Goal: Task Accomplishment & Management: Complete application form

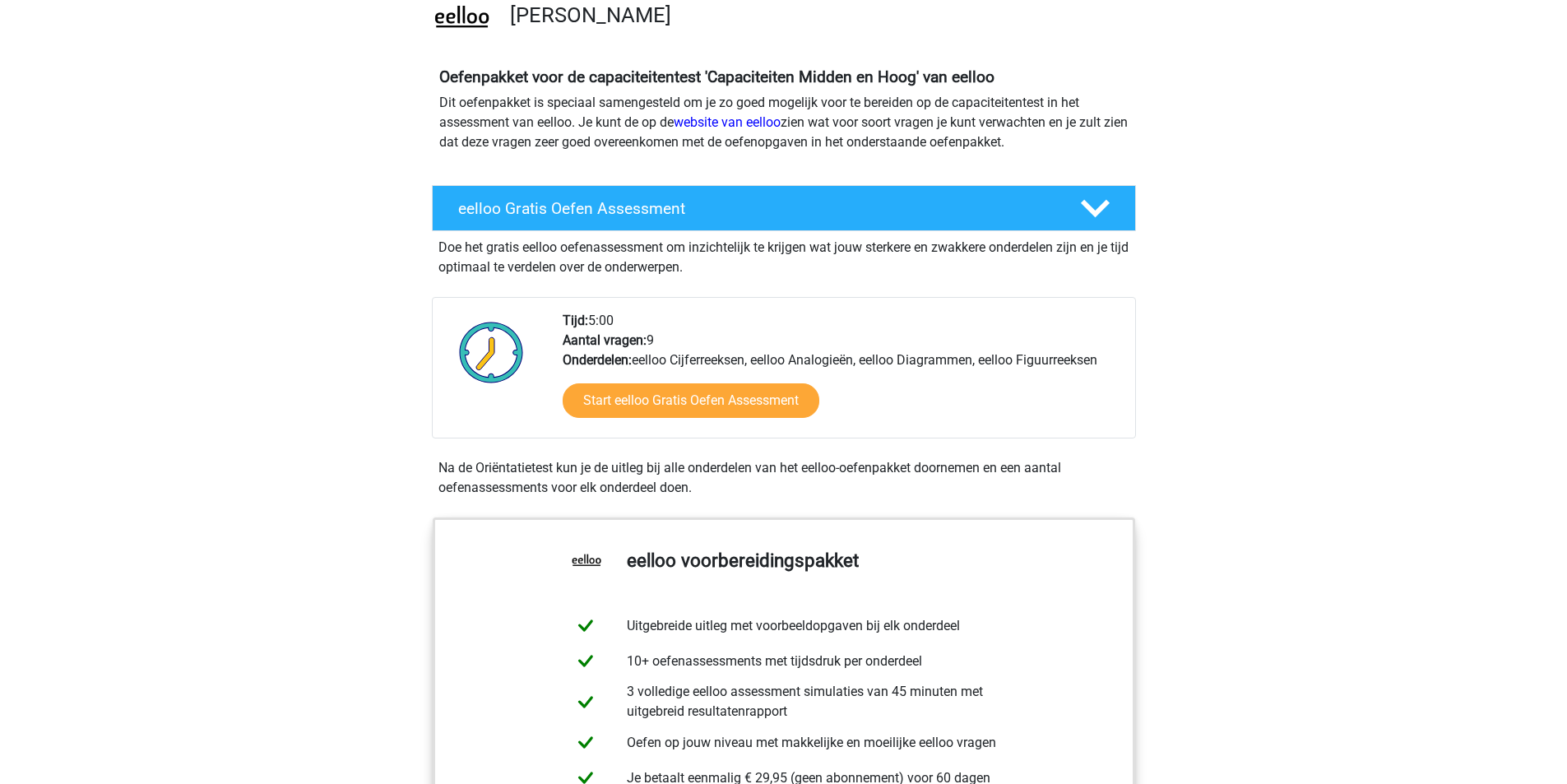
scroll to position [165, 0]
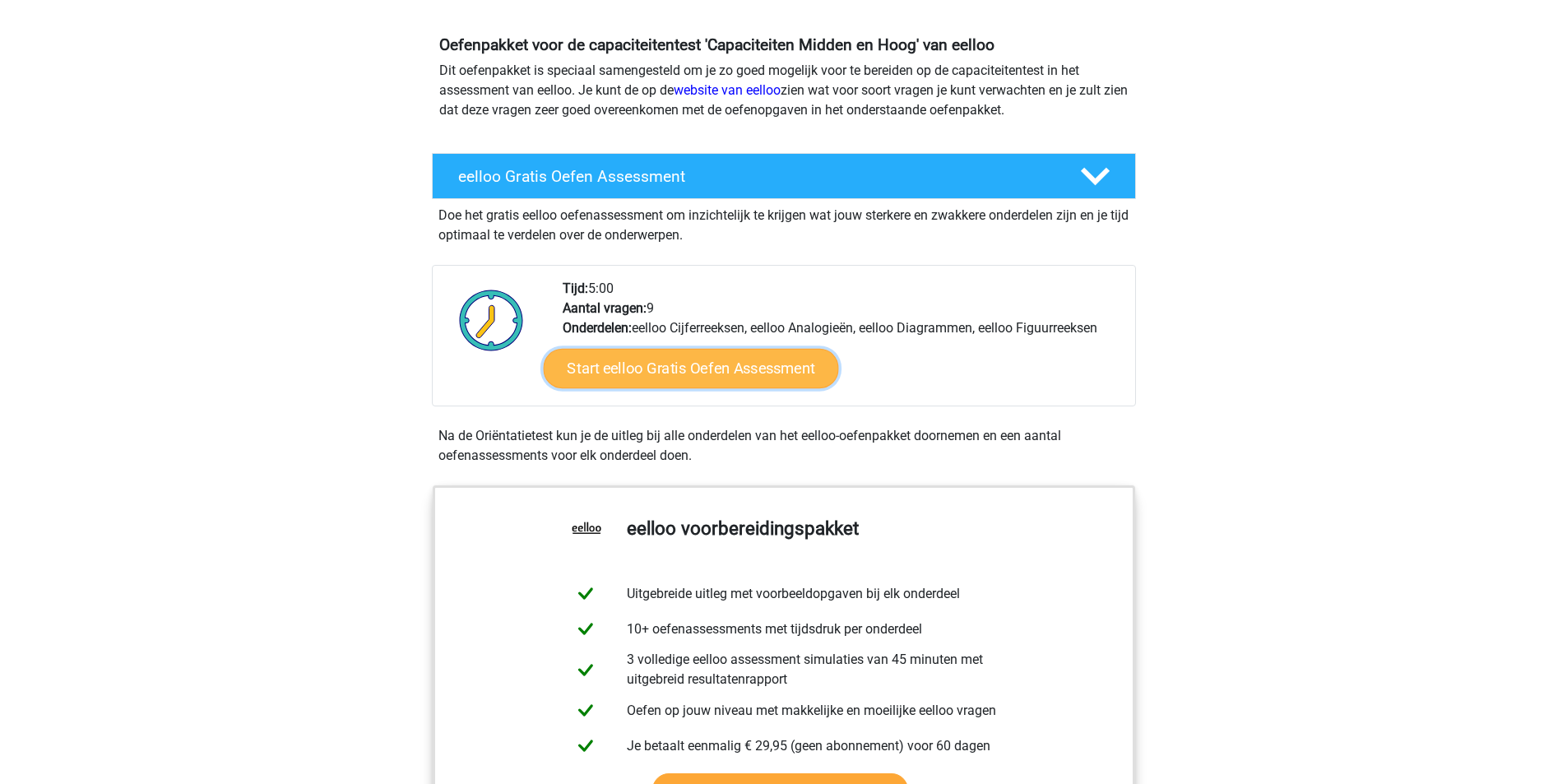
click at [701, 359] on link "Start eelloo Gratis Oefen Assessment" at bounding box center [690, 368] width 295 height 40
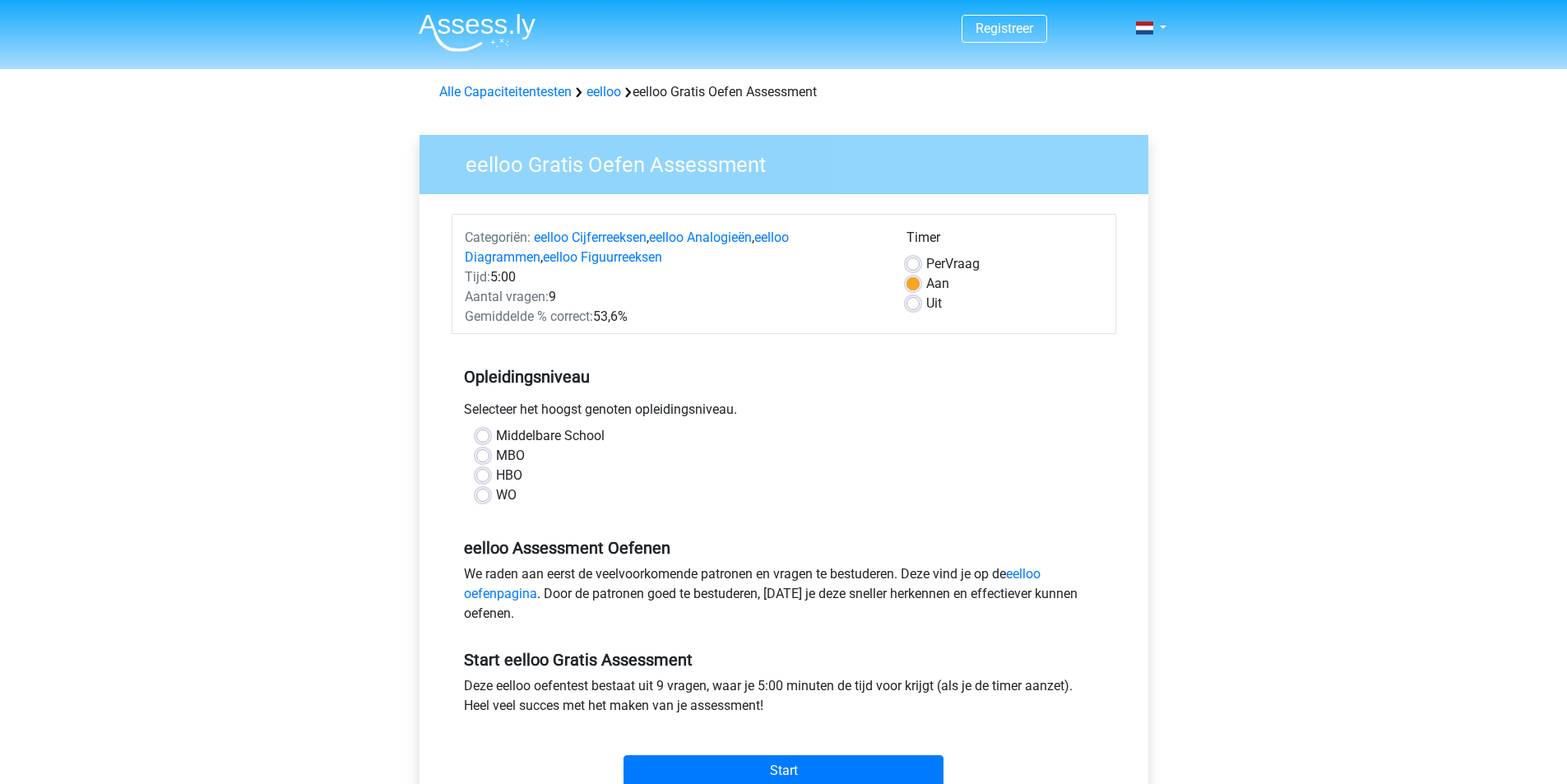
click at [496, 493] on label "WO" at bounding box center [506, 495] width 20 height 19
click at [479, 493] on input "WO" at bounding box center [483, 494] width 13 height 17
radio input "true"
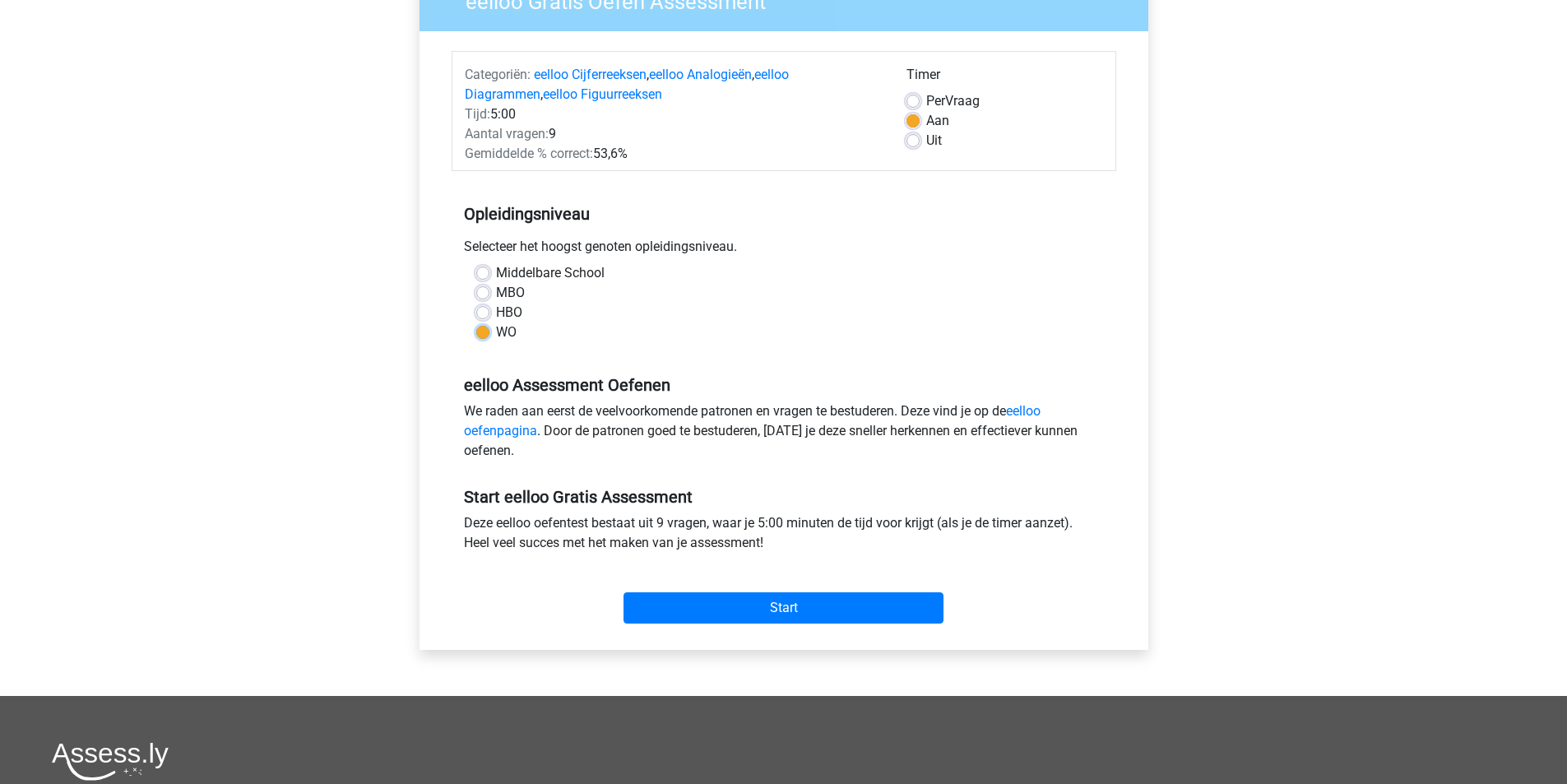
scroll to position [165, 0]
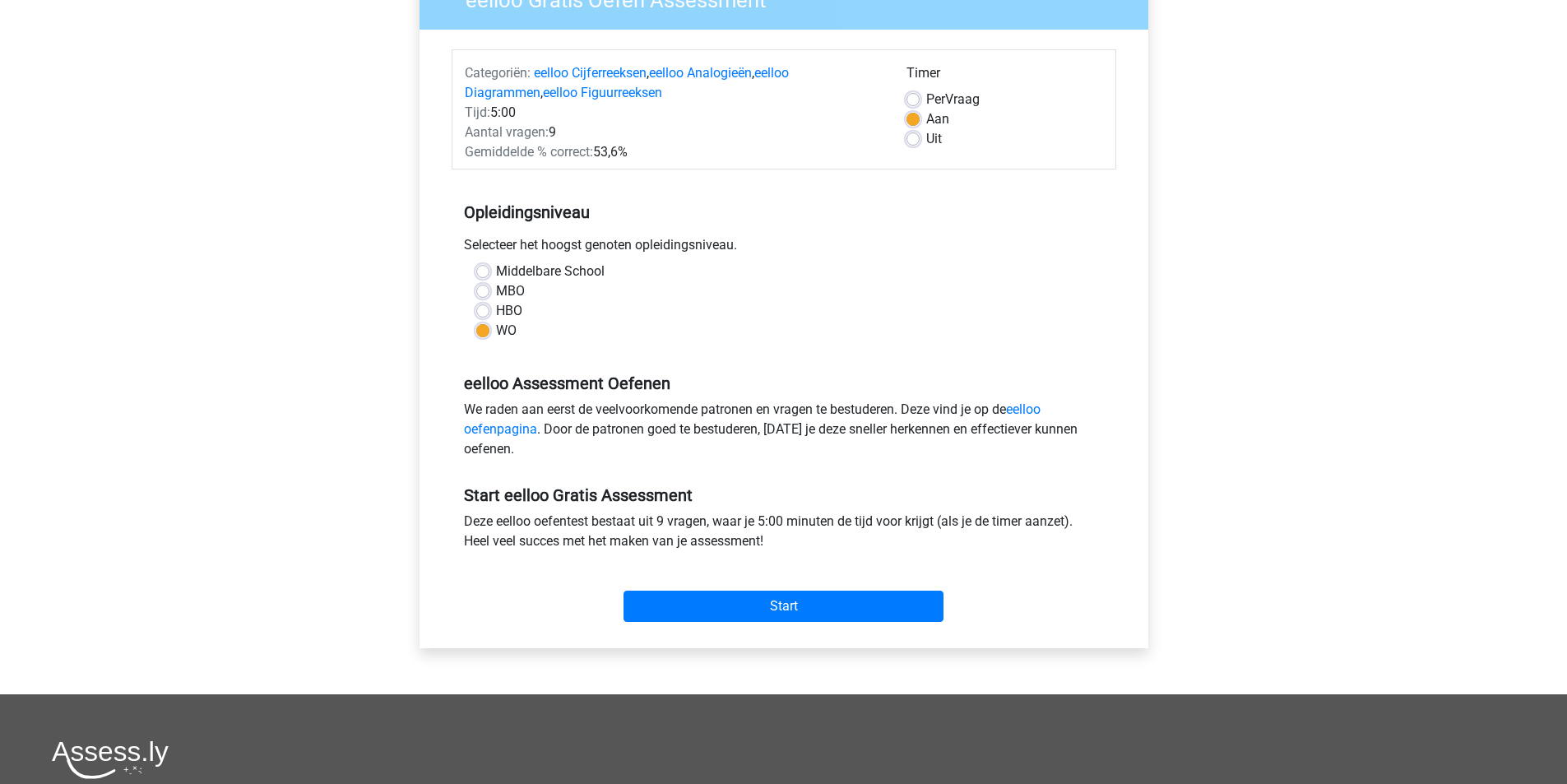
click at [923, 102] on div "Per Vraag" at bounding box center [1005, 99] width 197 height 19
click at [922, 102] on div "Per Vraag" at bounding box center [1005, 99] width 197 height 19
click at [927, 104] on label "Per Vraag" at bounding box center [953, 99] width 54 height 19
click at [912, 104] on input "Per Vraag" at bounding box center [913, 98] width 13 height 17
radio input "true"
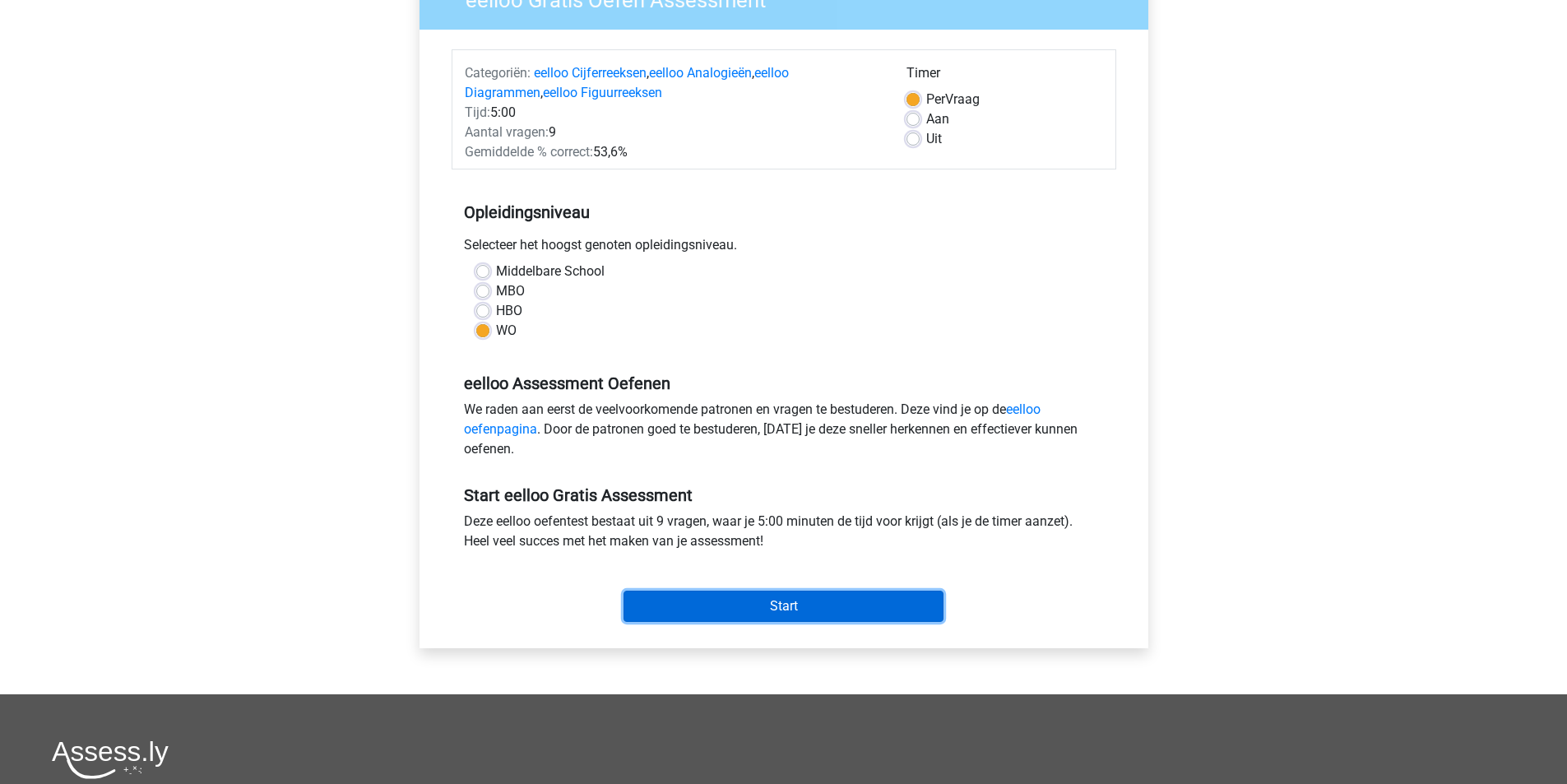
click at [723, 619] on input "Start" at bounding box center [784, 606] width 320 height 31
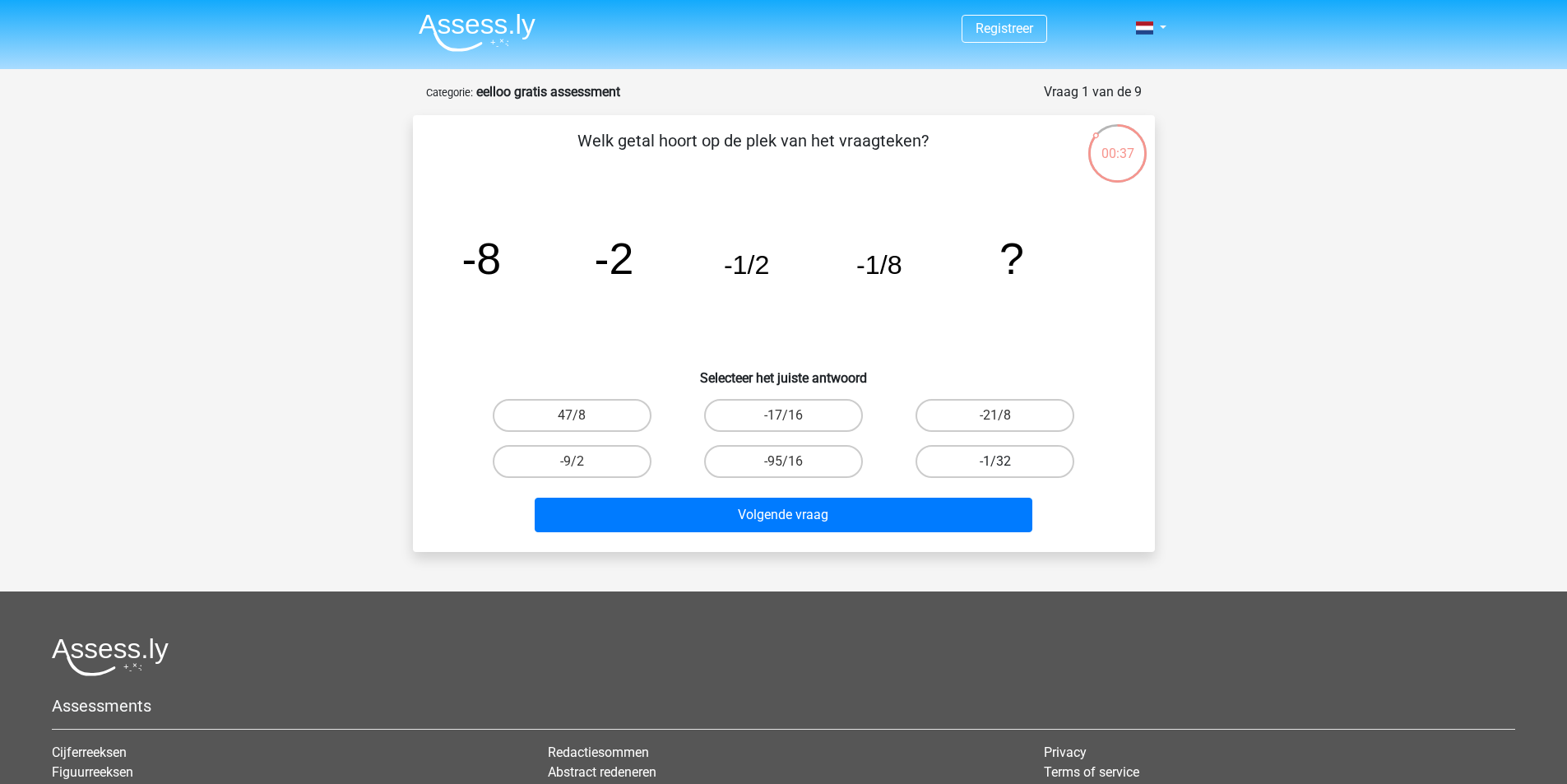
click at [983, 474] on label "-1/32" at bounding box center [995, 461] width 159 height 33
click at [996, 472] on input "-1/32" at bounding box center [1001, 466] width 11 height 11
radio input "true"
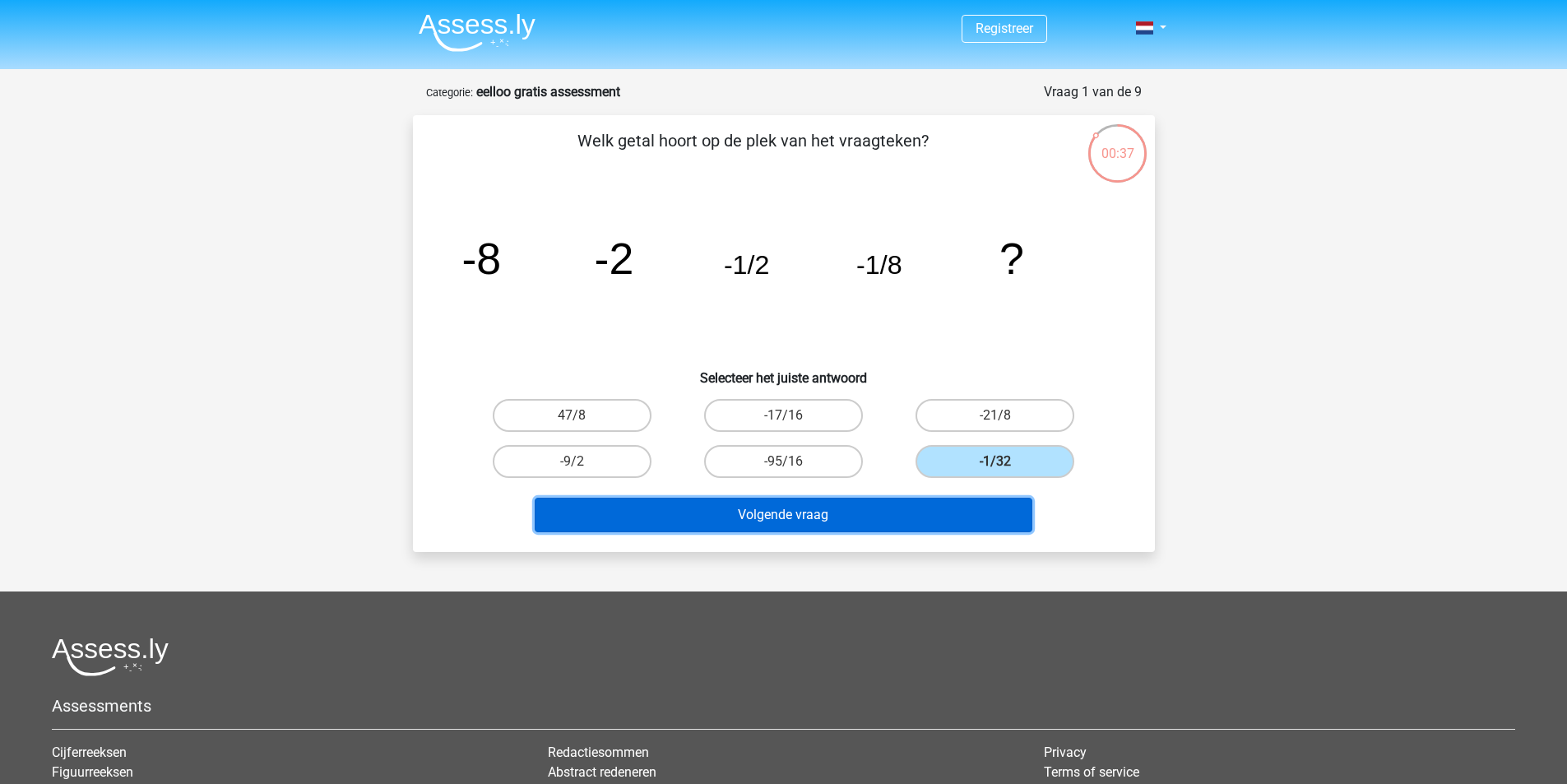
click at [929, 507] on button "Volgende vraag" at bounding box center [783, 514] width 497 height 34
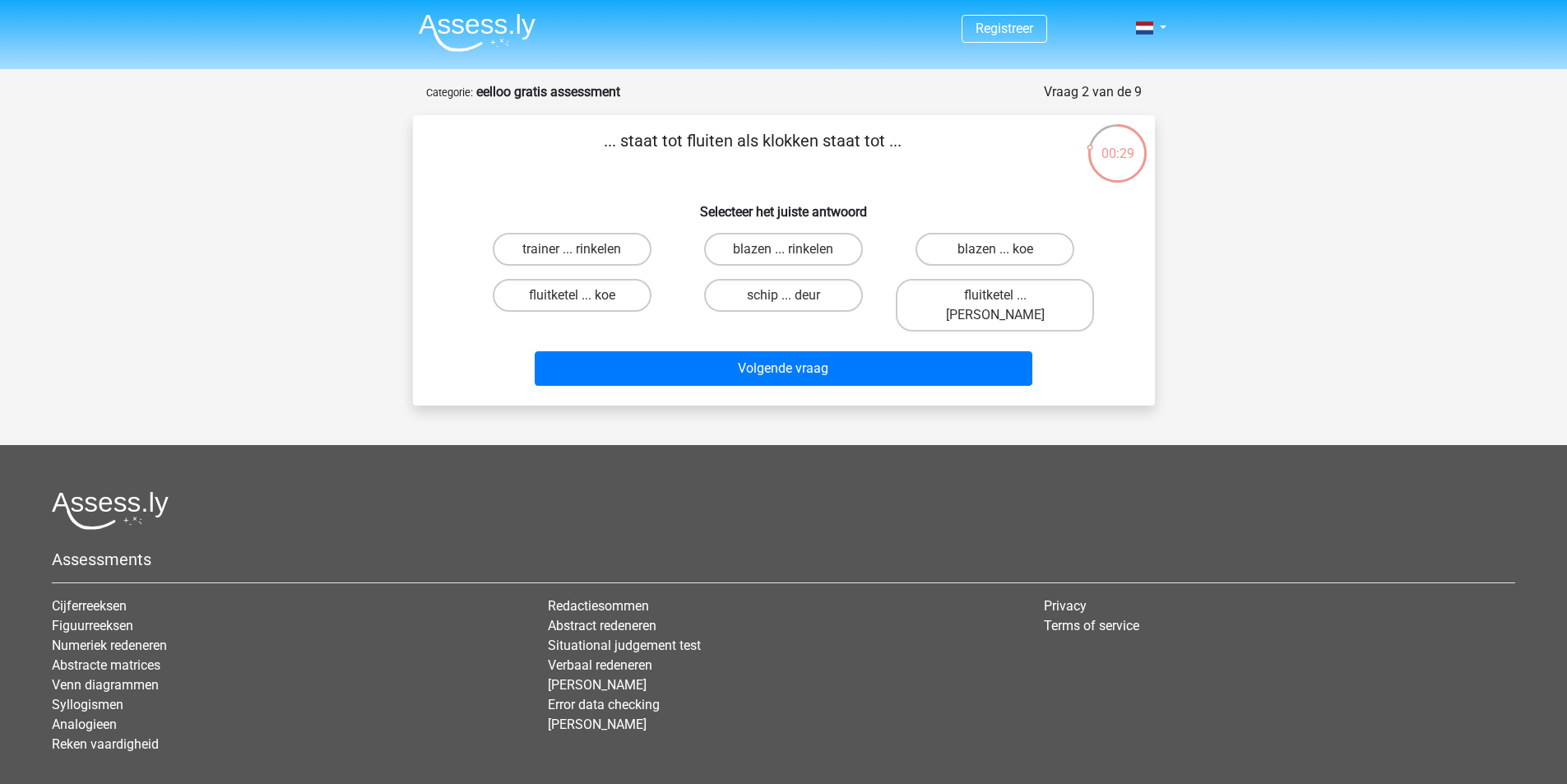
click at [965, 273] on div "fluitketel ... luiden" at bounding box center [995, 305] width 211 height 66
click at [966, 278] on div "fluitketel ... luiden" at bounding box center [995, 305] width 211 height 66
click at [966, 283] on label "fluitketel ... luiden" at bounding box center [996, 305] width 199 height 53
click at [996, 295] on input "fluitketel ... luiden" at bounding box center [1001, 300] width 11 height 11
radio input "true"
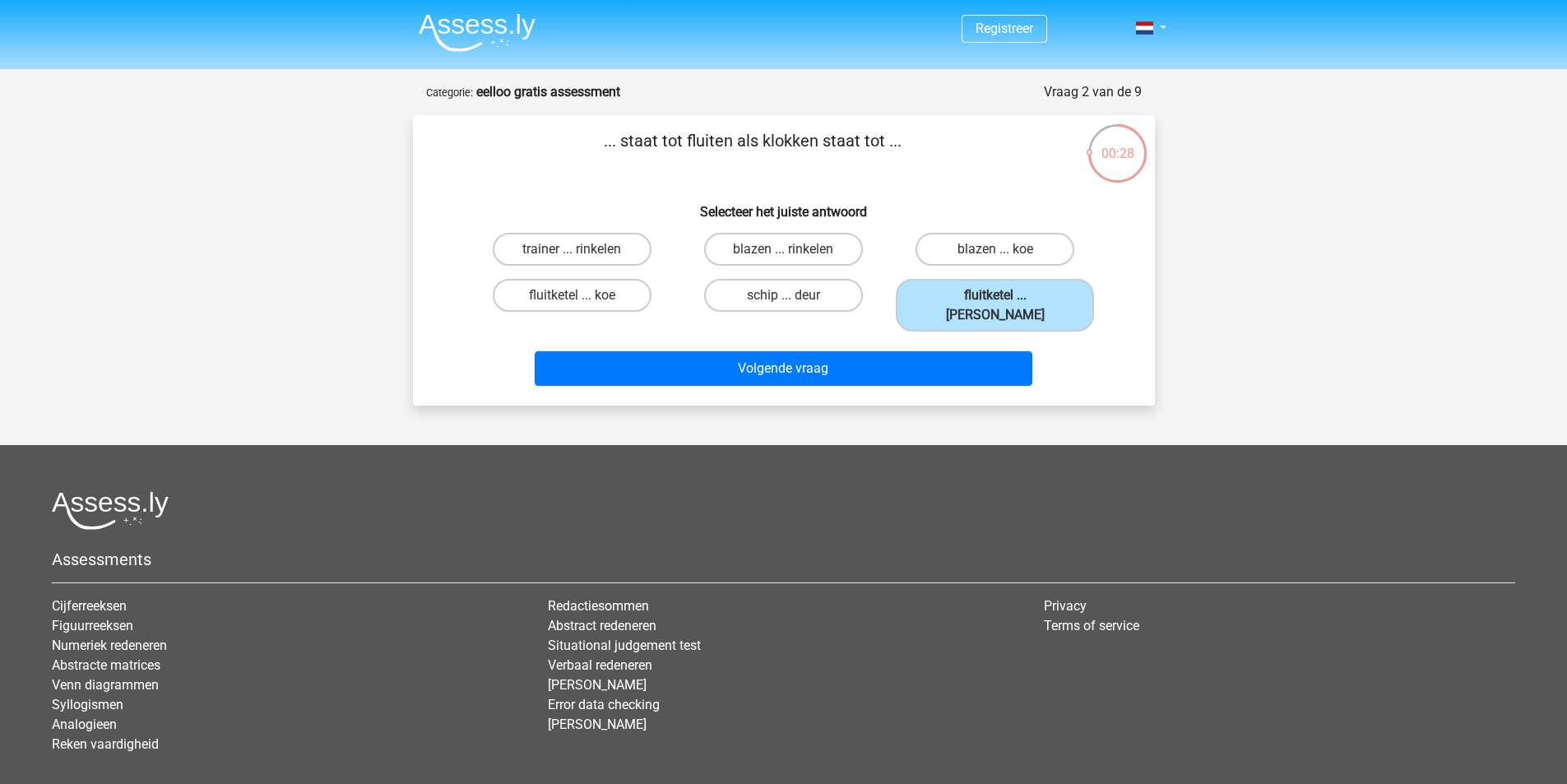
click at [936, 338] on div "Volgende vraag" at bounding box center [784, 365] width 689 height 55
click at [932, 338] on div "Volgende vraag" at bounding box center [784, 365] width 689 height 55
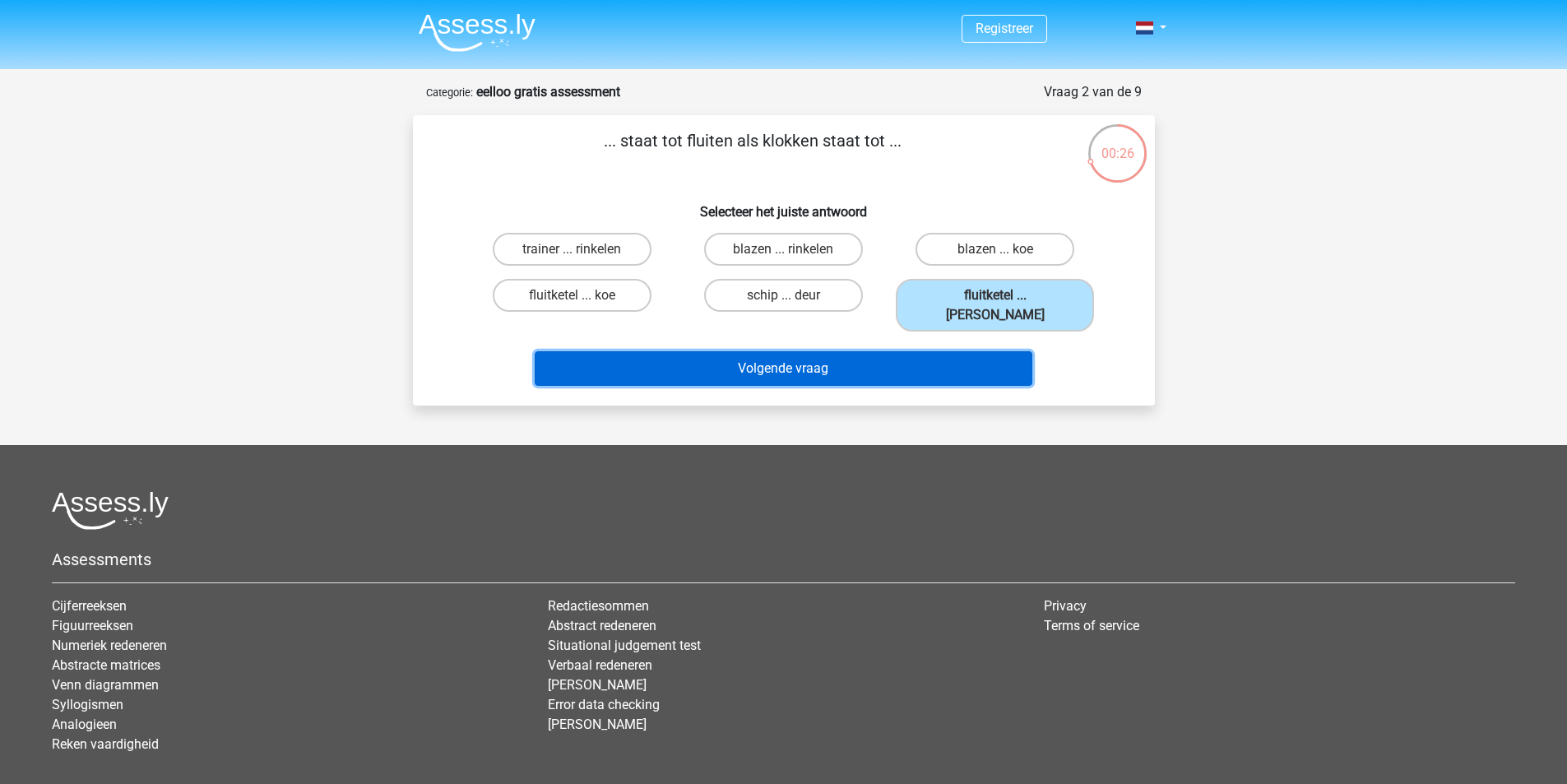
click at [899, 351] on button "Volgende vraag" at bounding box center [783, 368] width 497 height 34
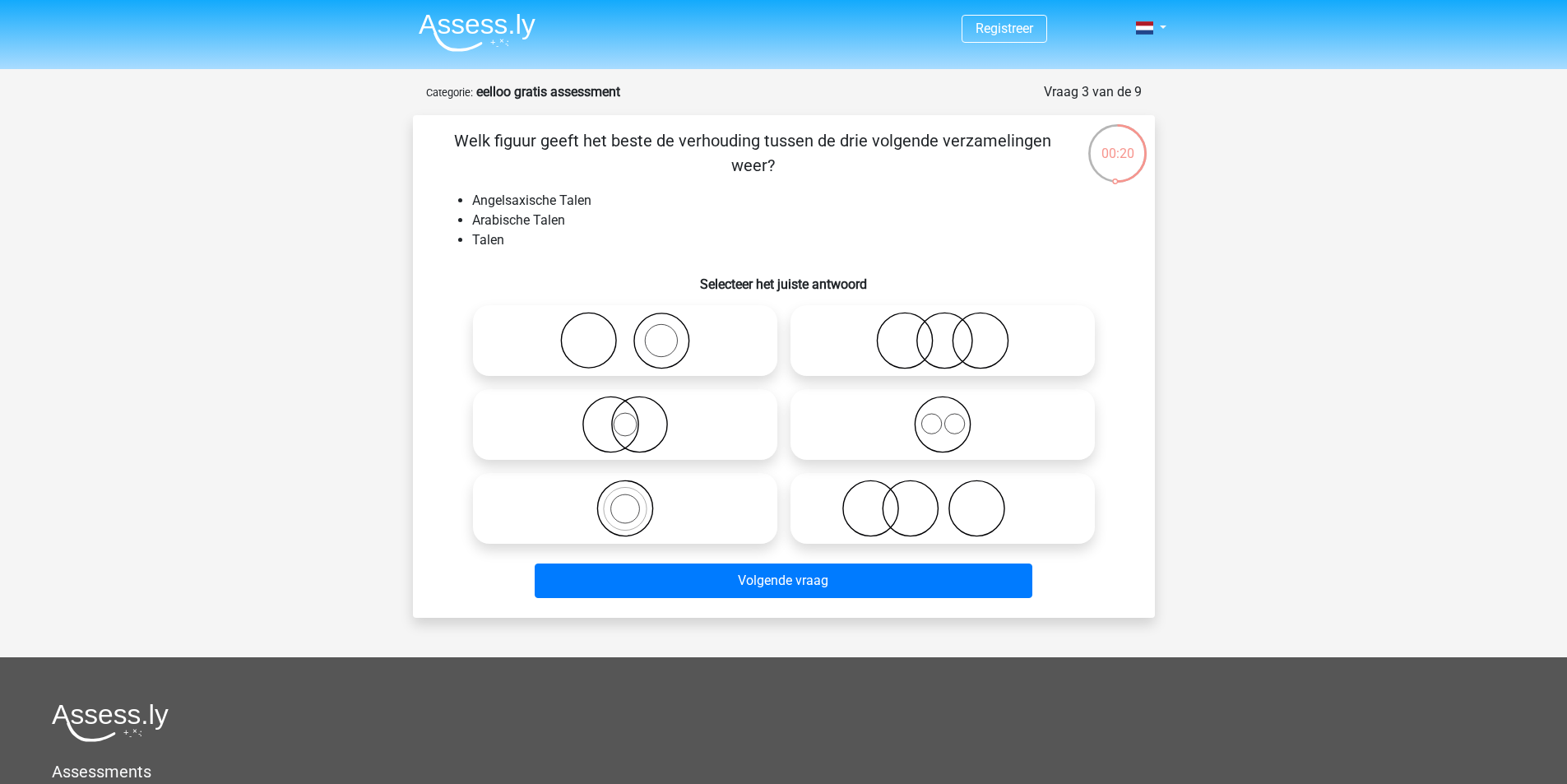
click at [964, 418] on icon at bounding box center [943, 424] width 291 height 57
click at [953, 416] on input "radio" at bounding box center [948, 411] width 11 height 11
radio input "true"
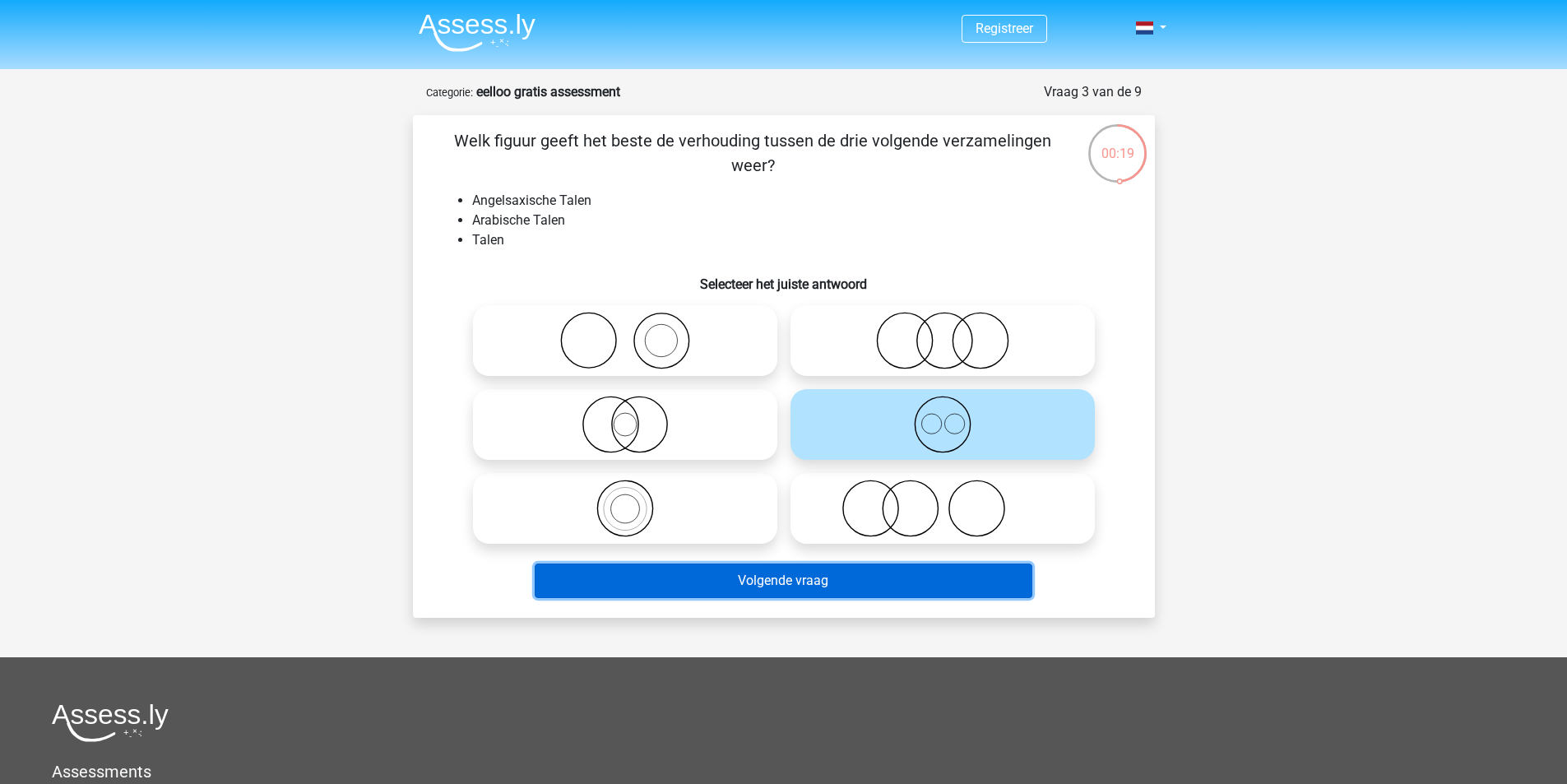
click at [886, 573] on button "Volgende vraag" at bounding box center [783, 580] width 497 height 34
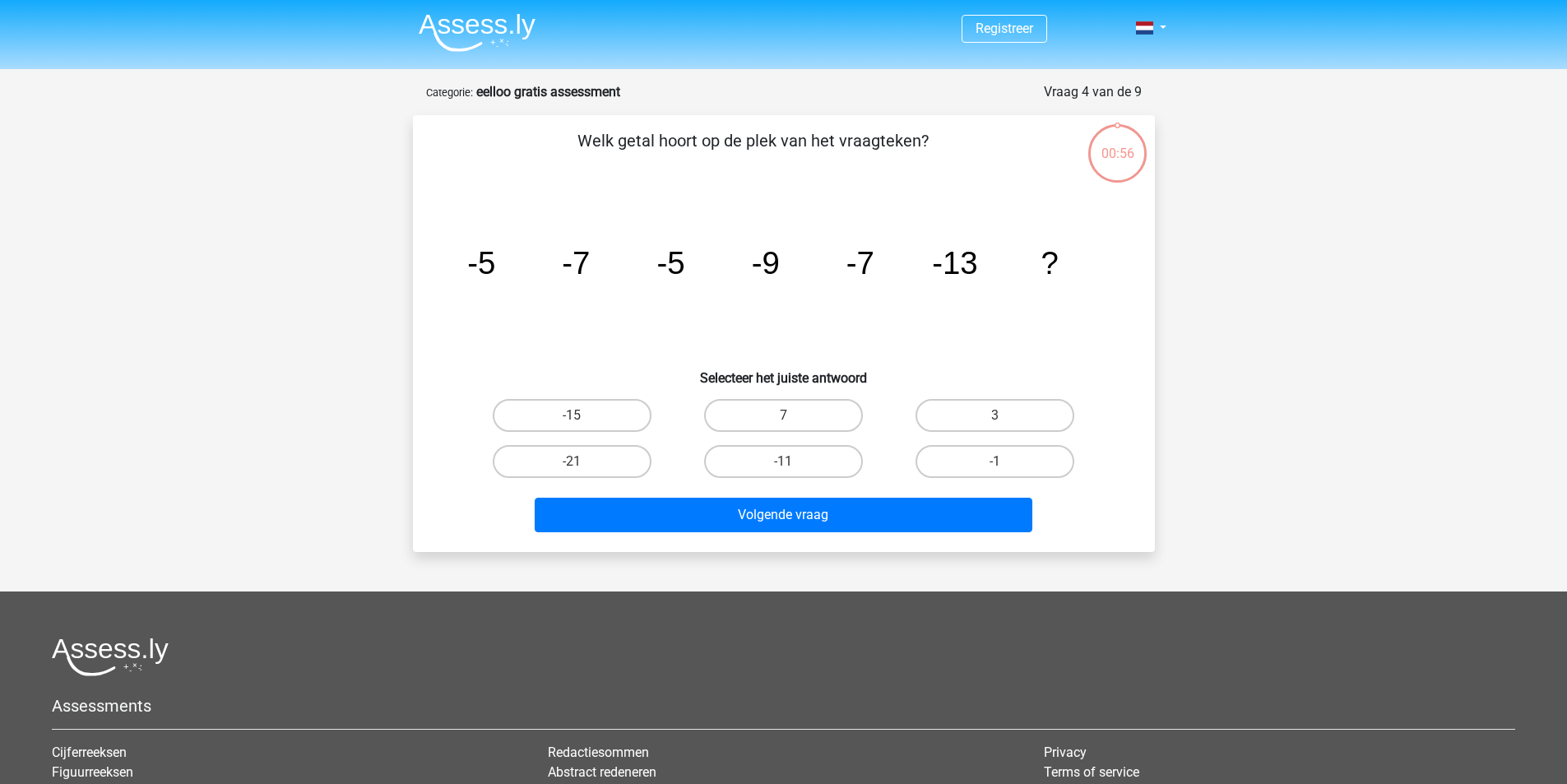
scroll to position [82, 0]
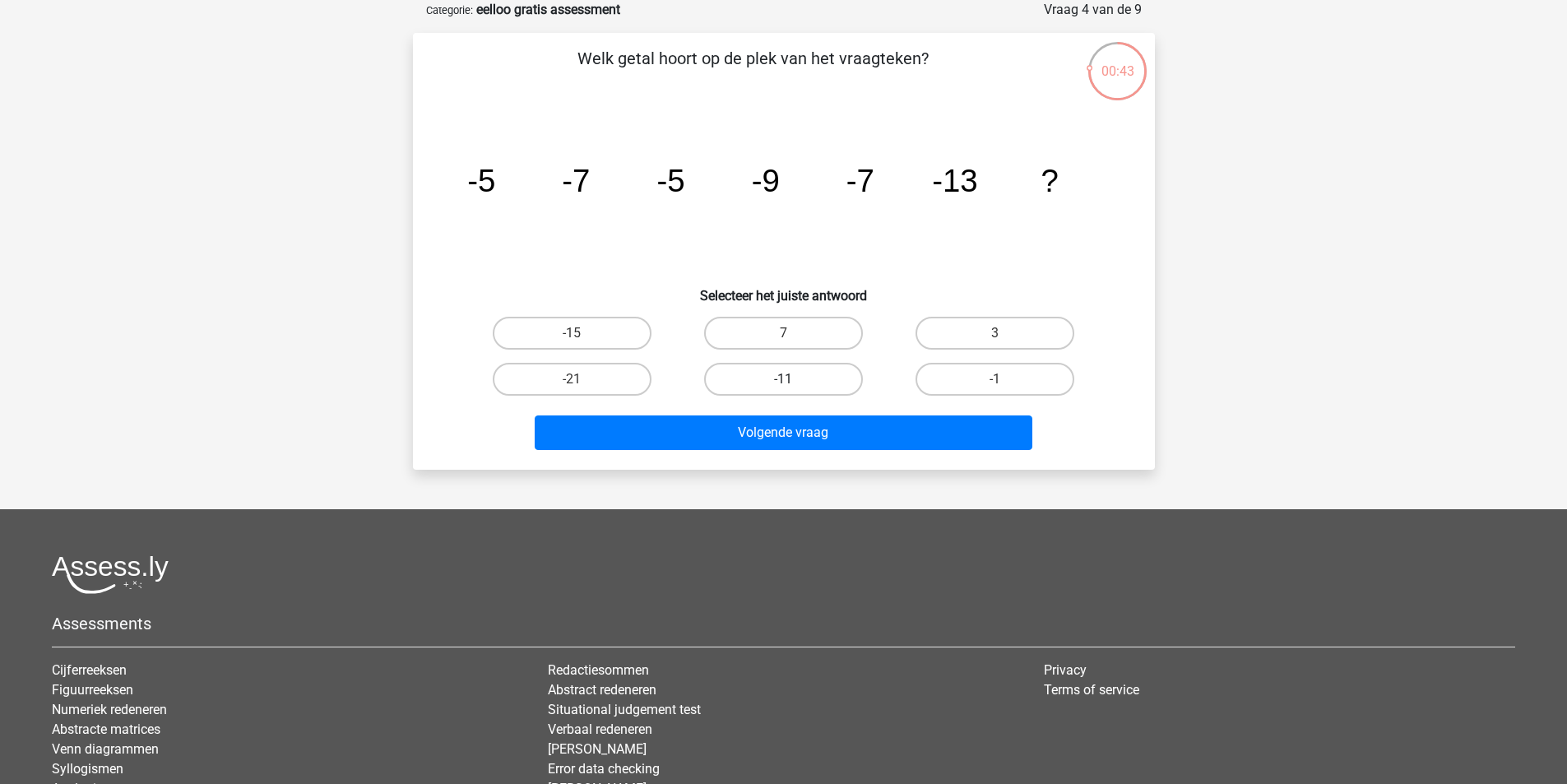
click at [826, 366] on label "-11" at bounding box center [784, 379] width 159 height 33
click at [794, 379] on input "-11" at bounding box center [789, 384] width 11 height 11
radio input "true"
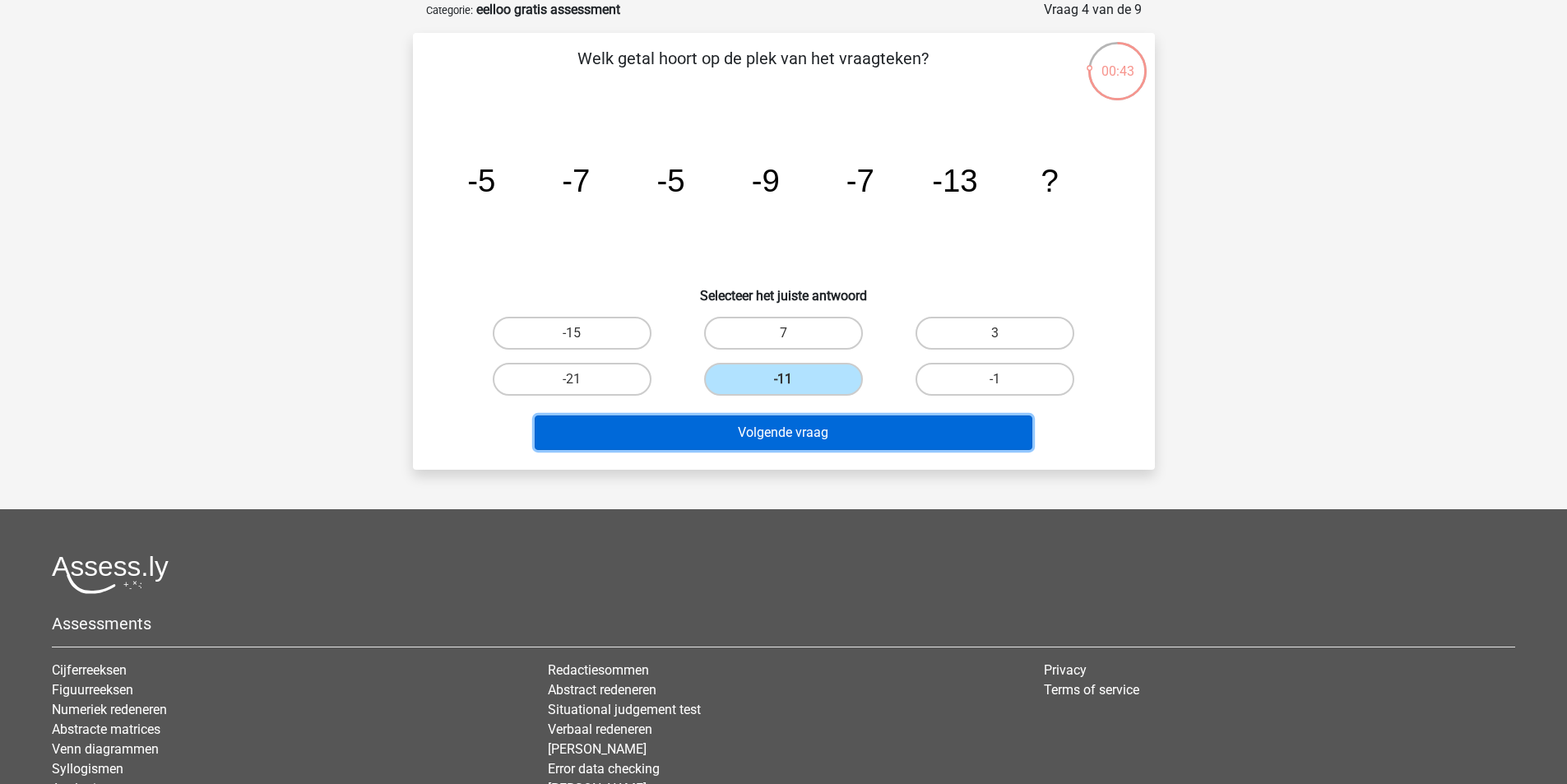
click at [797, 426] on button "Volgende vraag" at bounding box center [783, 432] width 497 height 34
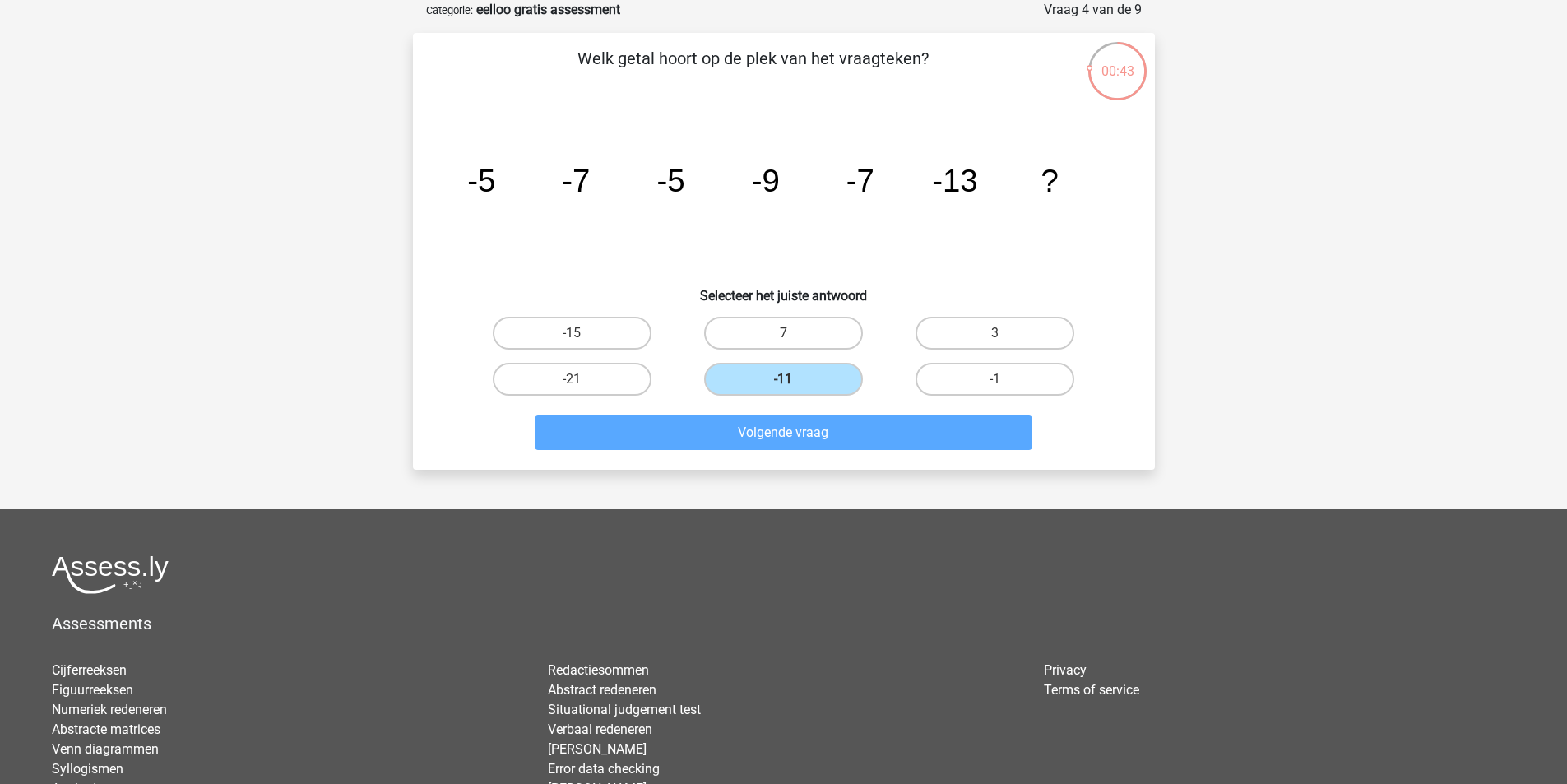
scroll to position [76, 0]
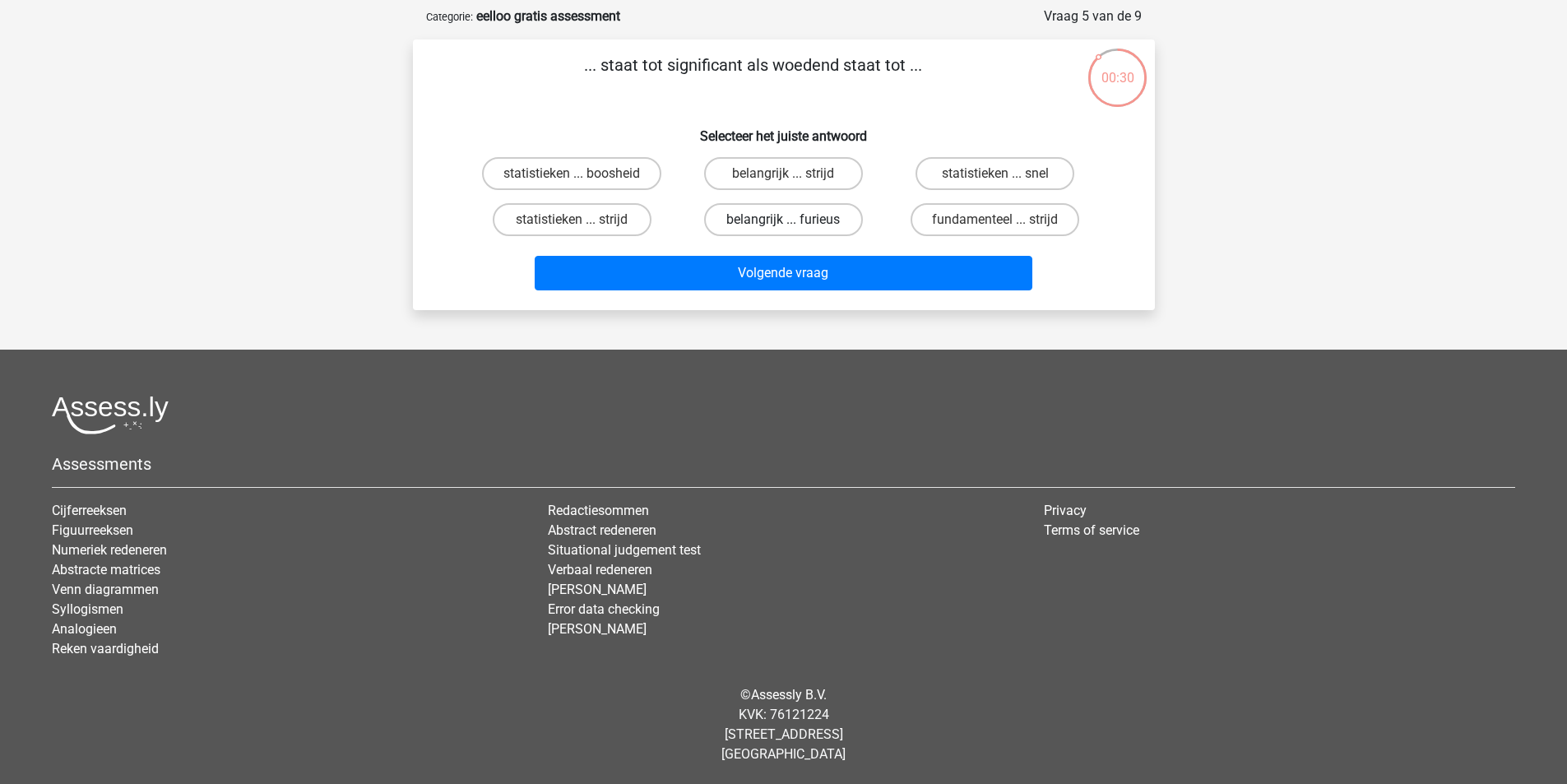
click at [787, 218] on label "belangrijk ... furieus" at bounding box center [784, 219] width 159 height 33
click at [787, 220] on input "belangrijk ... furieus" at bounding box center [789, 225] width 11 height 11
radio input "true"
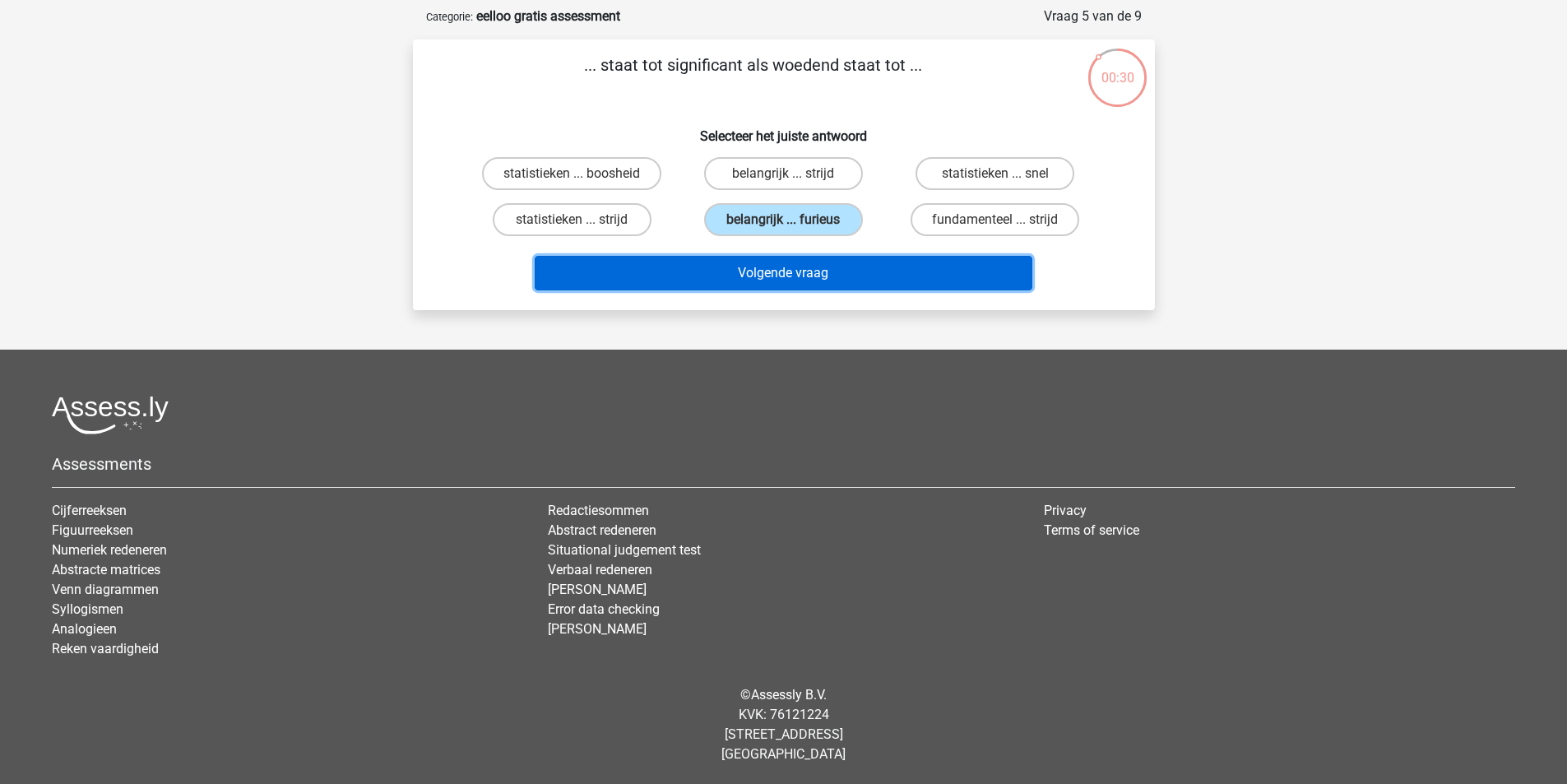
click at [799, 273] on button "Volgende vraag" at bounding box center [783, 273] width 497 height 34
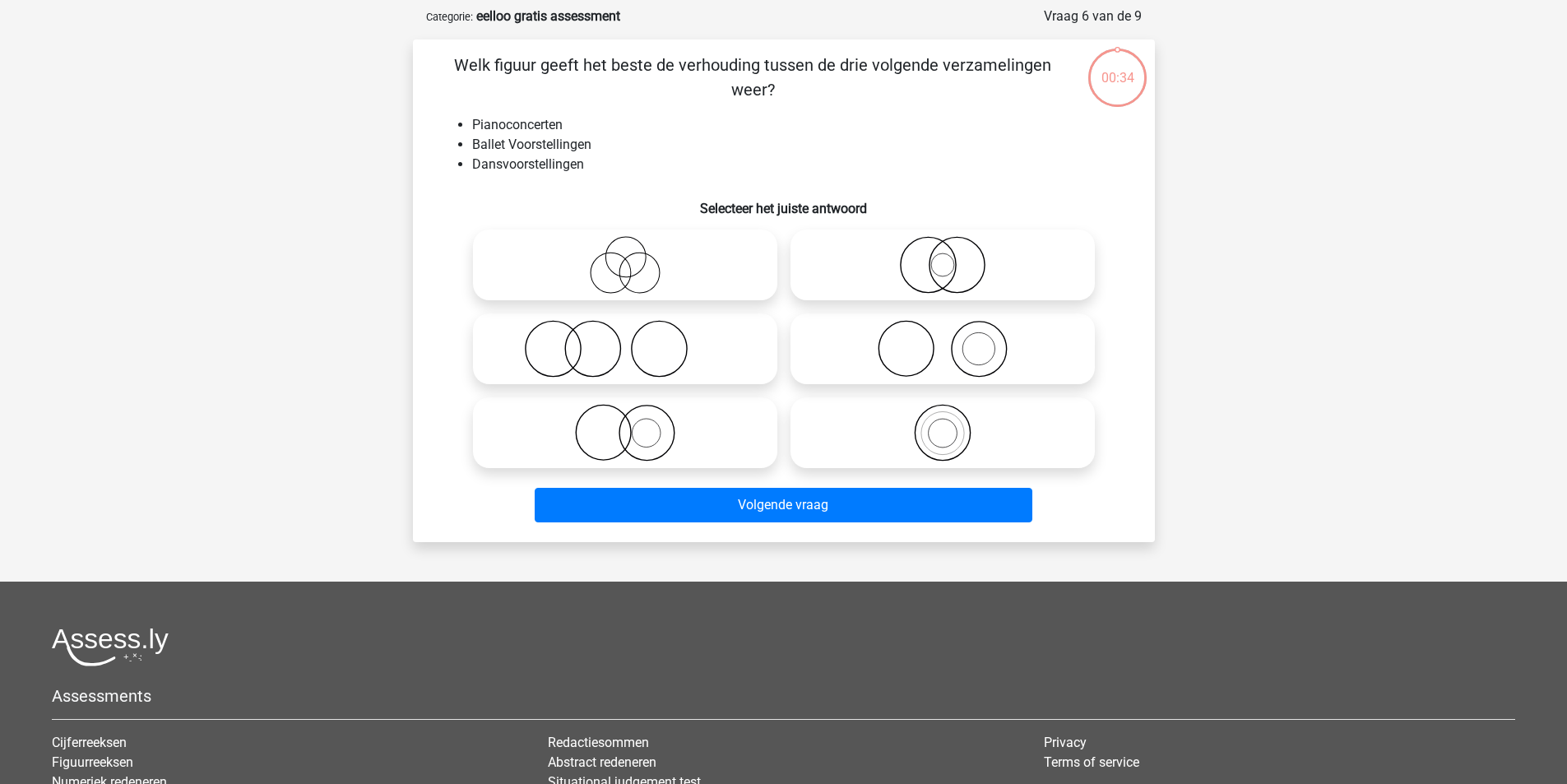
scroll to position [82, 0]
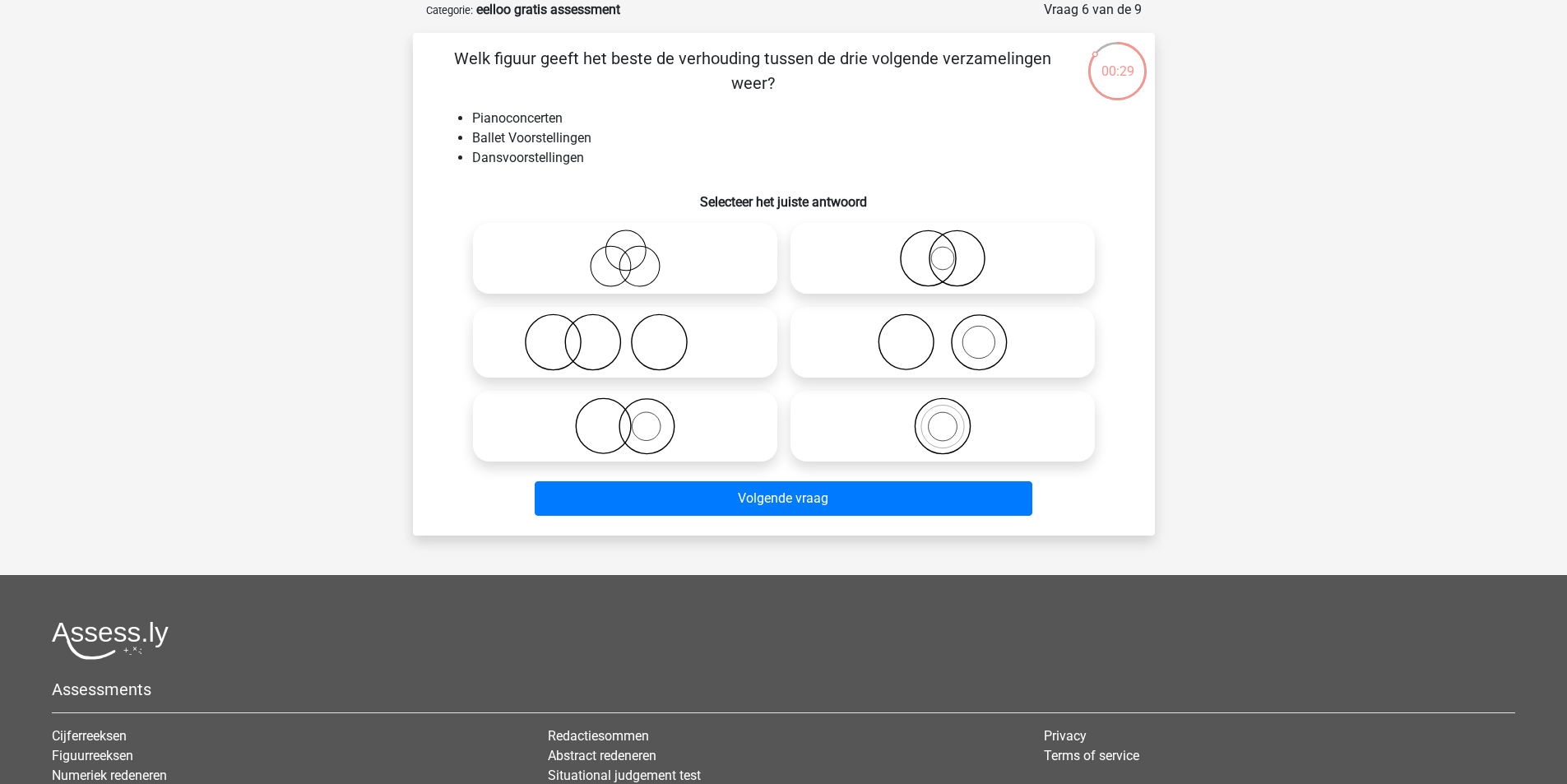
click at [964, 347] on icon at bounding box center [943, 342] width 291 height 57
click at [953, 334] on input "radio" at bounding box center [948, 328] width 11 height 11
radio input "true"
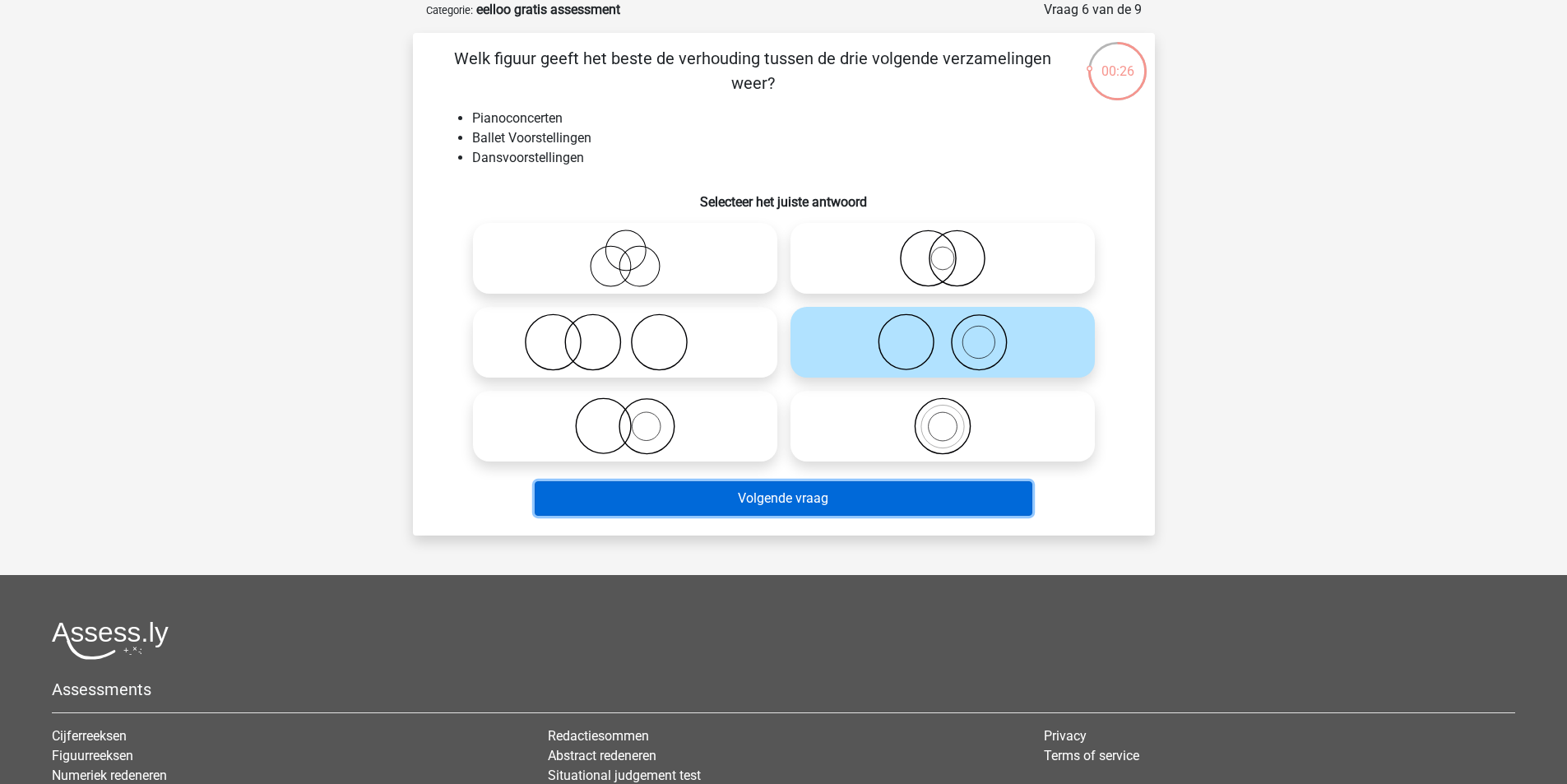
click at [843, 497] on button "Volgende vraag" at bounding box center [783, 498] width 497 height 34
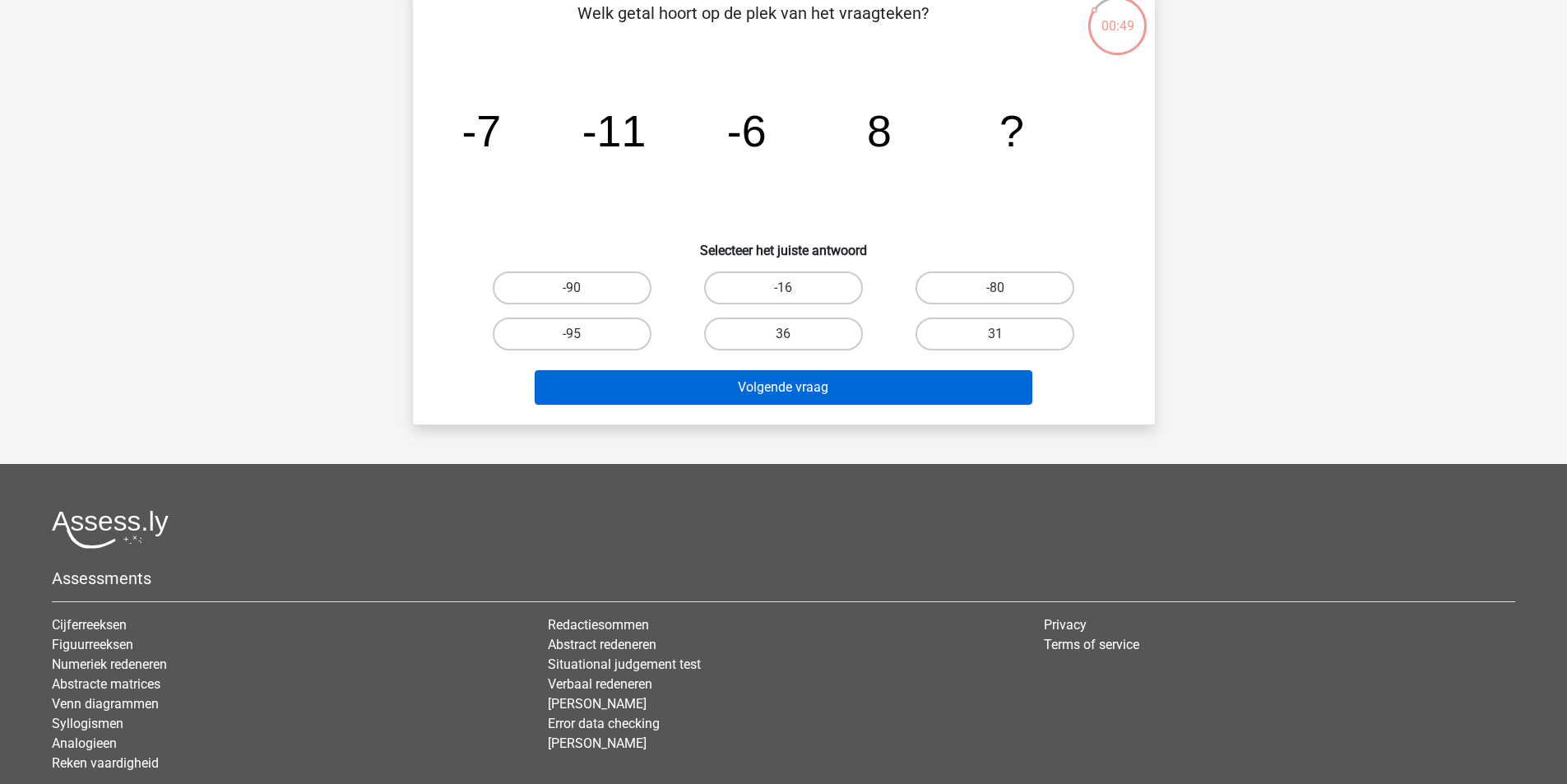
scroll to position [0, 0]
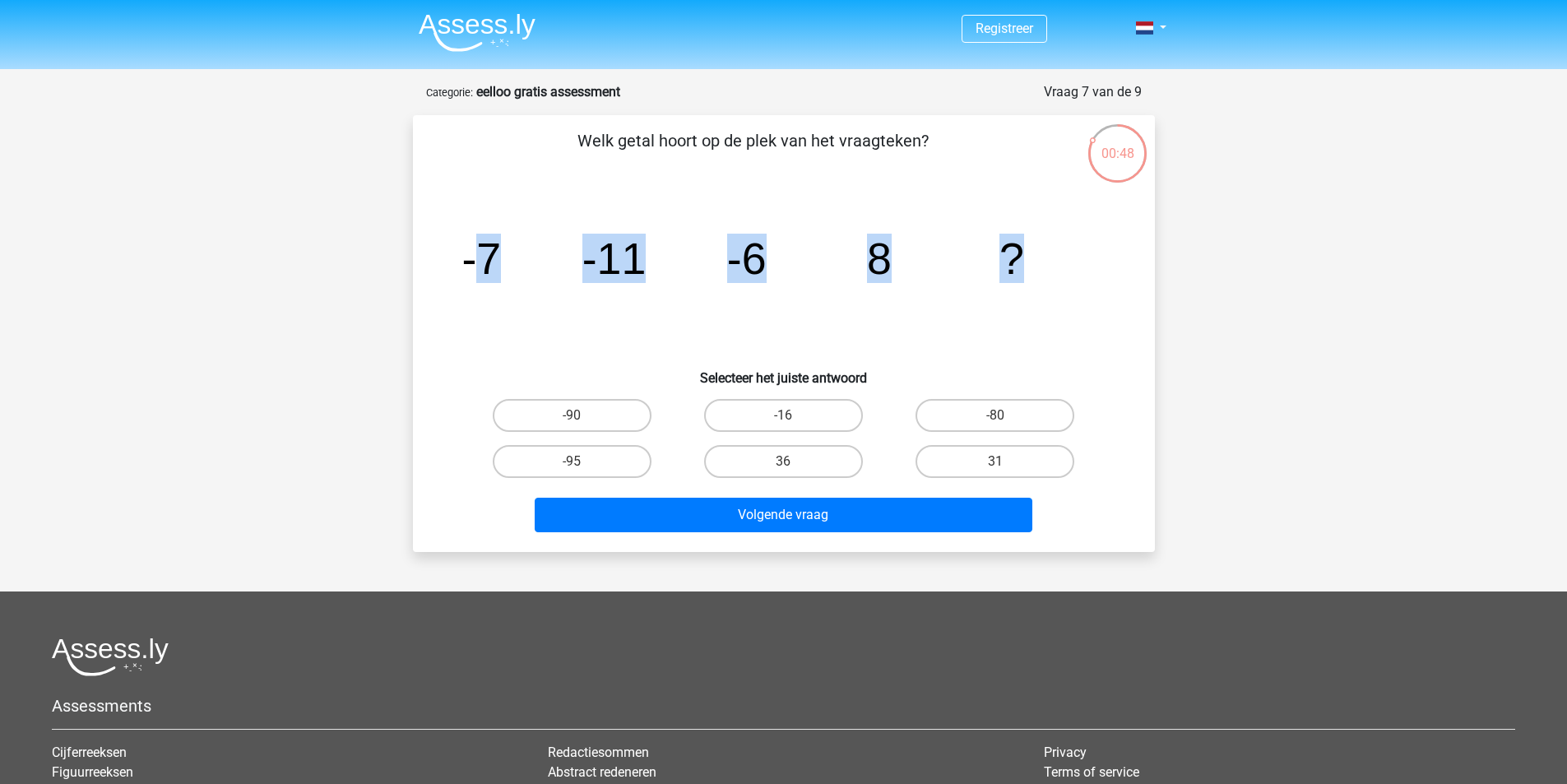
drag, startPoint x: 475, startPoint y: 247, endPoint x: 1361, endPoint y: 211, distance: 886.7
click at [1360, 211] on div "Registreer" at bounding box center [784, 512] width 1567 height 1025
click at [513, 195] on icon "image/svg+xml -7 -11 -6 8 ?" at bounding box center [784, 273] width 663 height 166
click at [831, 421] on label "-16" at bounding box center [784, 415] width 159 height 33
click at [794, 421] on input "-16" at bounding box center [789, 421] width 11 height 11
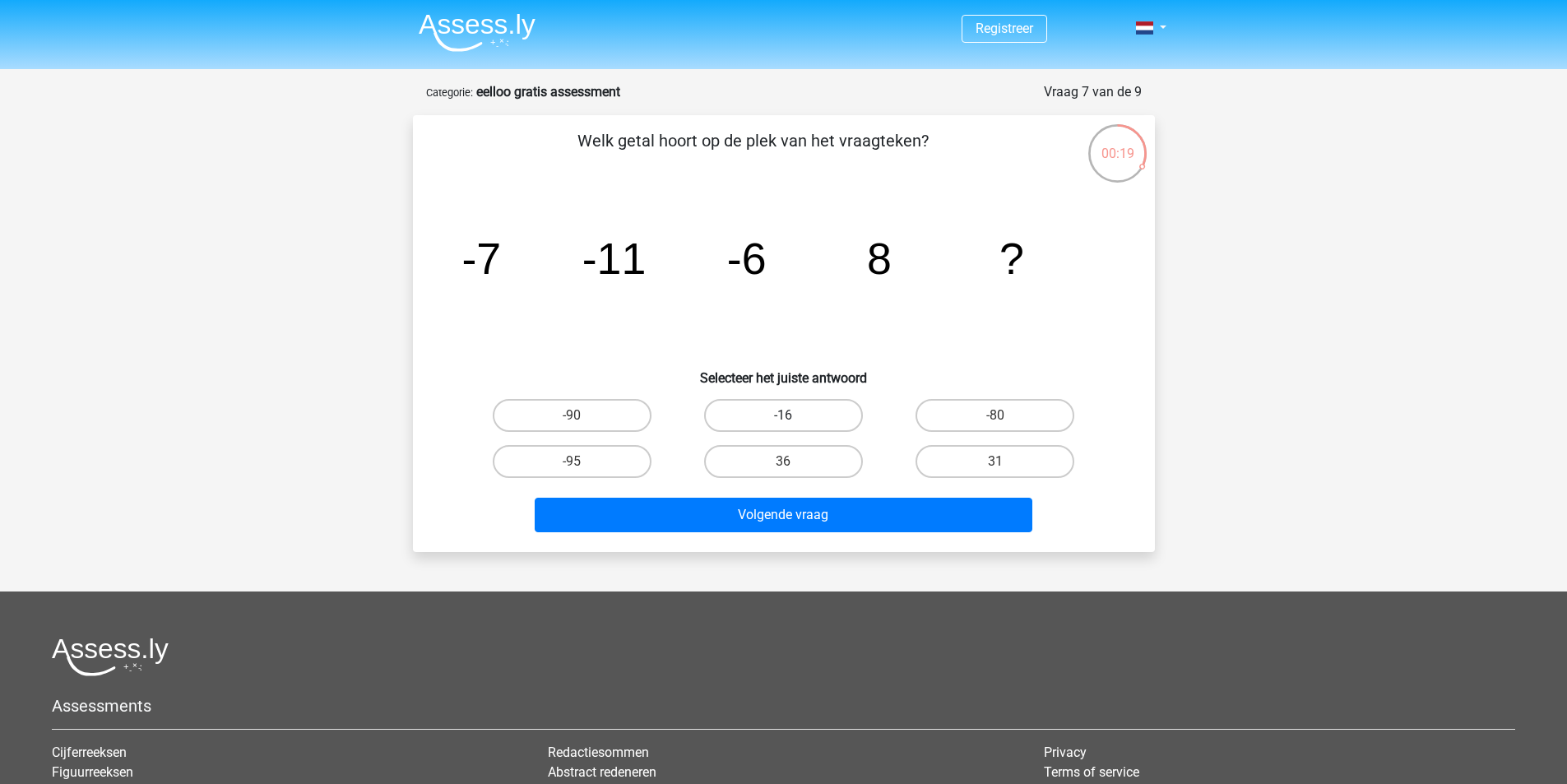
radio input "true"
click at [851, 538] on div "Welk getal hoort op de plek van het vraagteken? image/svg+xml -7 -11 -6 8 ? Sel…" at bounding box center [784, 333] width 742 height 437
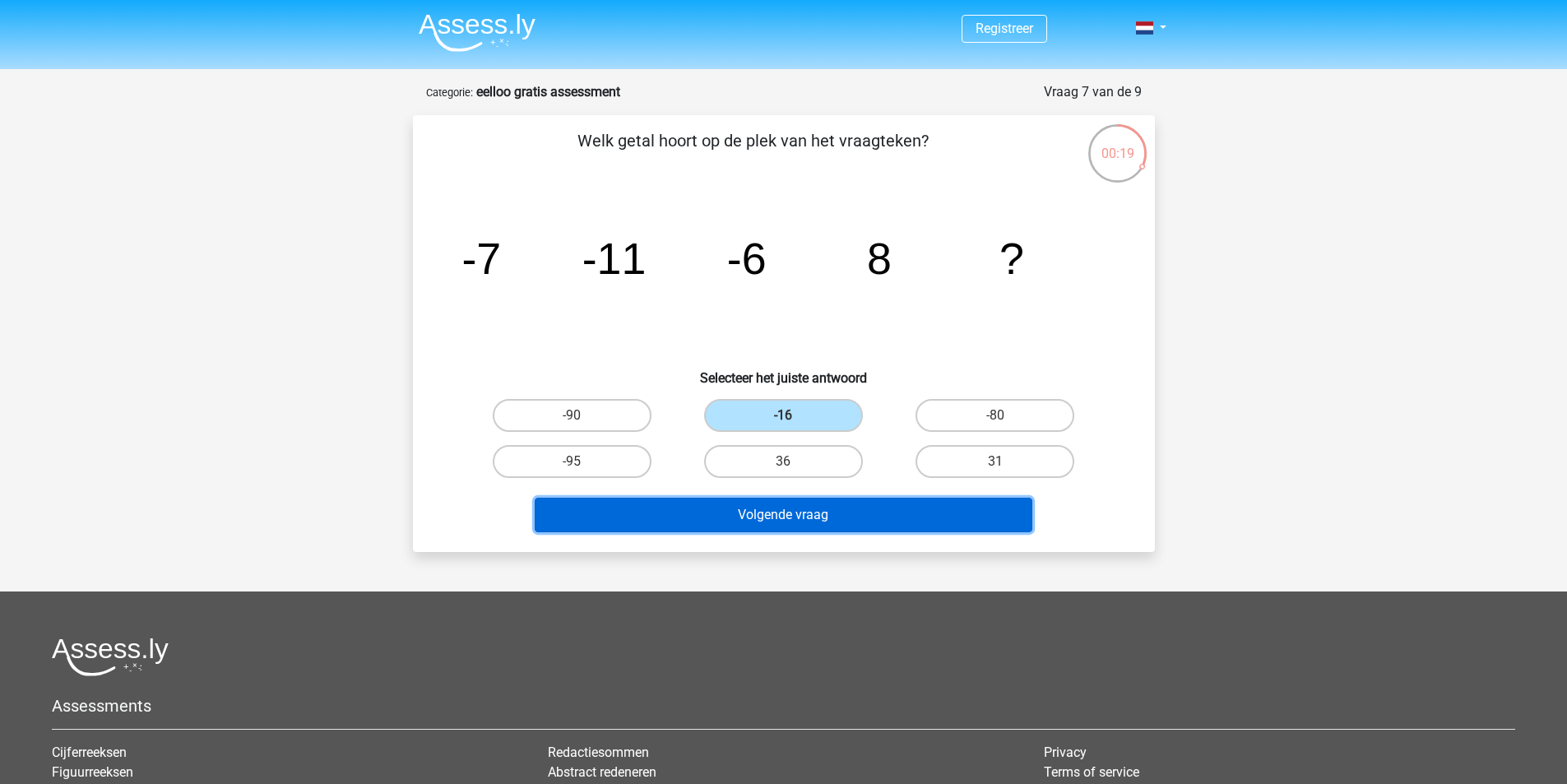
click at [853, 525] on button "Volgende vraag" at bounding box center [783, 514] width 497 height 34
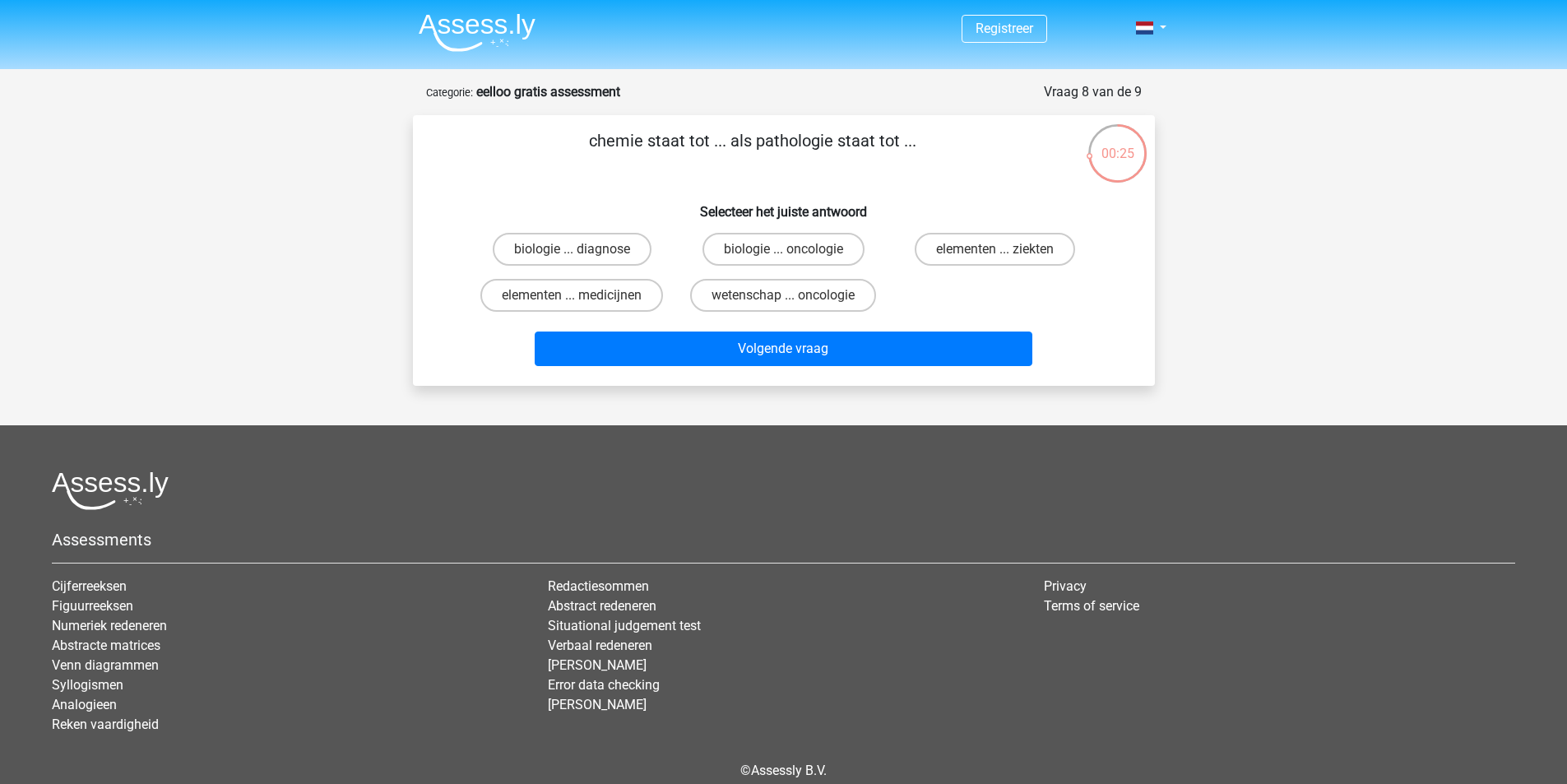
click at [773, 273] on div "wetenschap ... oncologie" at bounding box center [784, 295] width 211 height 46
click at [799, 257] on label "biologie ... oncologie" at bounding box center [784, 249] width 162 height 33
click at [794, 257] on input "biologie ... oncologie" at bounding box center [789, 254] width 11 height 11
radio input "true"
click at [780, 331] on div "Volgende vraag" at bounding box center [784, 345] width 689 height 55
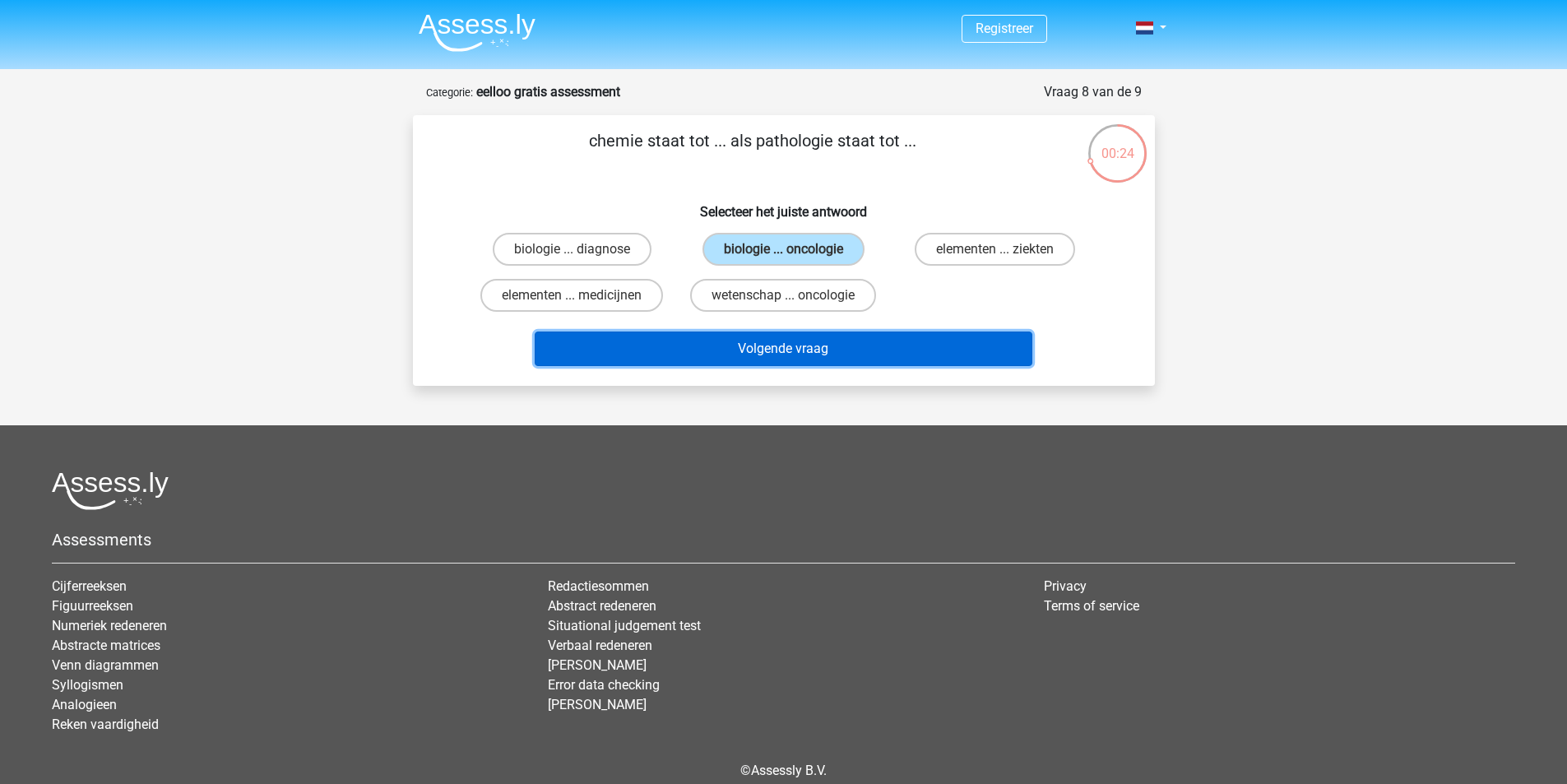
click at [785, 352] on button "Volgende vraag" at bounding box center [783, 348] width 497 height 34
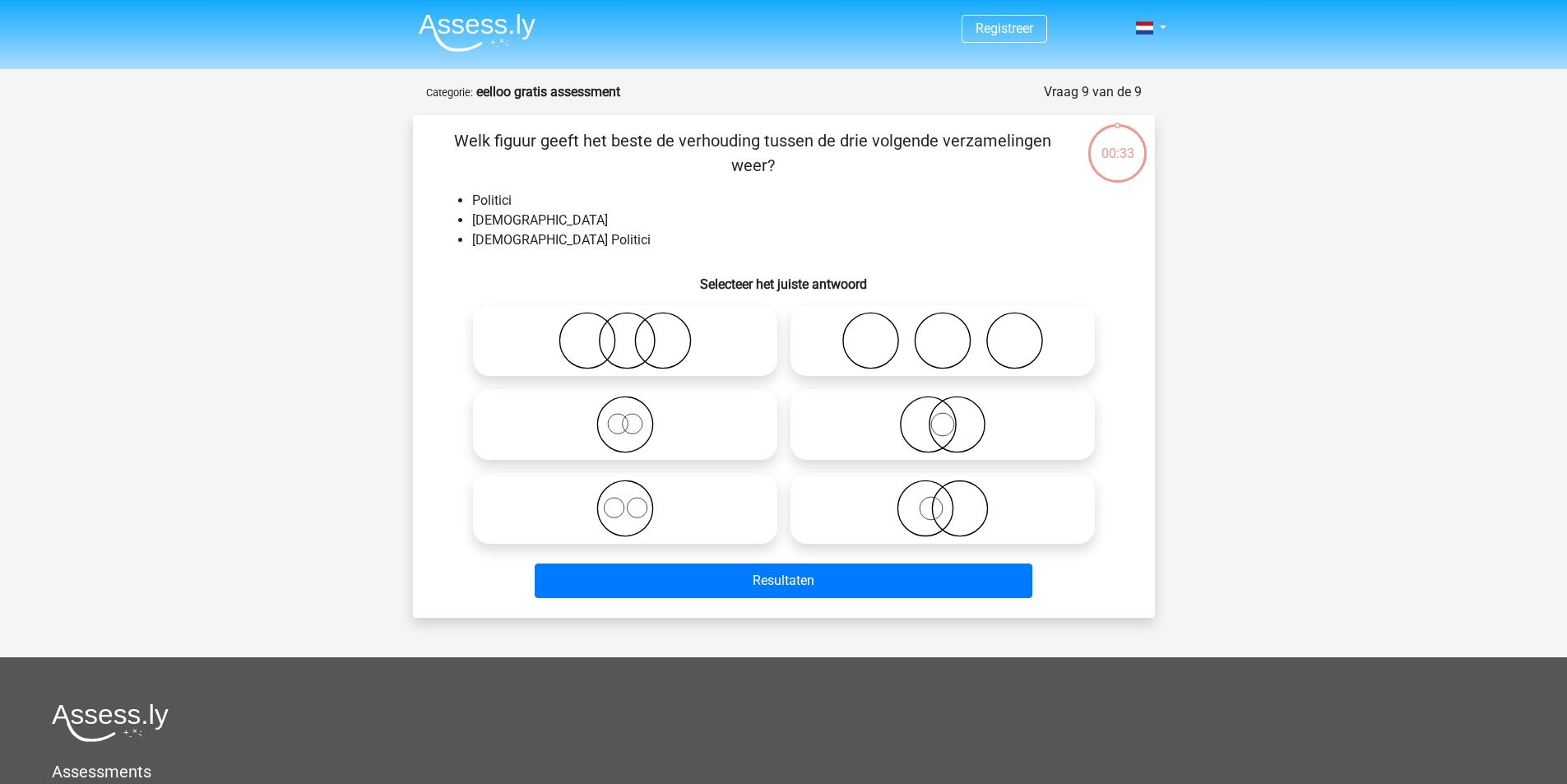
scroll to position [82, 0]
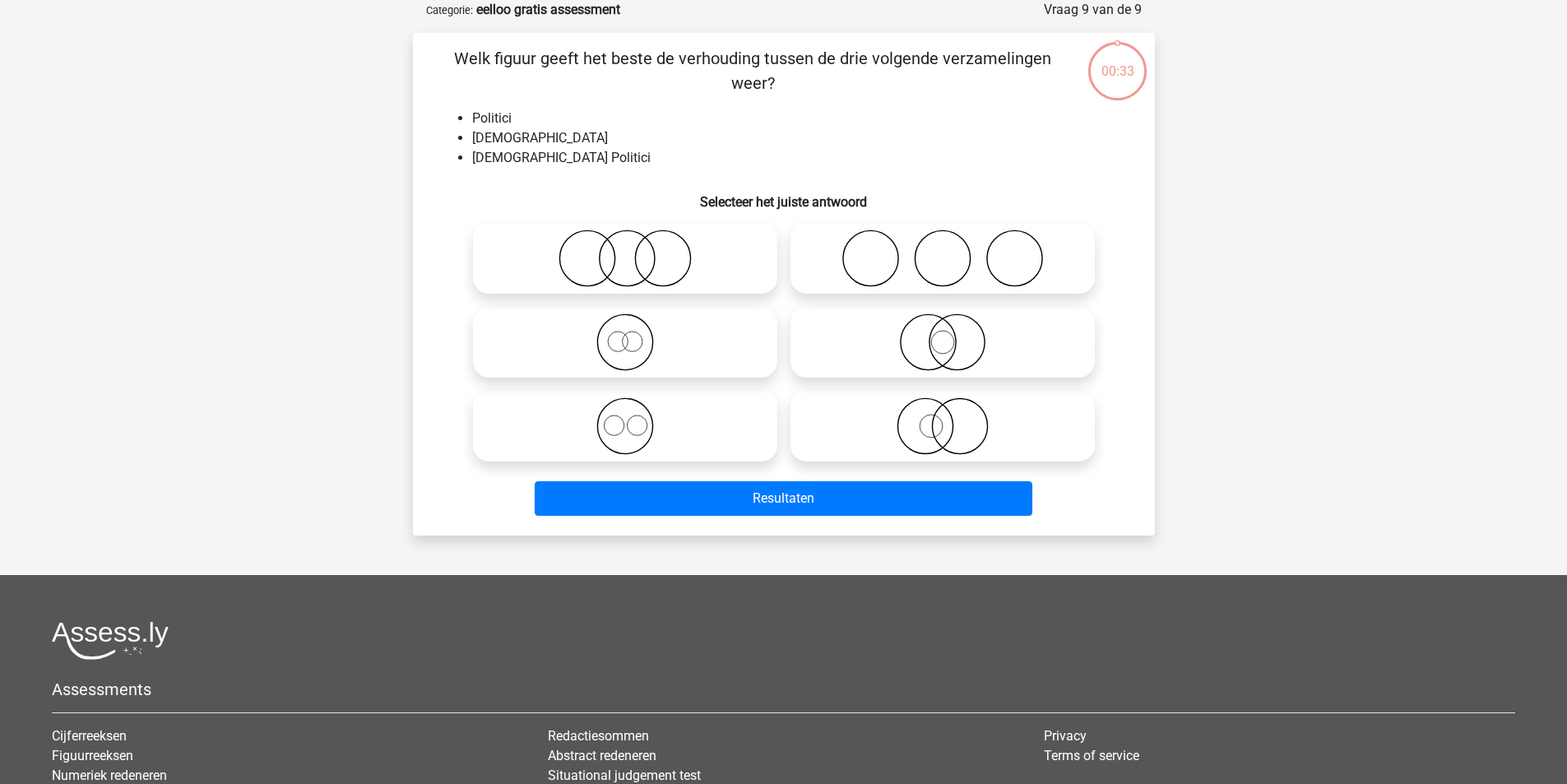
click at [642, 222] on div at bounding box center [624, 258] width 317 height 84
click at [705, 233] on icon at bounding box center [625, 258] width 291 height 57
click at [636, 239] on input "radio" at bounding box center [630, 244] width 11 height 11
radio input "true"
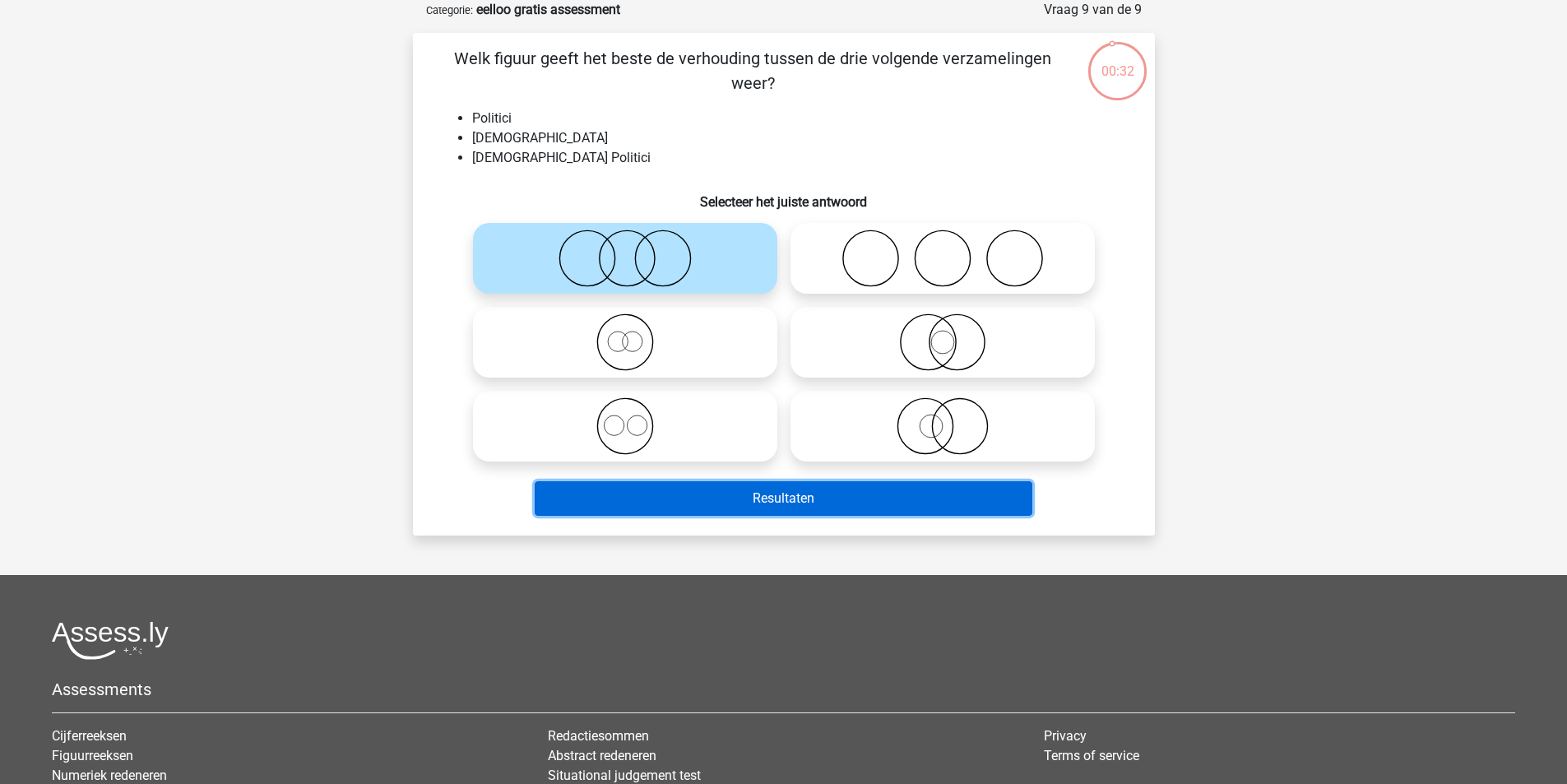
click at [802, 505] on button "Resultaten" at bounding box center [783, 498] width 497 height 34
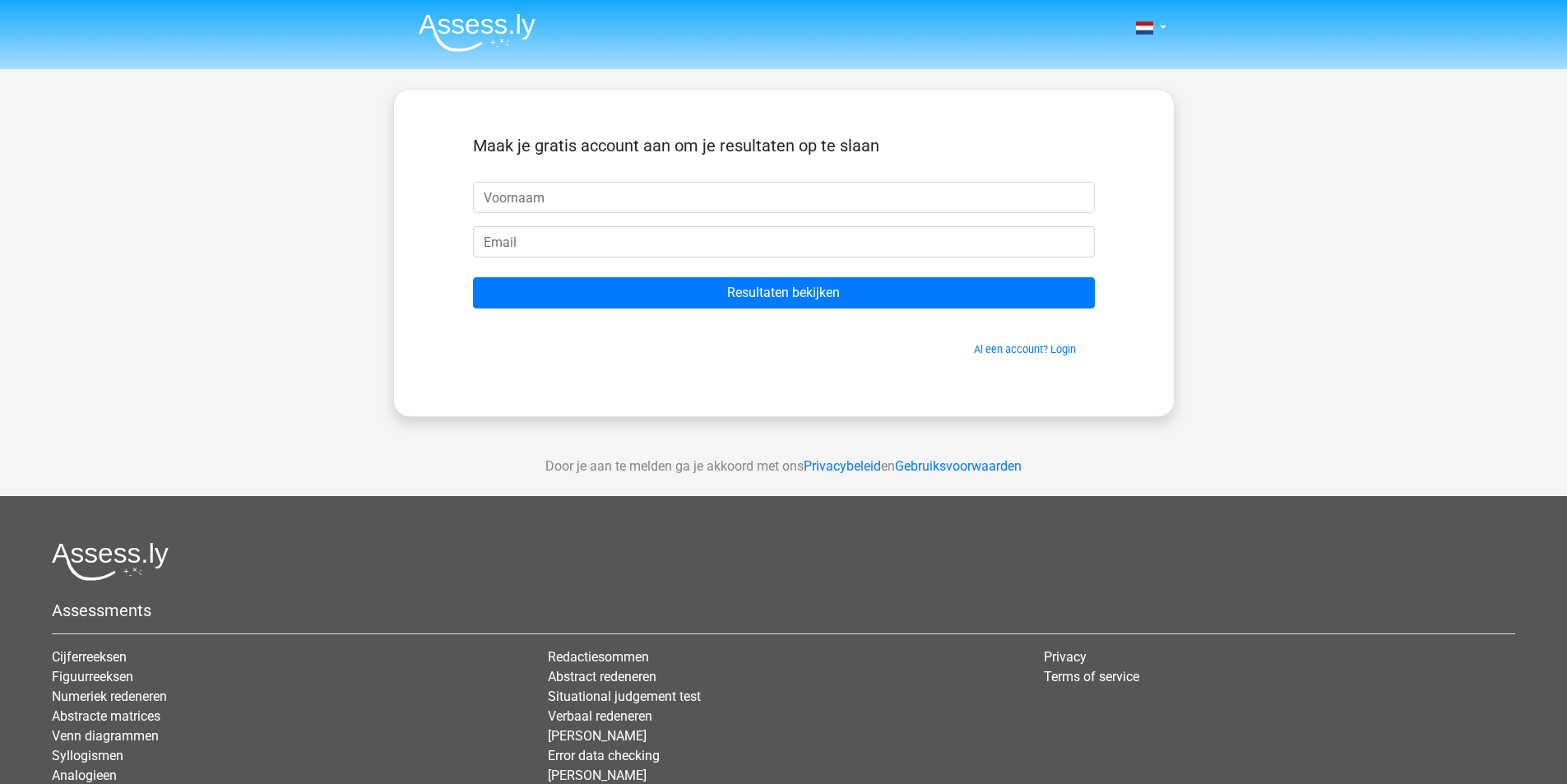
click at [598, 188] on input "text" at bounding box center [784, 197] width 622 height 31
type input "Joshua"
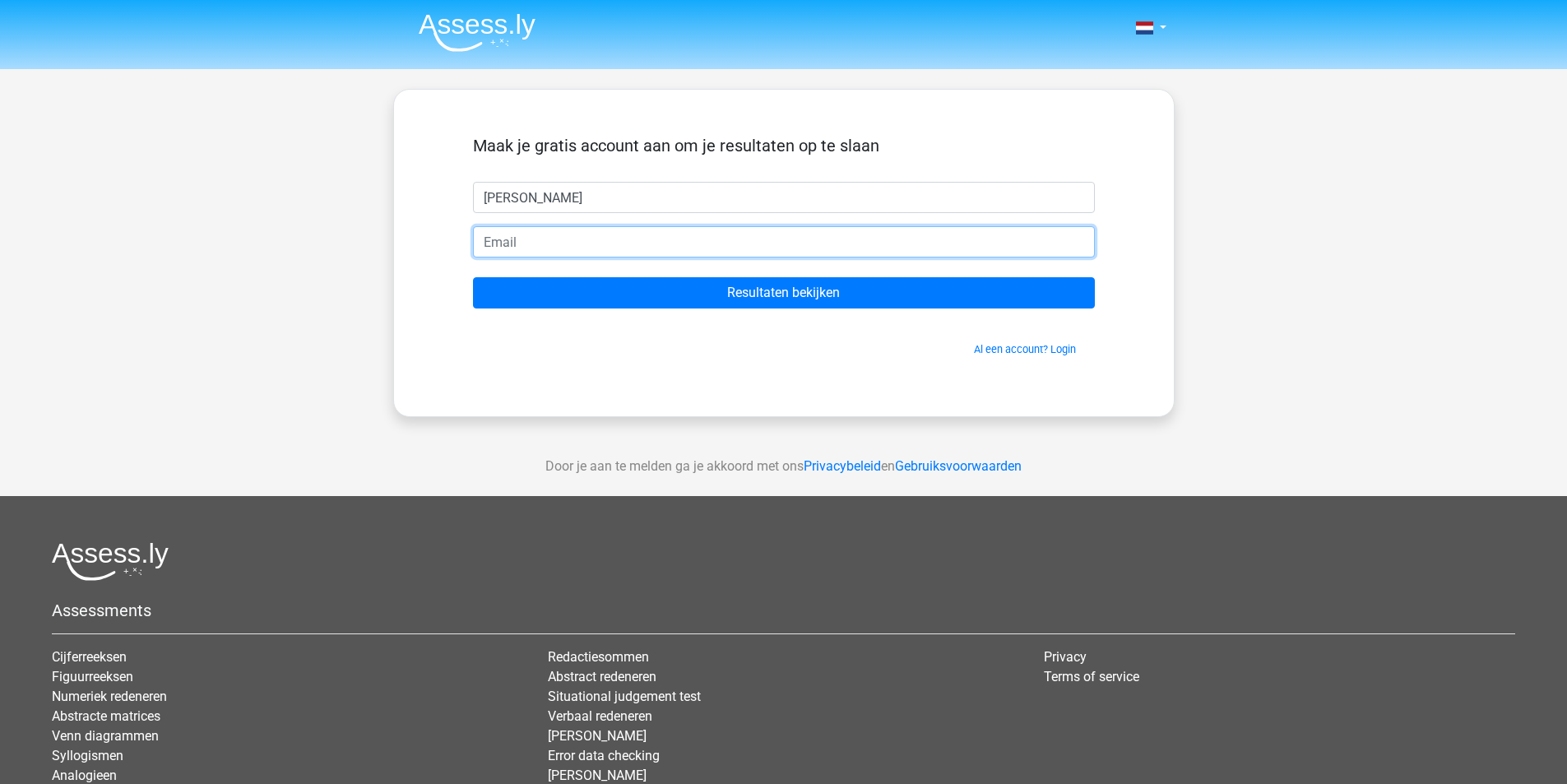
click at [566, 238] on input "email" at bounding box center [784, 241] width 622 height 31
type input "joshua_2007@icloud.com"
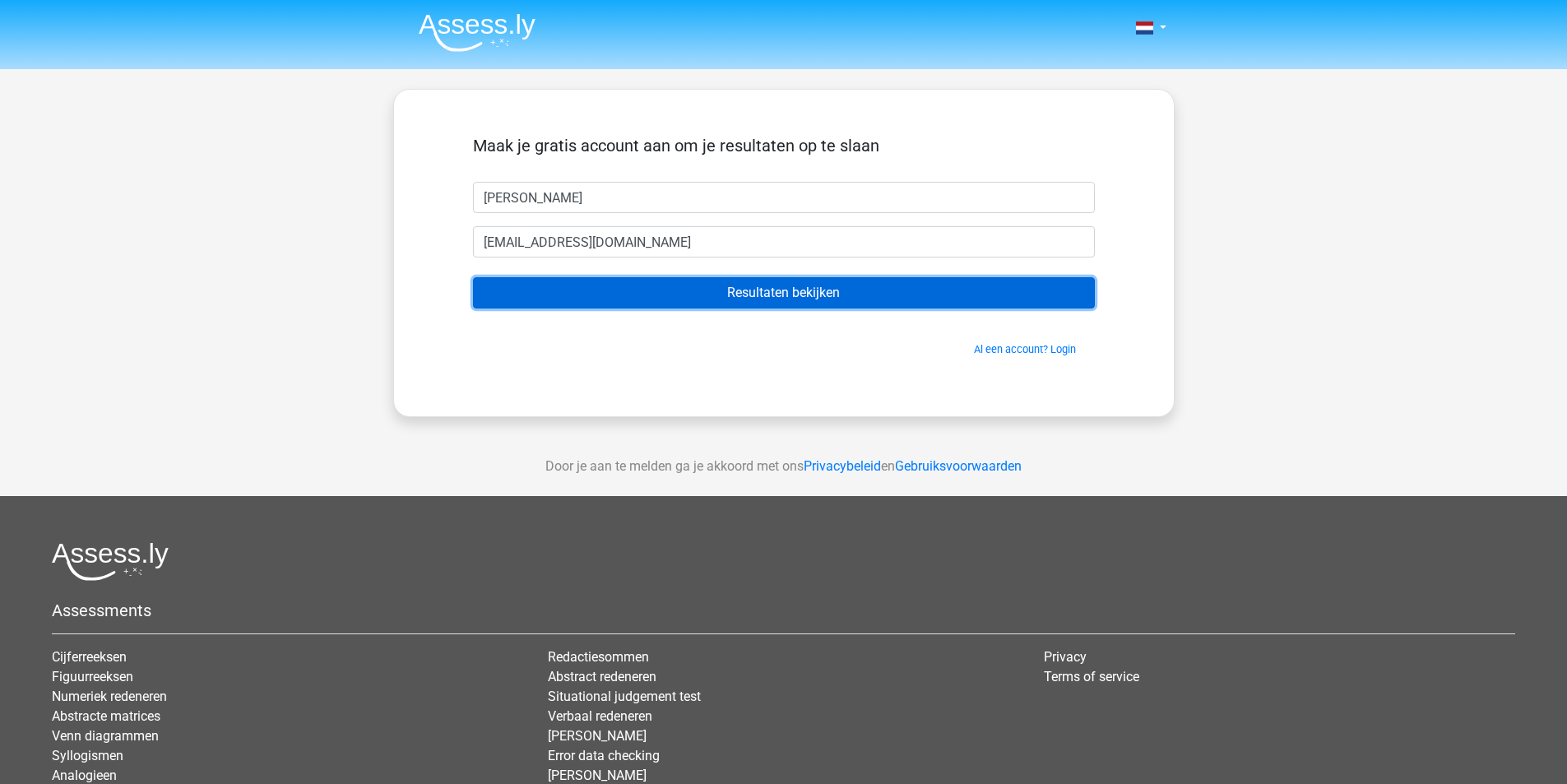
click at [756, 299] on input "Resultaten bekijken" at bounding box center [784, 292] width 622 height 31
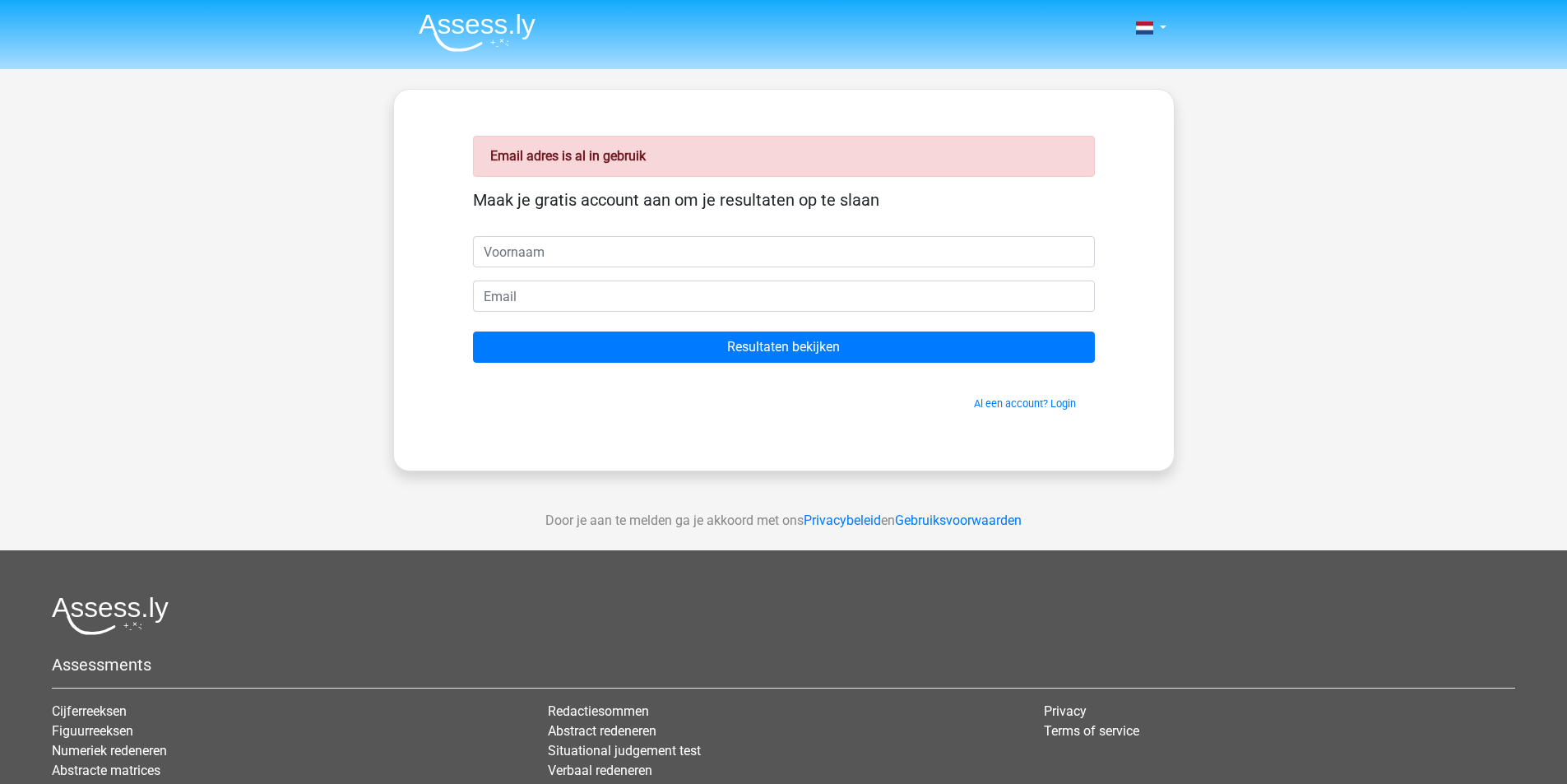
click at [573, 246] on input "text" at bounding box center [784, 252] width 622 height 31
click at [416, 221] on div "Email adres is al in gebruik Maak je gratis account aan om je resultaten op te …" at bounding box center [784, 280] width 782 height 383
click at [1028, 401] on link "Al een account? Login" at bounding box center [1024, 403] width 102 height 13
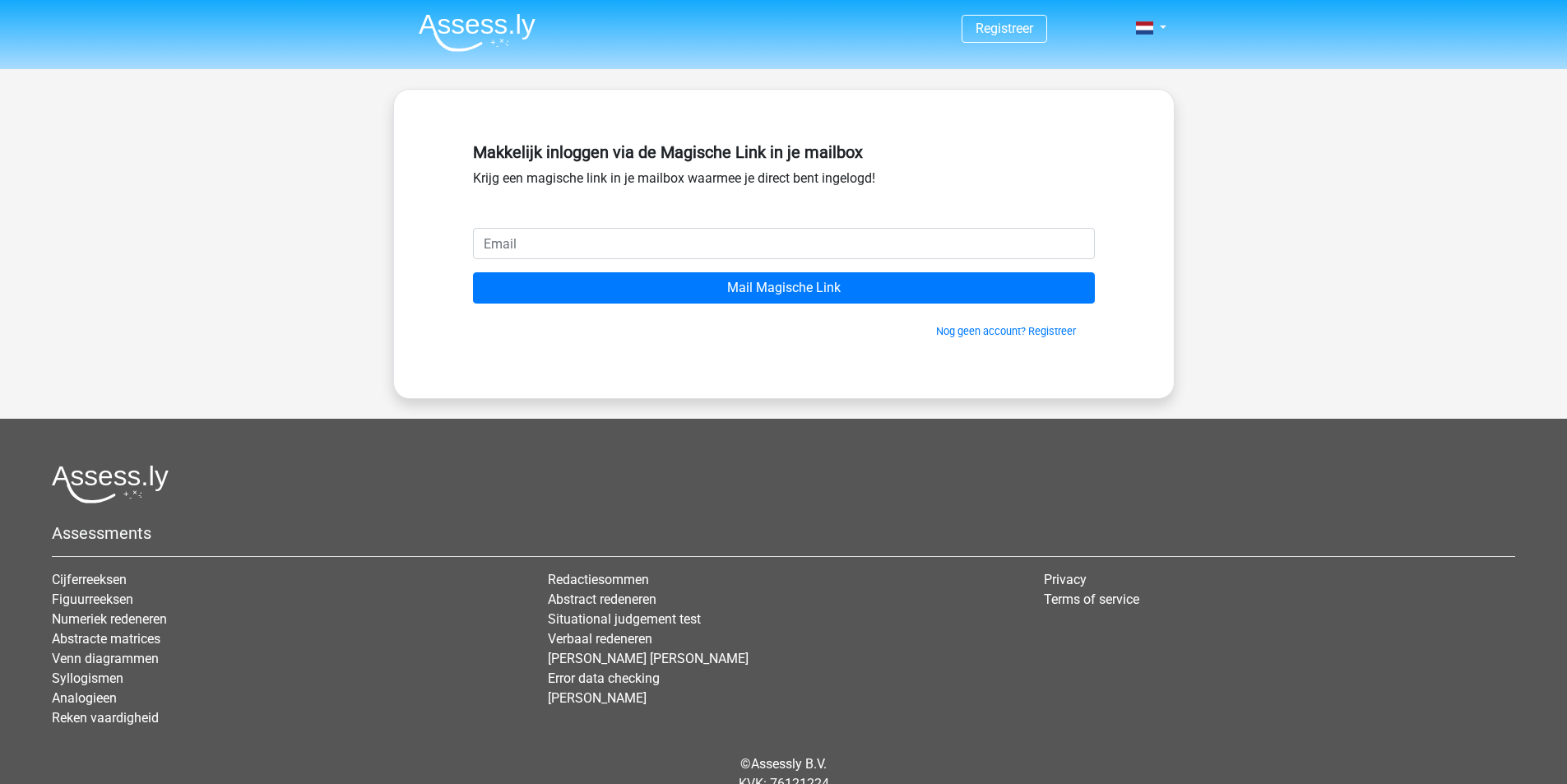
click at [532, 245] on input "email" at bounding box center [784, 243] width 622 height 31
type input "[EMAIL_ADDRESS][DOMAIN_NAME]"
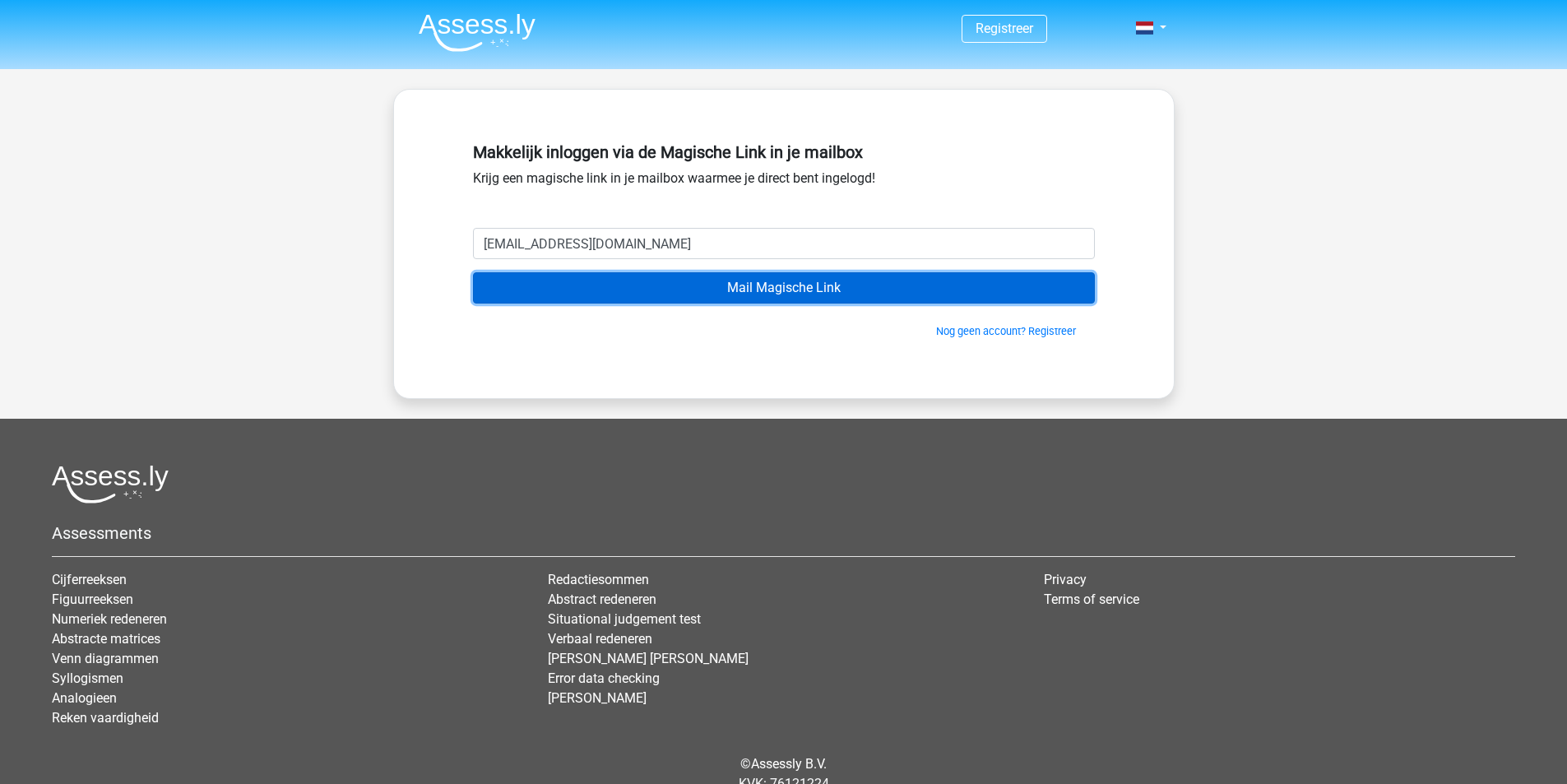
click at [736, 289] on input "Mail Magische Link" at bounding box center [784, 288] width 622 height 31
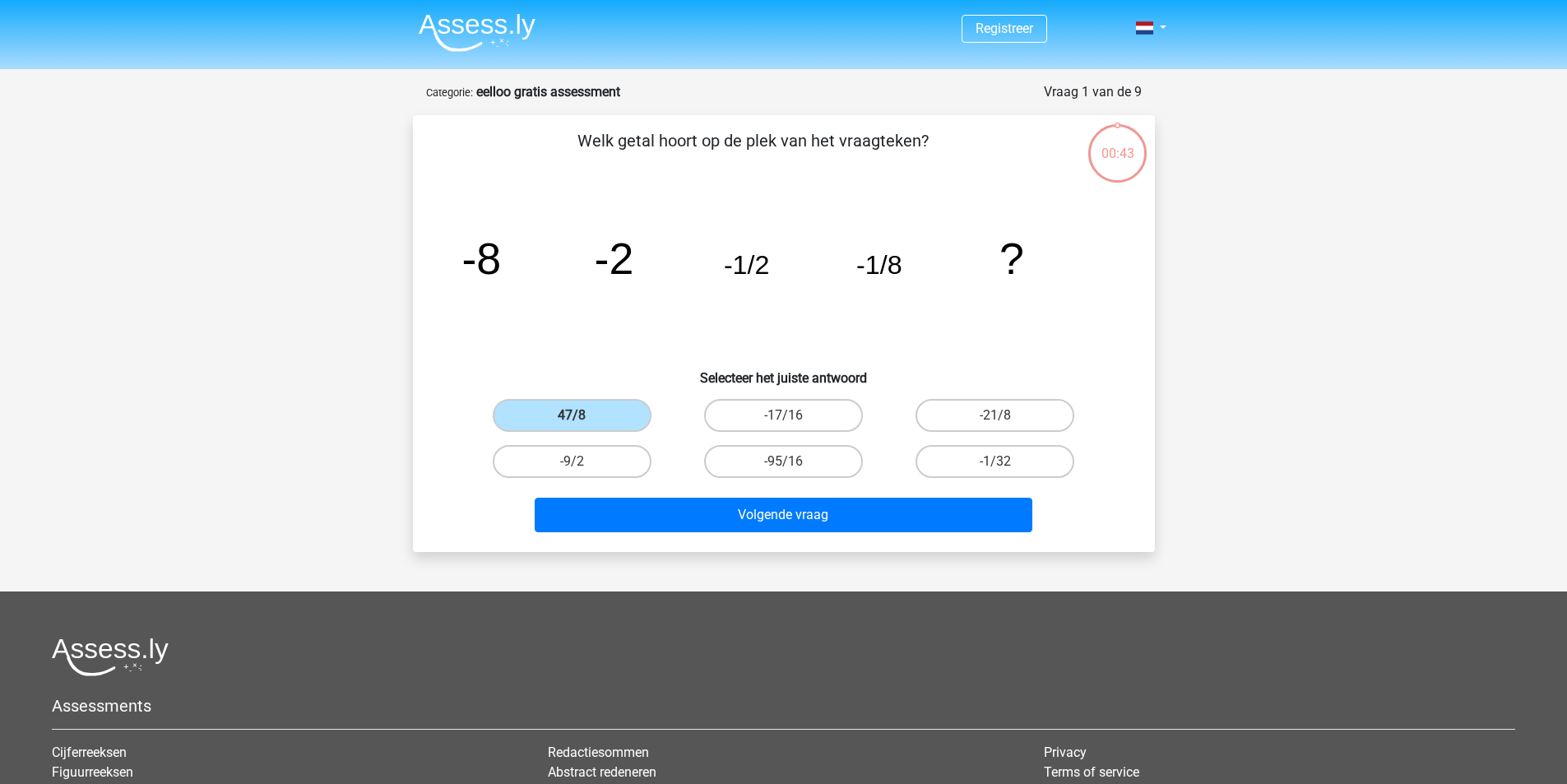
scroll to position [82, 0]
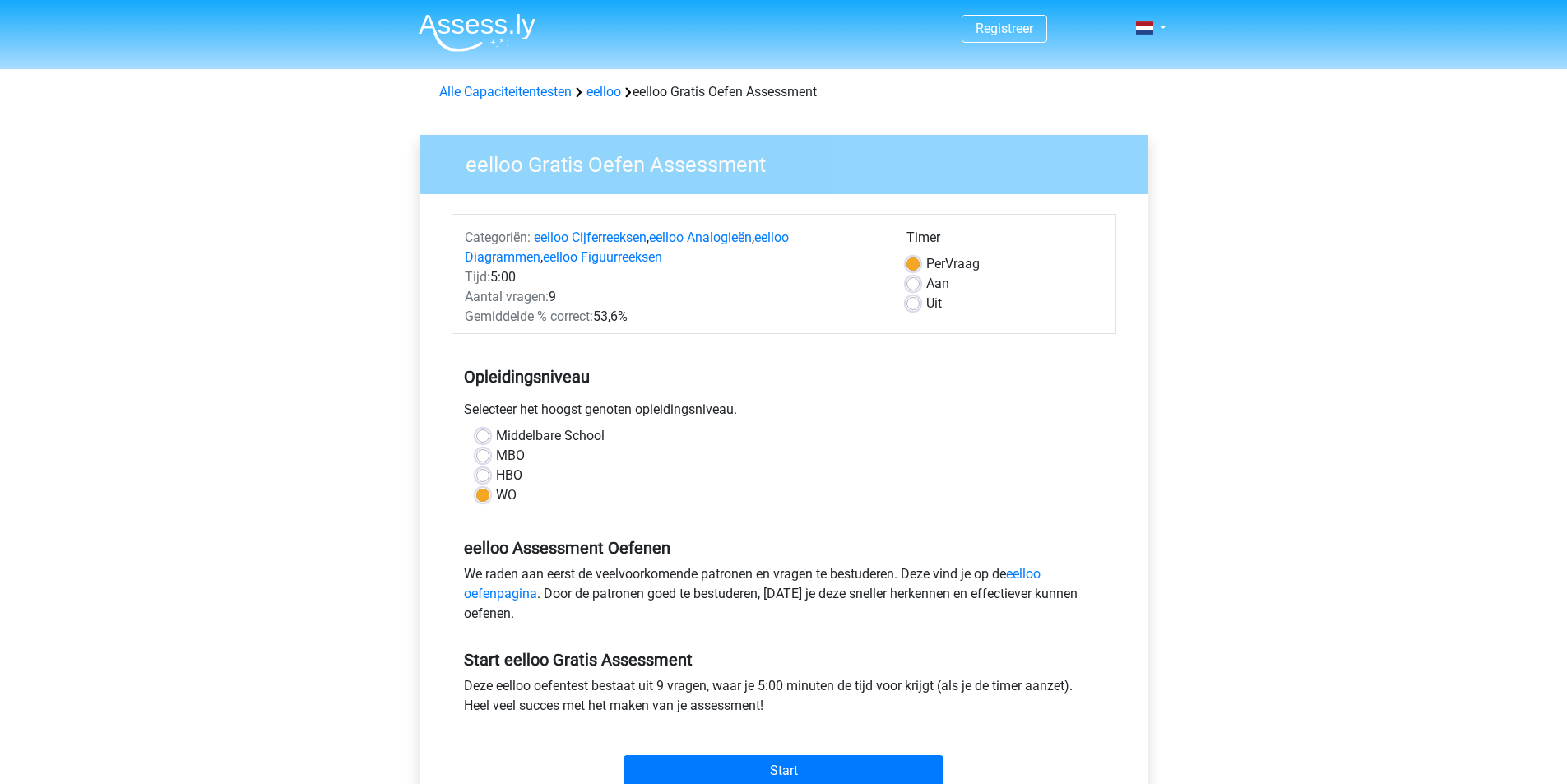
scroll to position [165, 0]
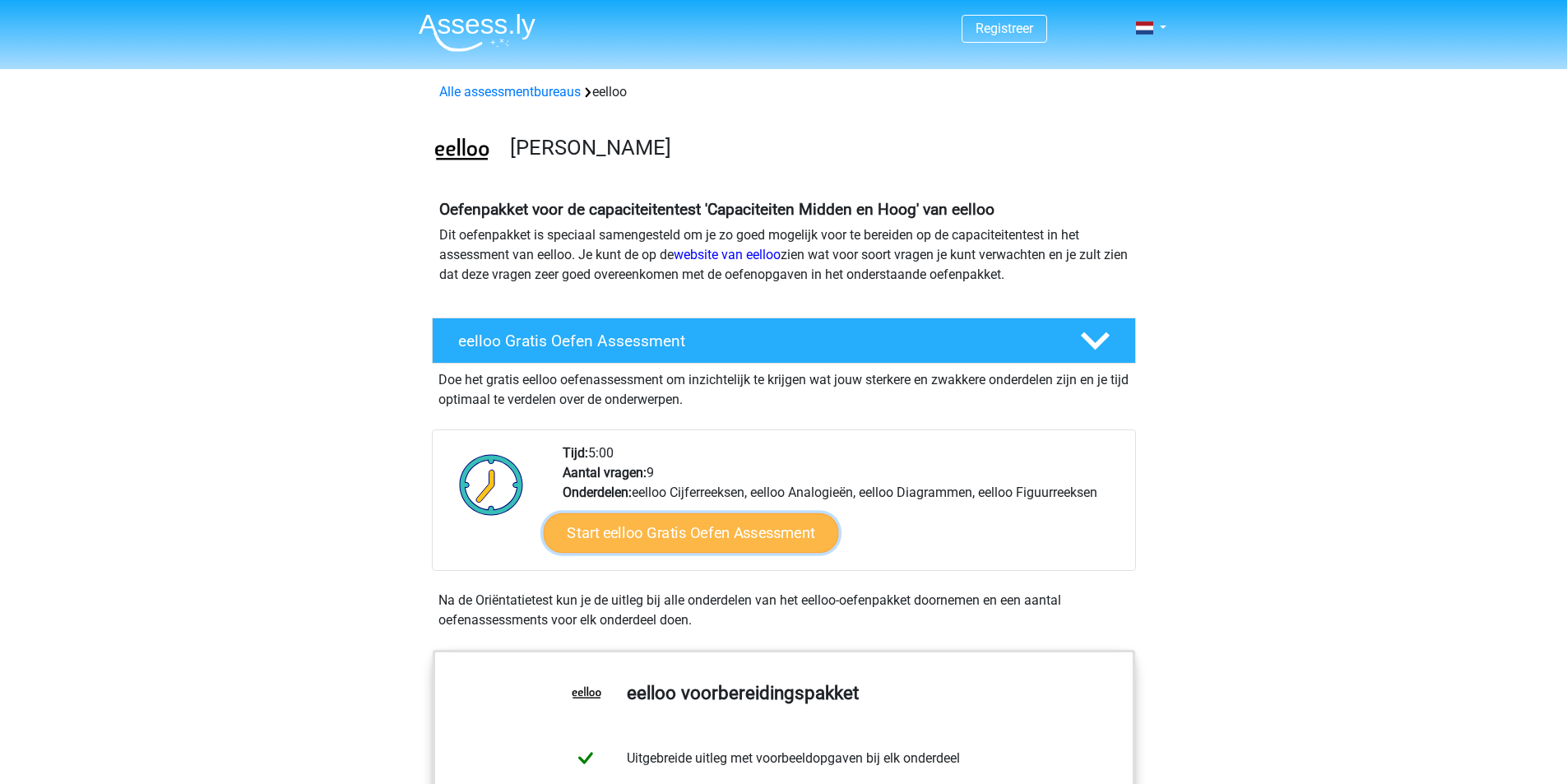
click at [683, 530] on link "Start eelloo Gratis Oefen Assessment" at bounding box center [690, 532] width 295 height 40
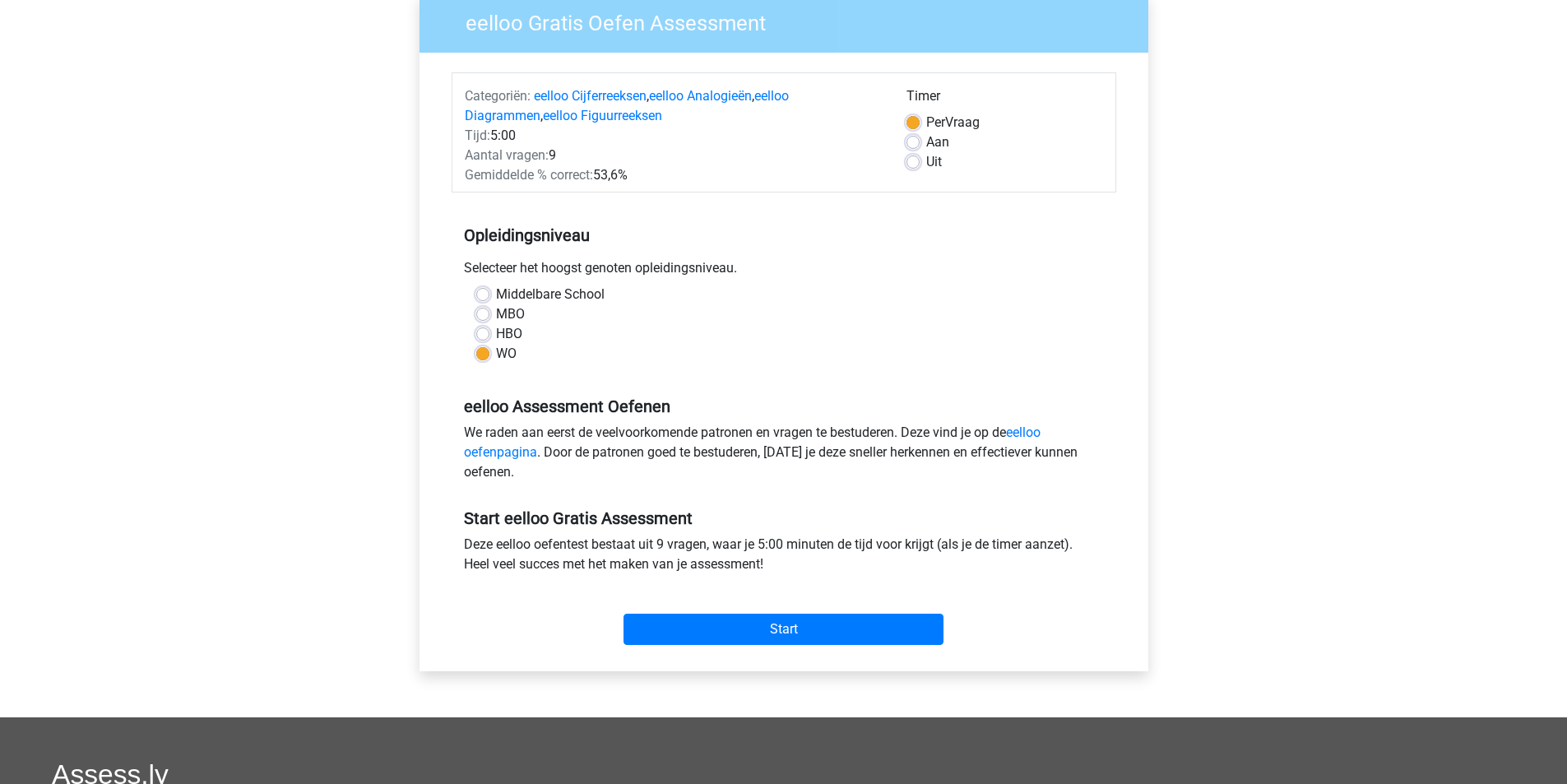
scroll to position [329, 0]
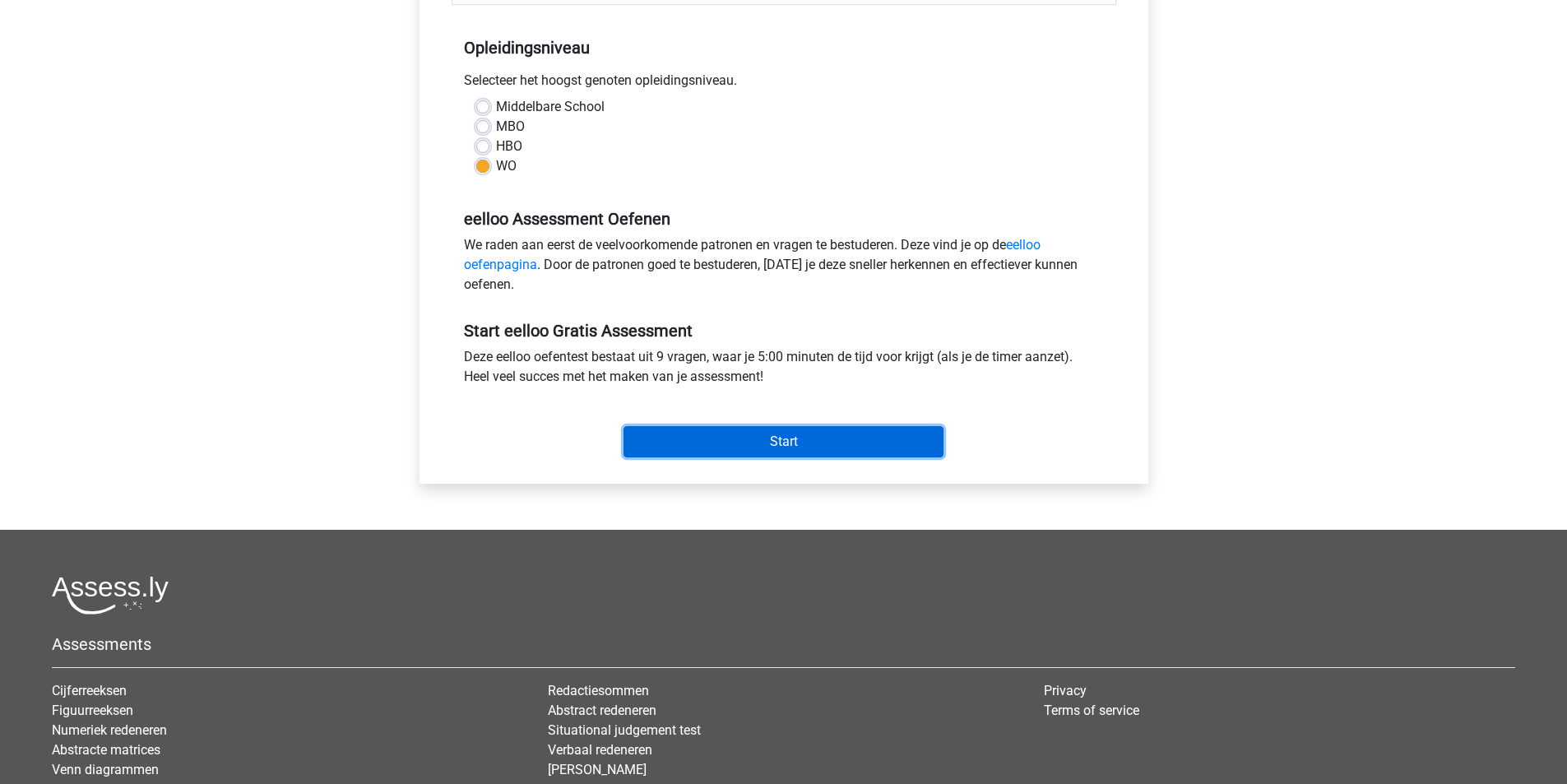
click at [750, 431] on input "Start" at bounding box center [784, 441] width 320 height 31
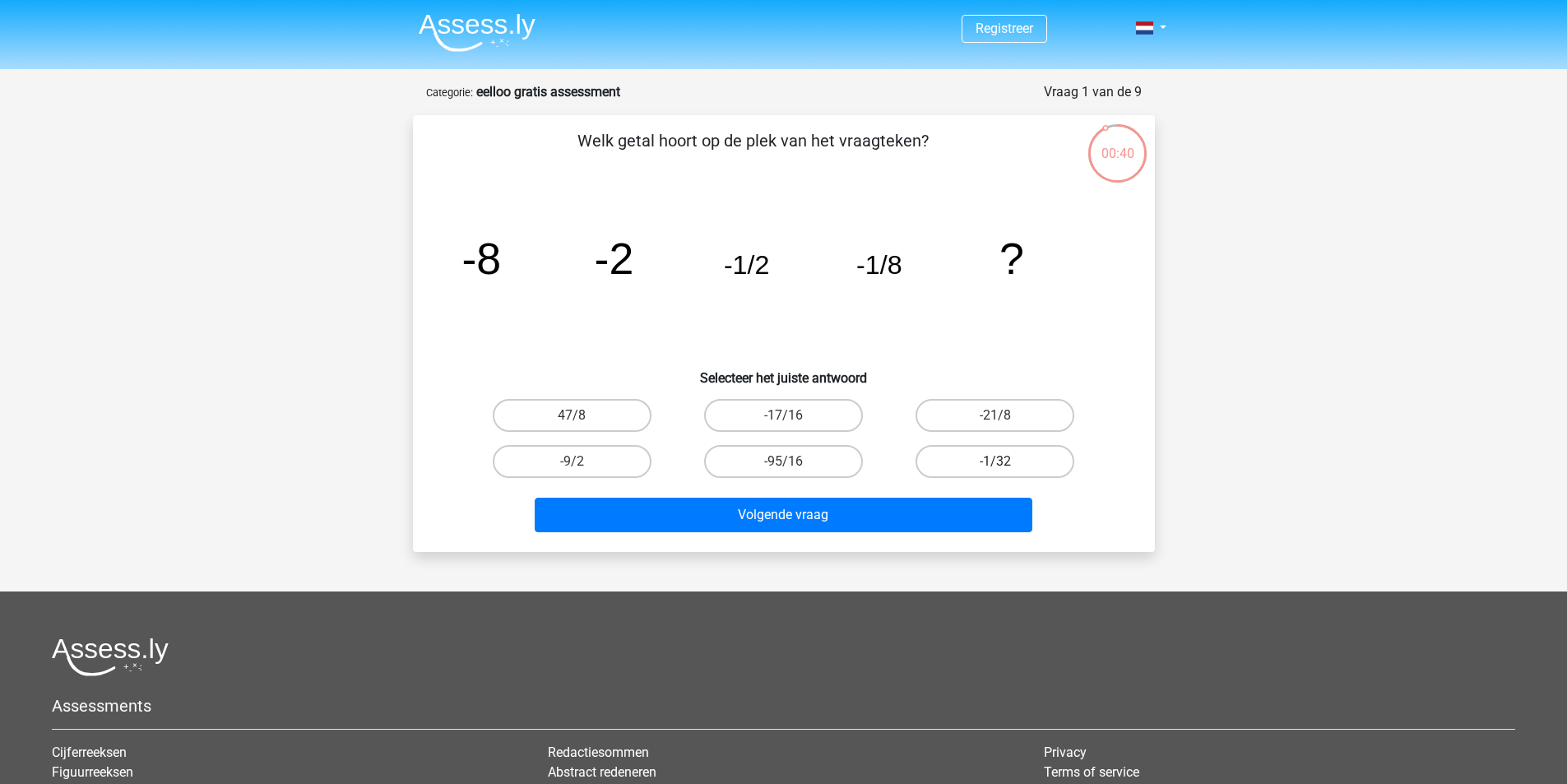
click at [975, 474] on label "-1/32" at bounding box center [995, 461] width 159 height 33
click at [996, 472] on input "-1/32" at bounding box center [1001, 466] width 11 height 11
radio input "true"
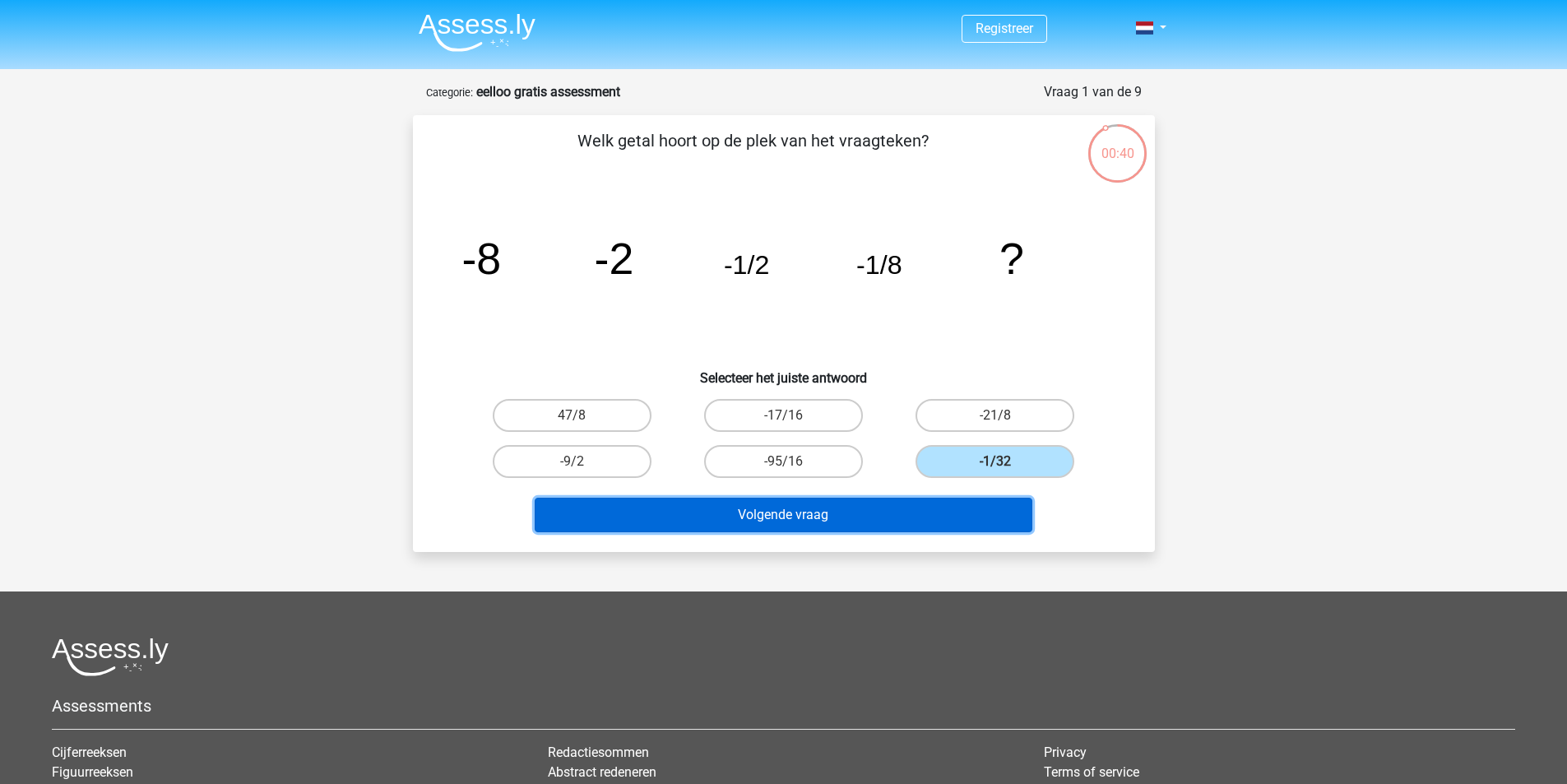
click at [936, 503] on button "Volgende vraag" at bounding box center [783, 514] width 497 height 34
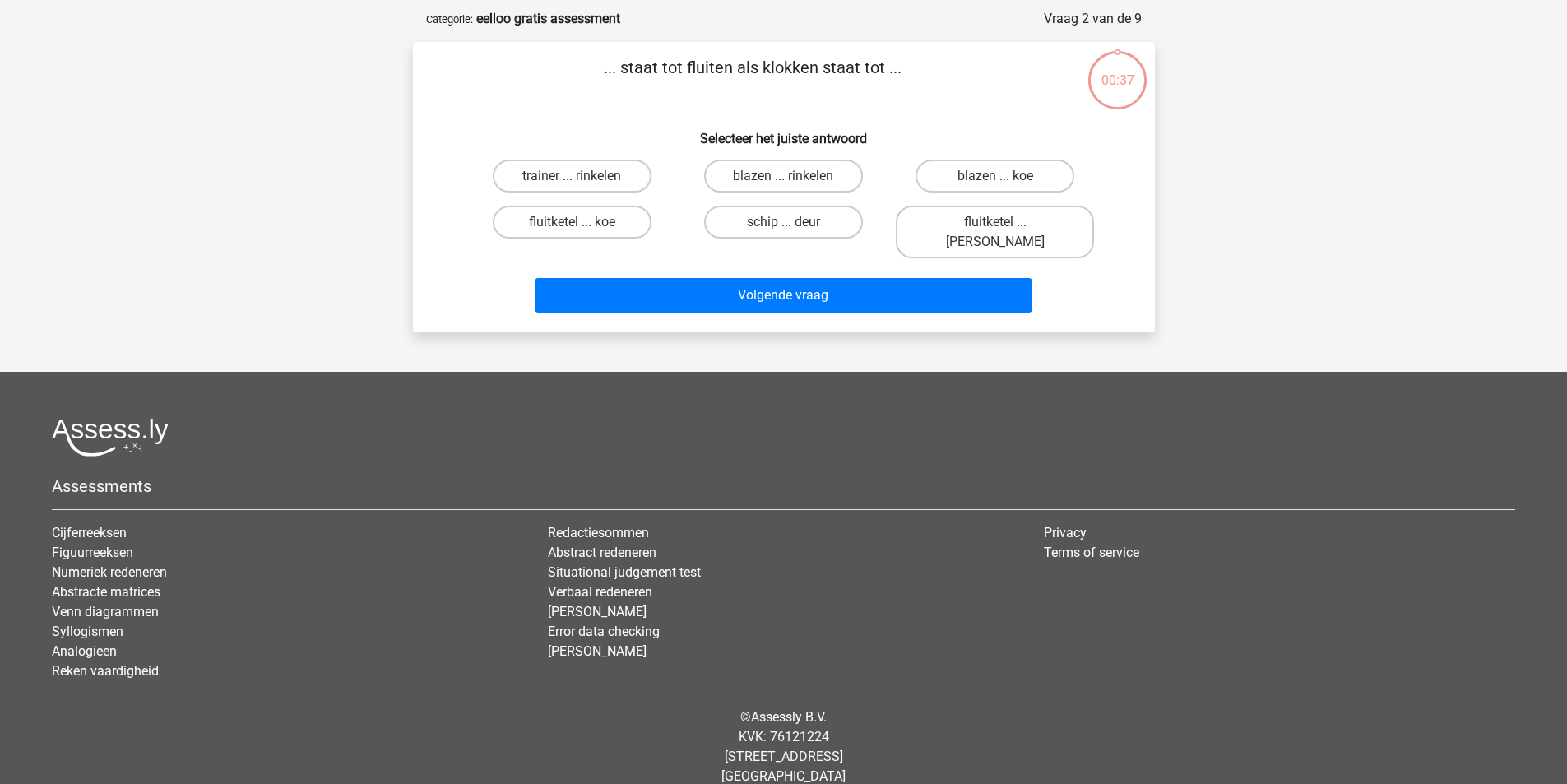
scroll to position [76, 0]
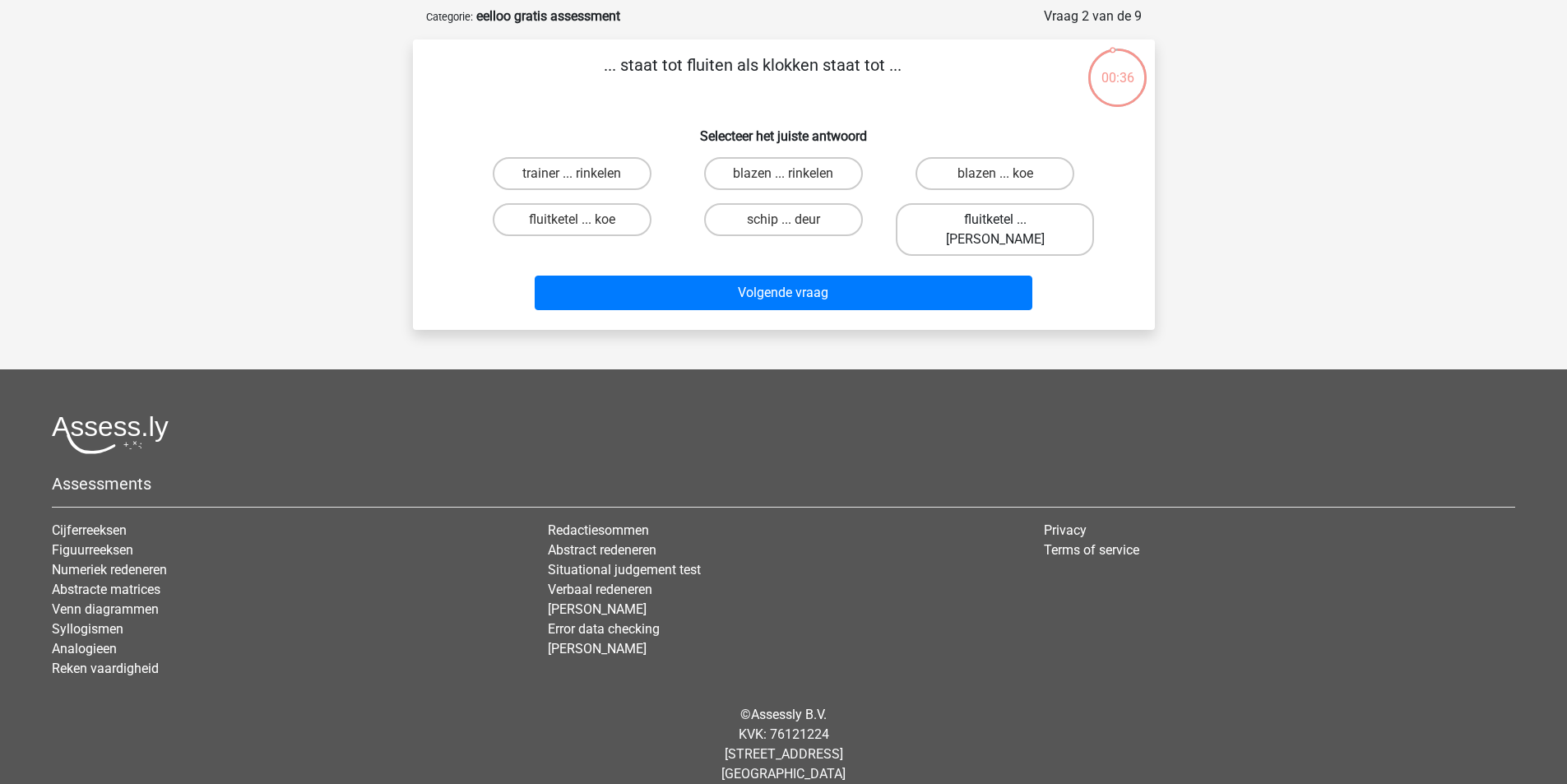
click at [972, 217] on label "fluitketel ... [PERSON_NAME]" at bounding box center [996, 229] width 199 height 53
click at [996, 220] on input "fluitketel ... [PERSON_NAME]" at bounding box center [1001, 225] width 11 height 11
radio input "true"
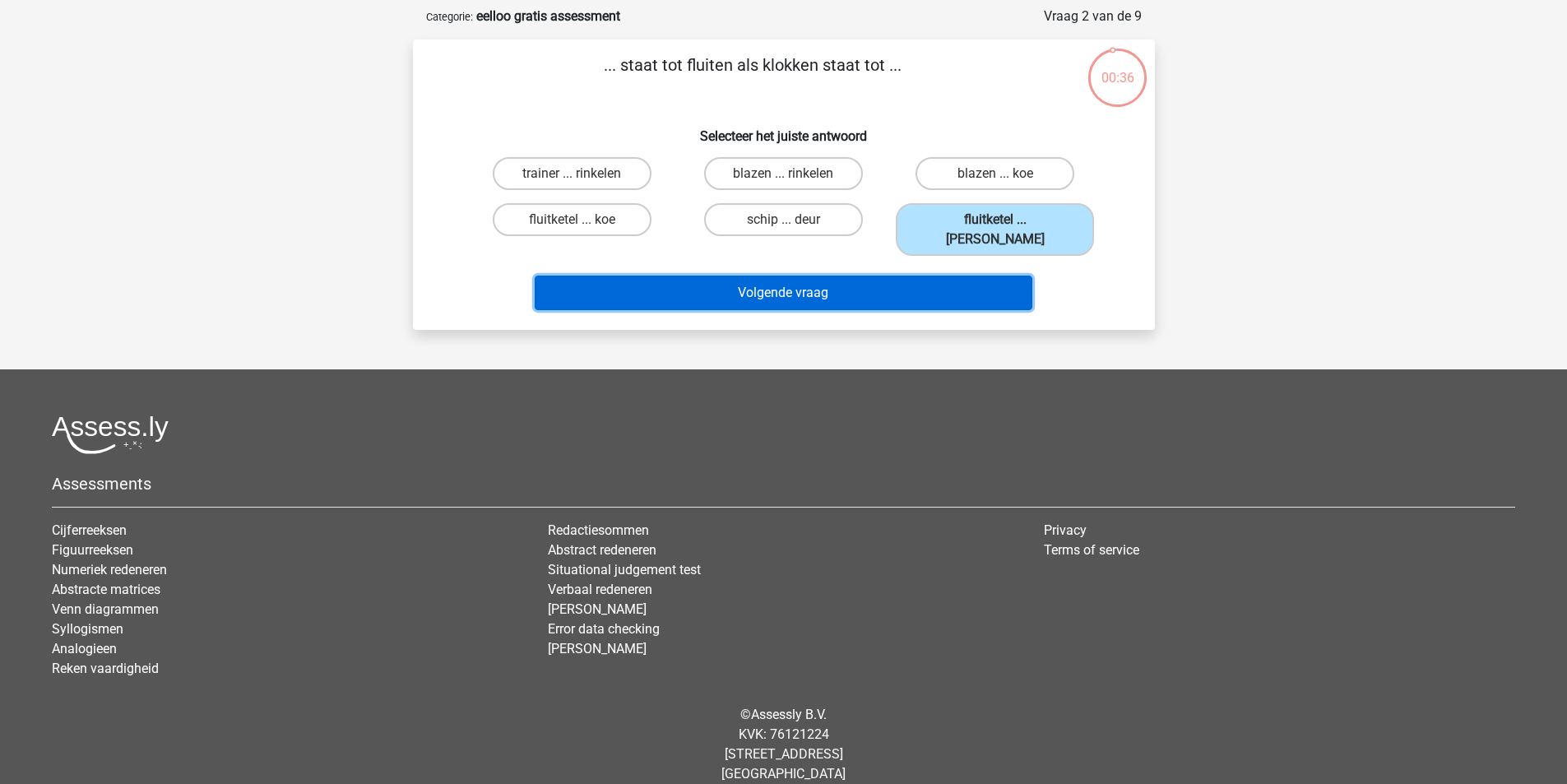
click at [937, 278] on button "Volgende vraag" at bounding box center [783, 292] width 497 height 34
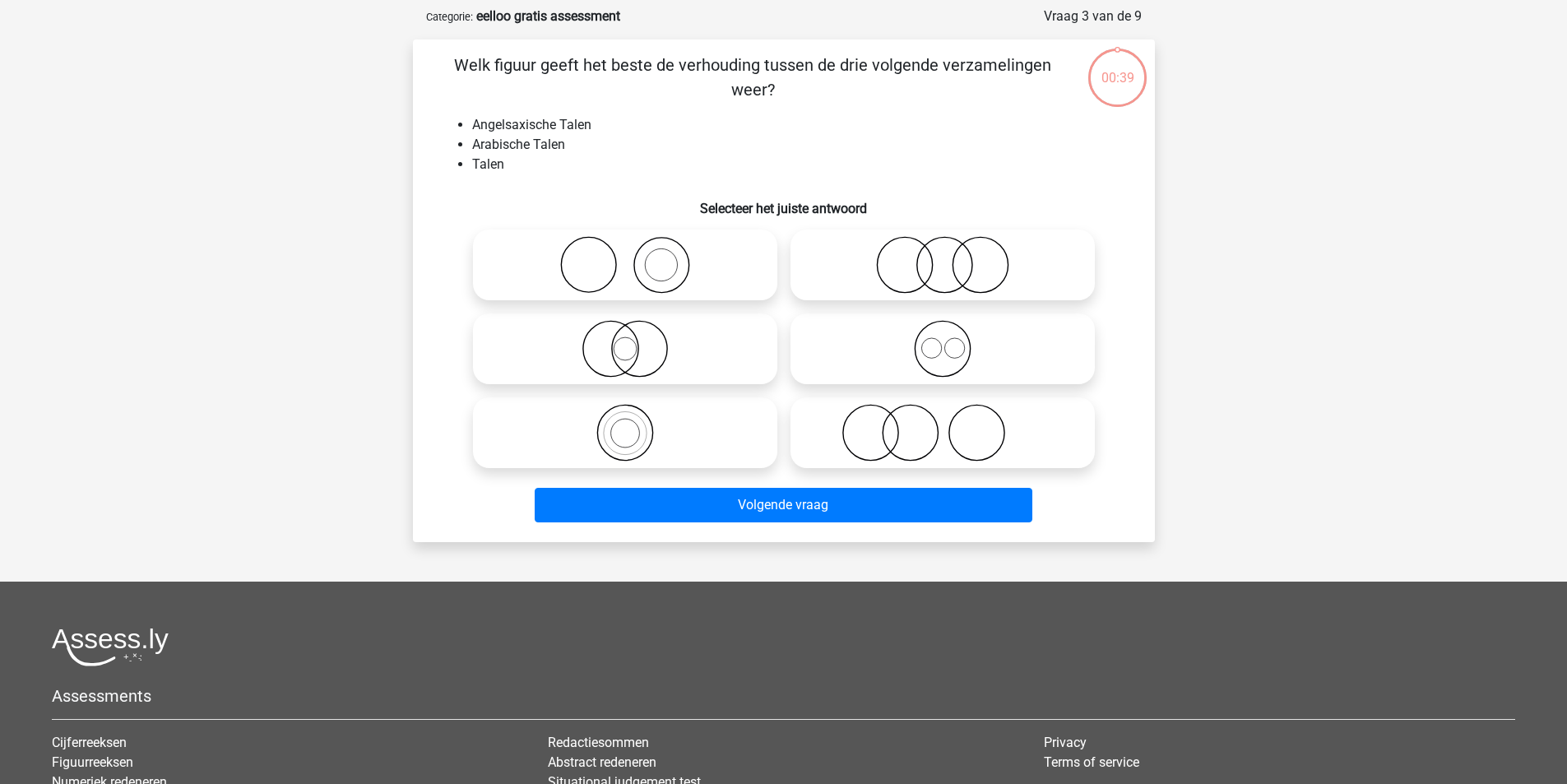
scroll to position [82, 0]
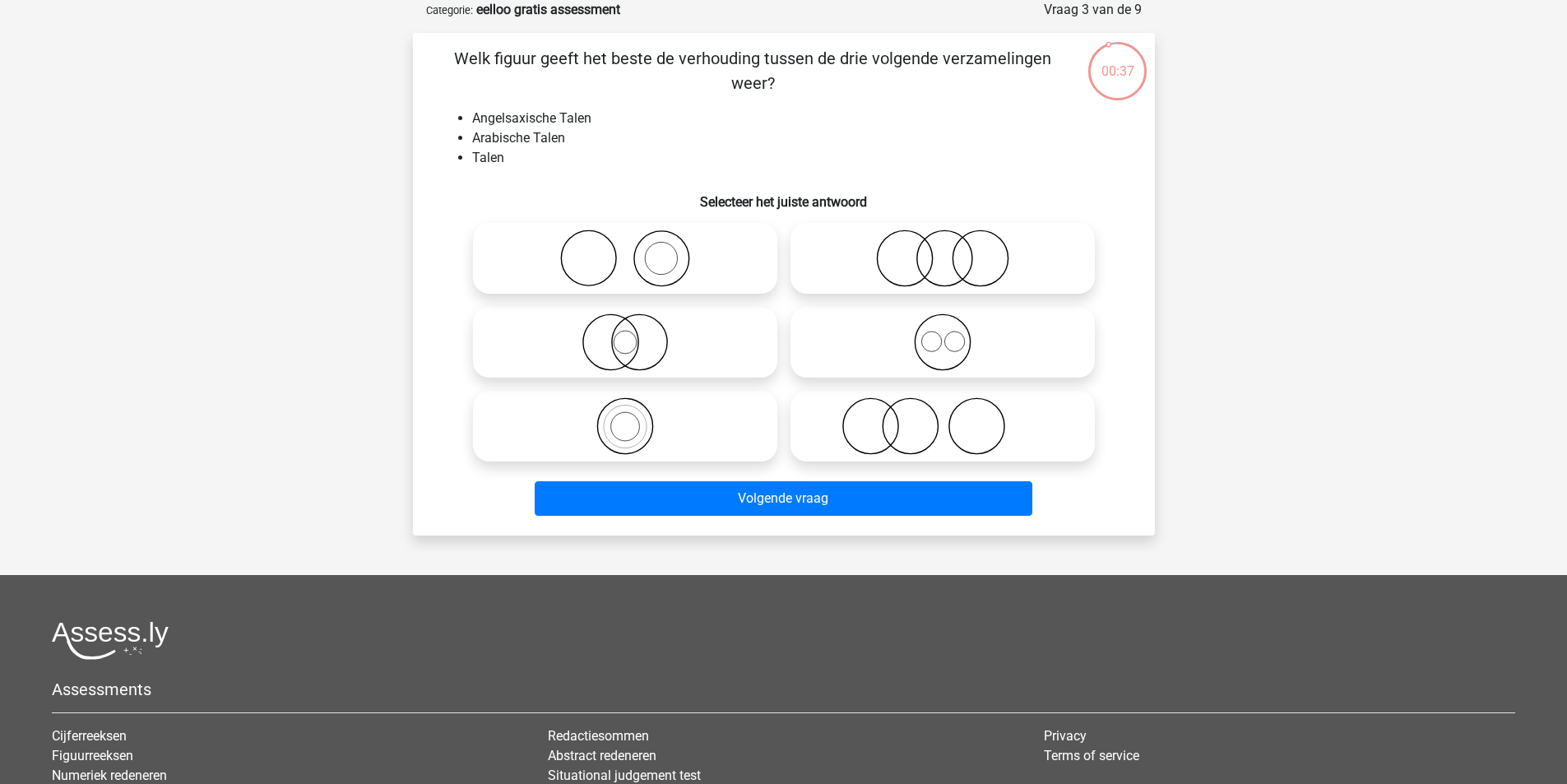
click at [887, 336] on icon at bounding box center [943, 342] width 291 height 57
click at [943, 334] on input "radio" at bounding box center [948, 328] width 11 height 11
radio input "true"
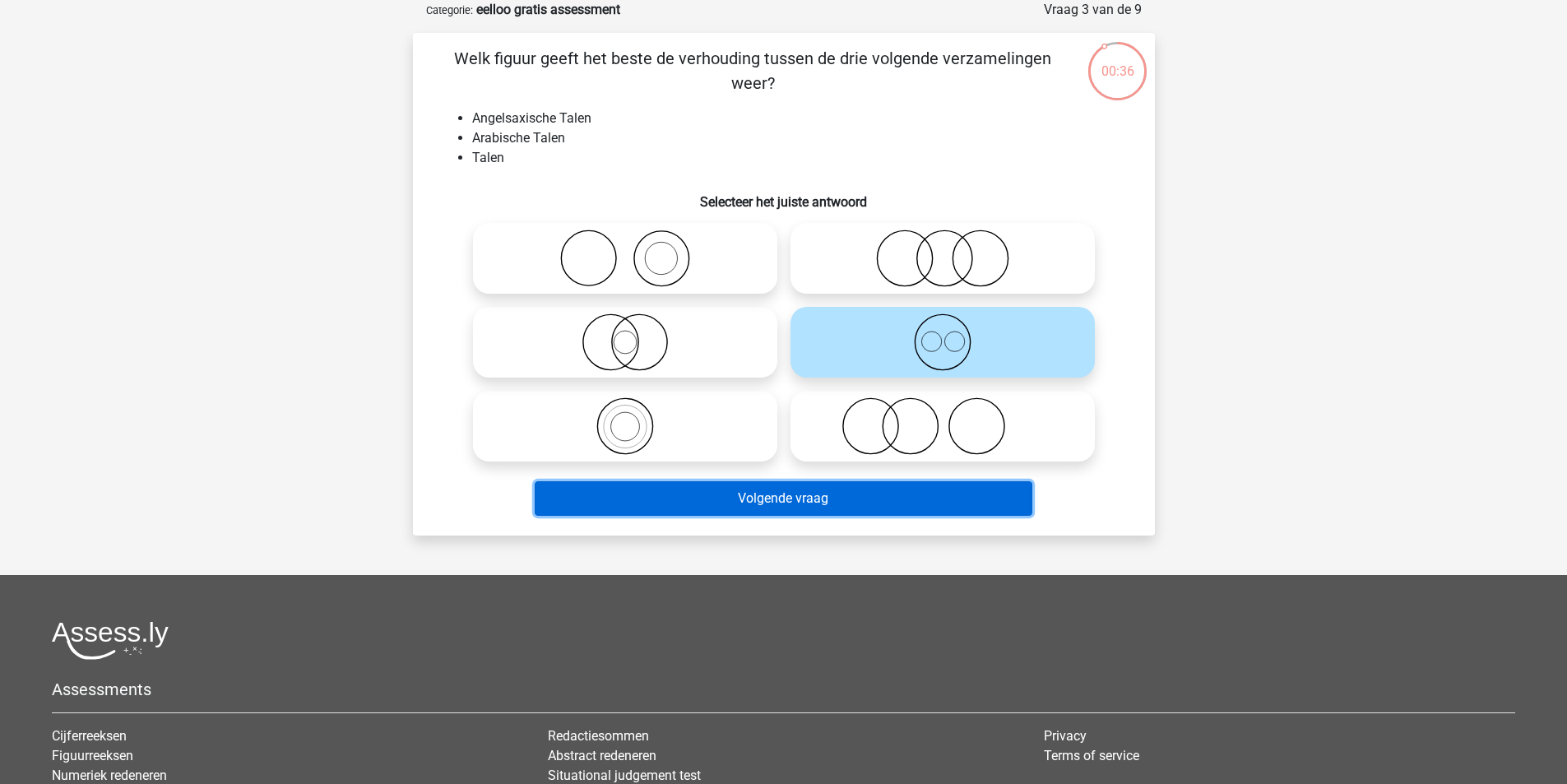
click at [824, 515] on button "Volgende vraag" at bounding box center [783, 498] width 497 height 34
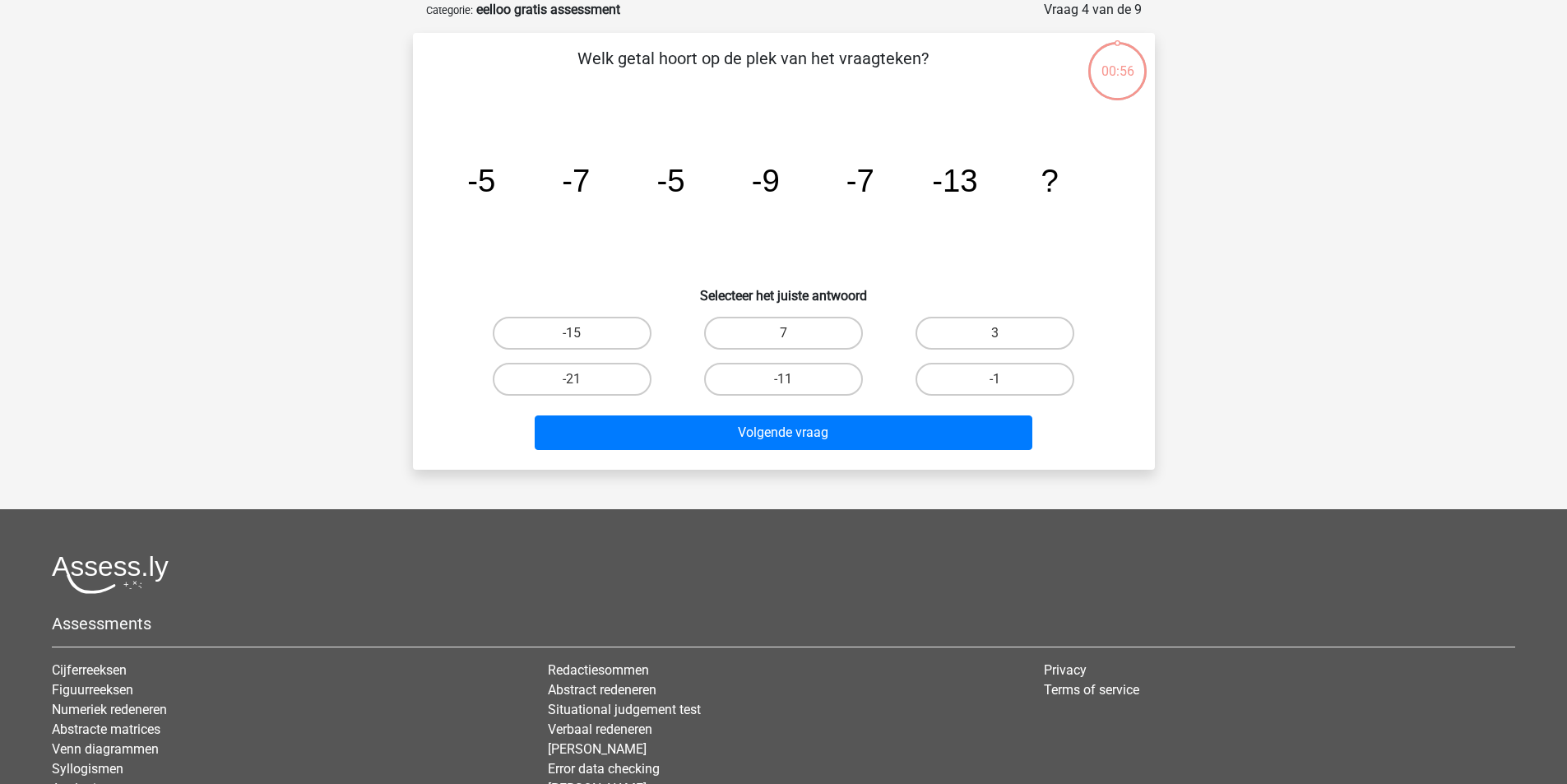
click at [826, 501] on div "Registreer" at bounding box center [784, 430] width 1567 height 1025
click at [801, 376] on label "-11" at bounding box center [784, 379] width 159 height 33
click at [794, 379] on input "-11" at bounding box center [789, 384] width 11 height 11
radio input "true"
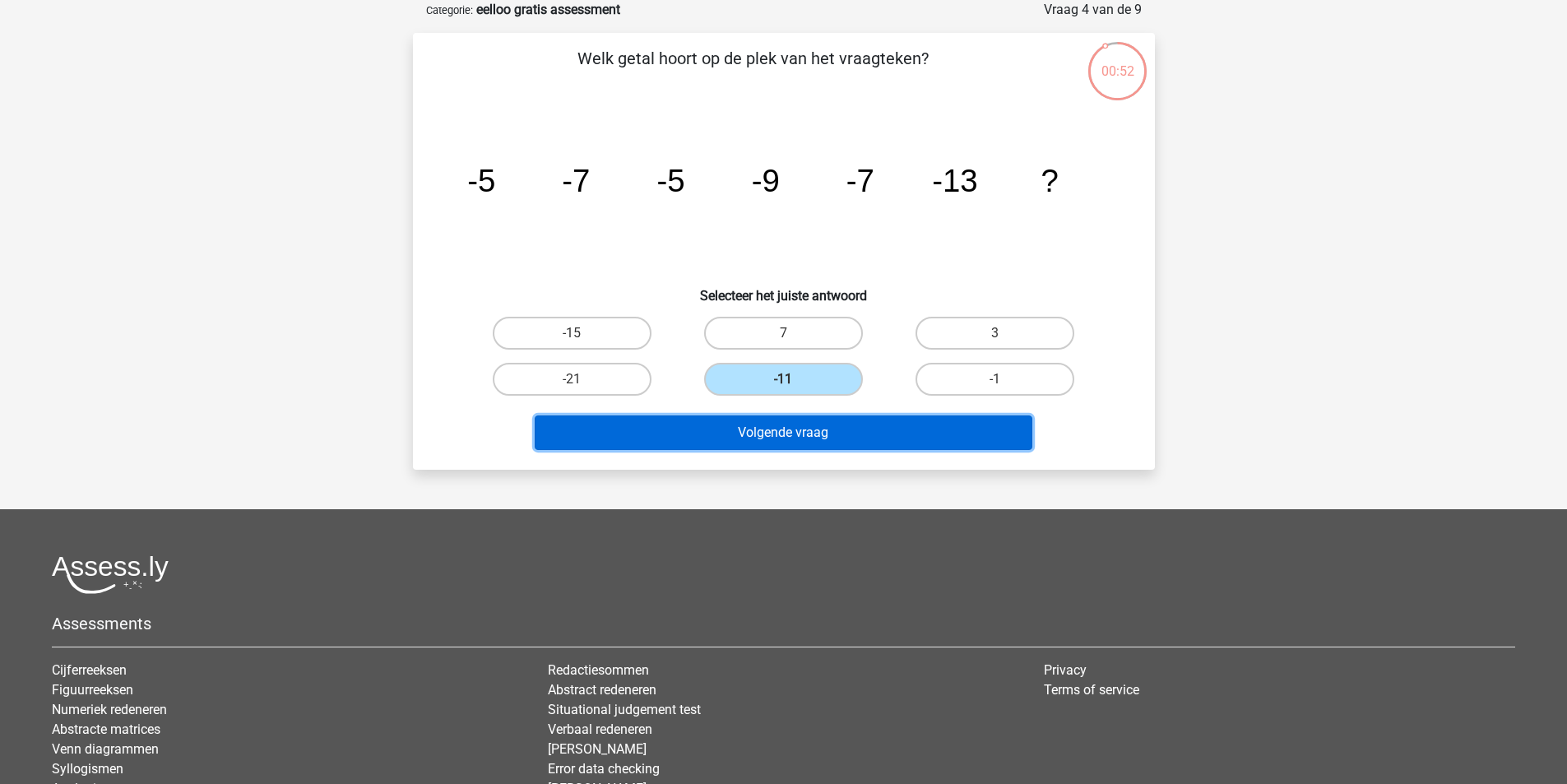
click at [800, 433] on button "Volgende vraag" at bounding box center [783, 432] width 497 height 34
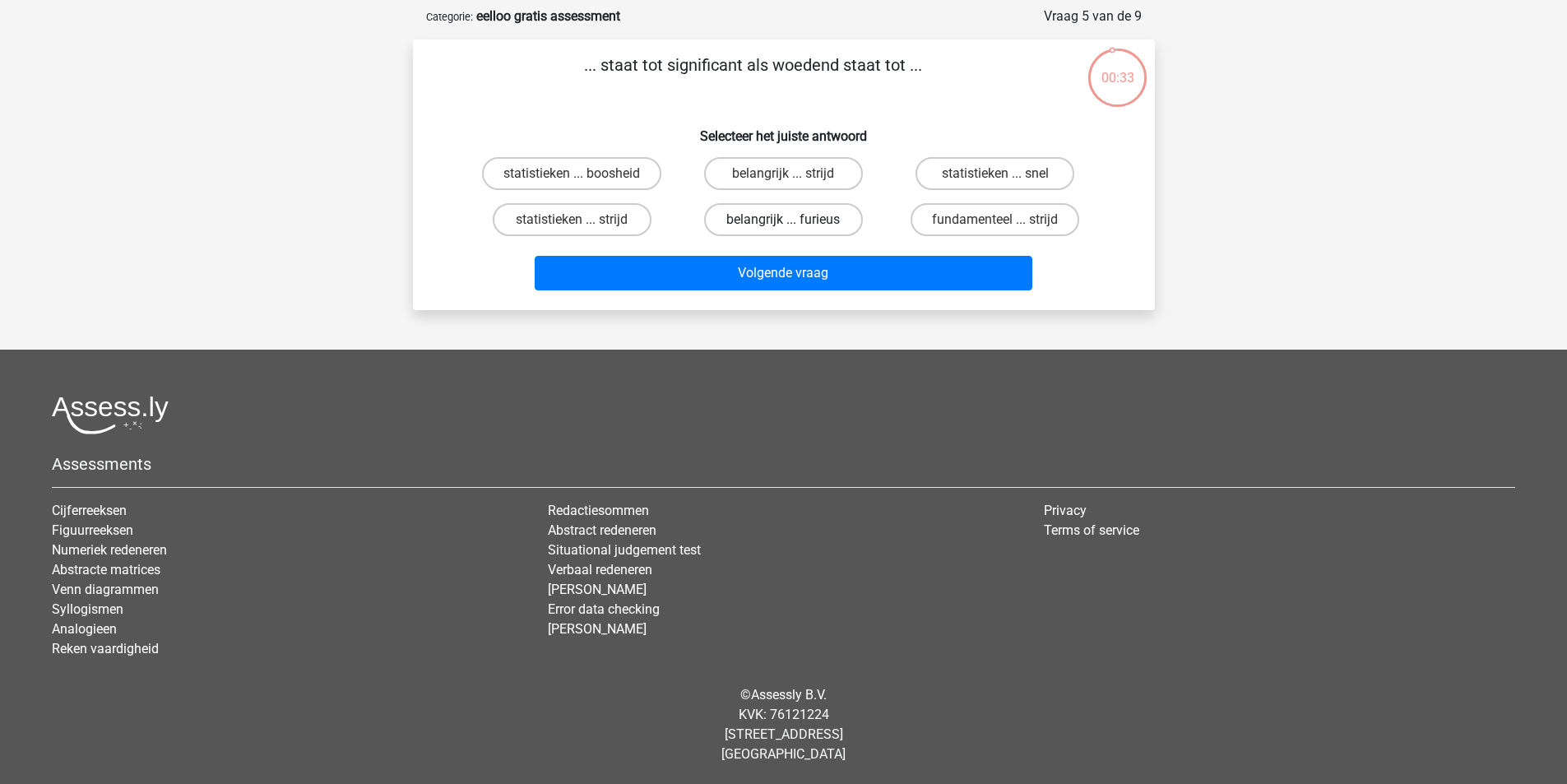
click at [776, 229] on label "belangrijk ... furieus" at bounding box center [784, 219] width 159 height 33
click at [784, 229] on input "belangrijk ... furieus" at bounding box center [789, 225] width 11 height 11
radio input "true"
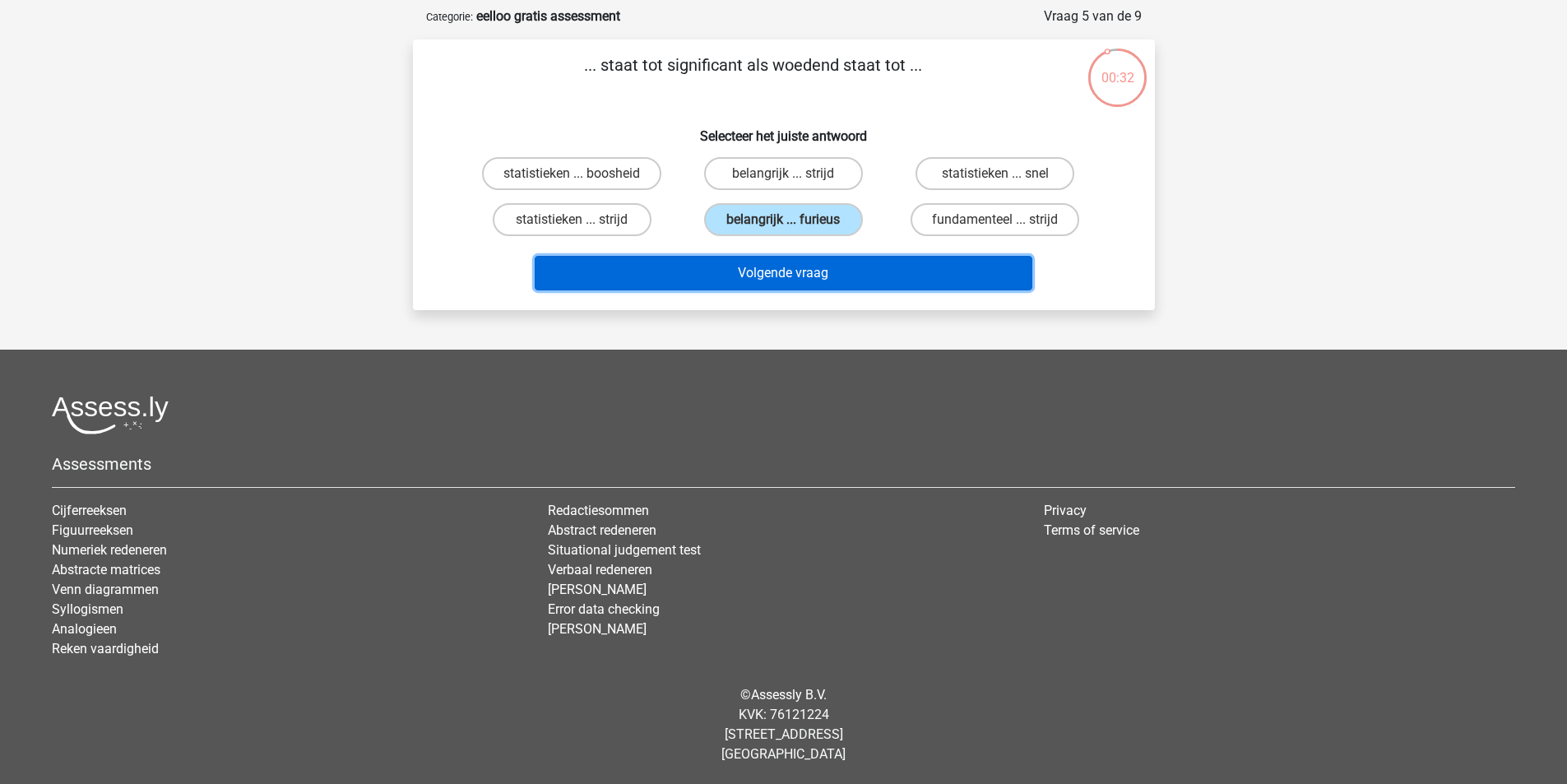
click at [789, 276] on button "Volgende vraag" at bounding box center [783, 273] width 497 height 34
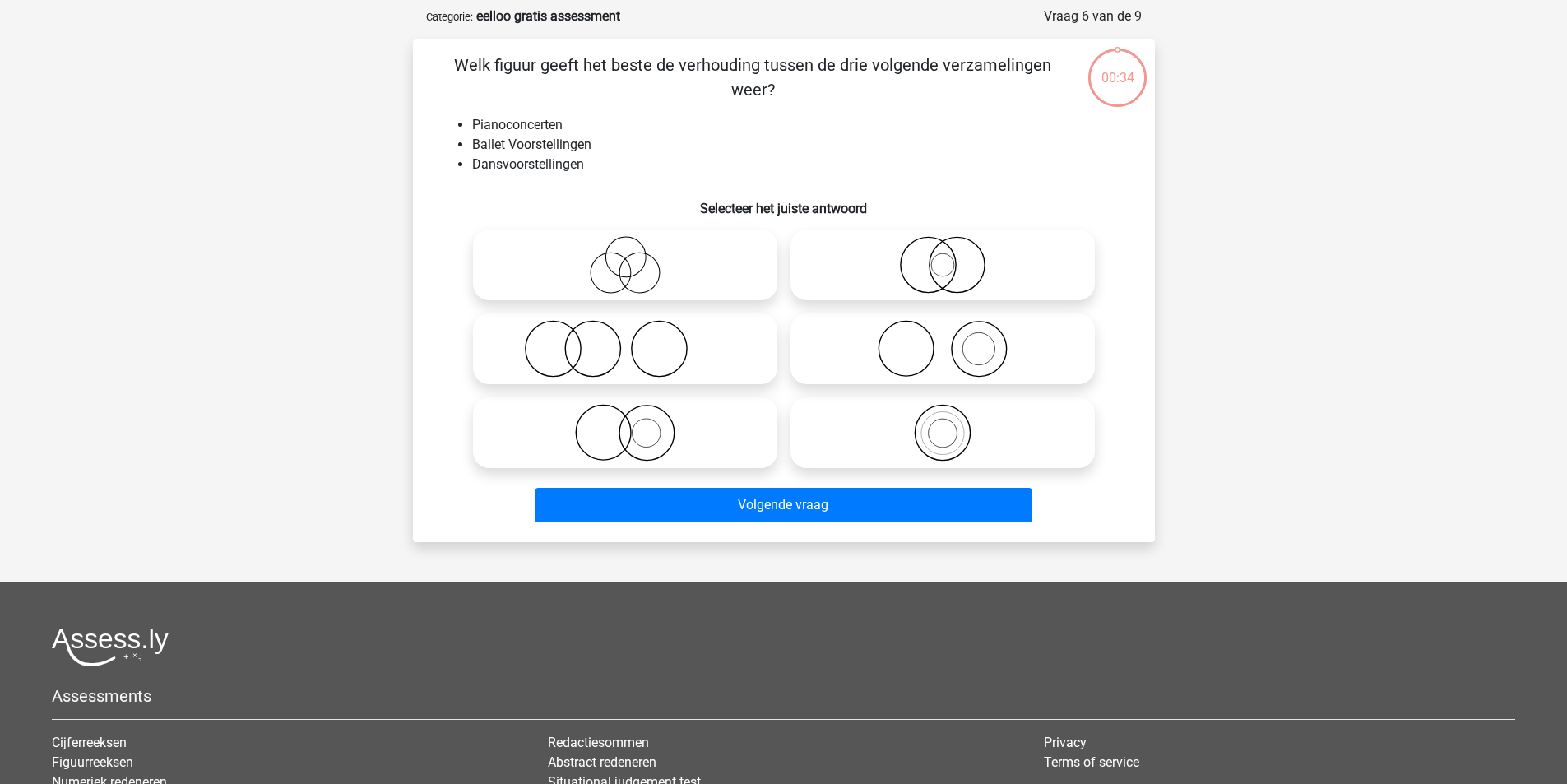
scroll to position [82, 0]
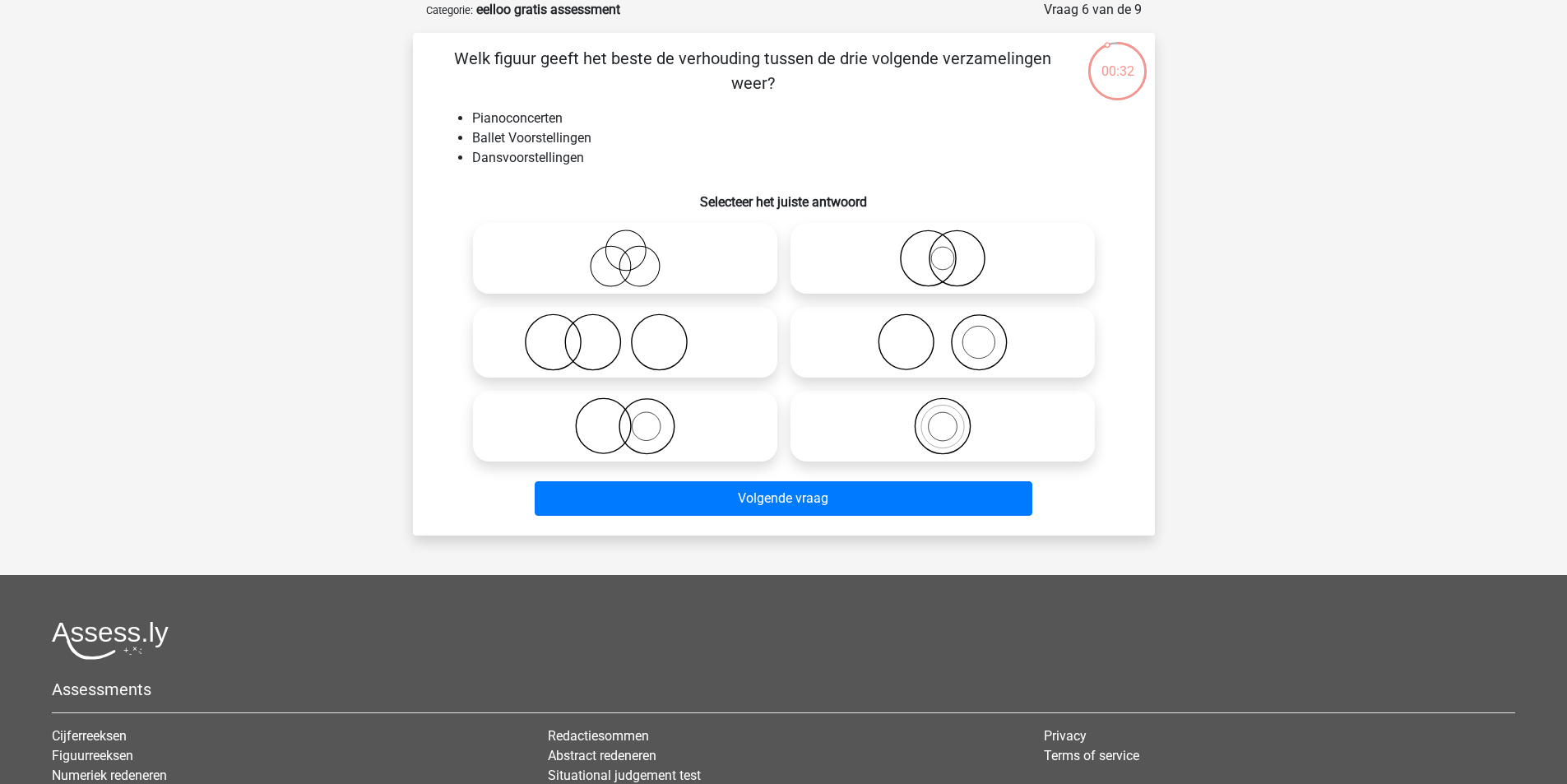
click at [648, 413] on icon at bounding box center [625, 426] width 291 height 57
click at [636, 413] on input "radio" at bounding box center [630, 412] width 11 height 11
radio input "true"
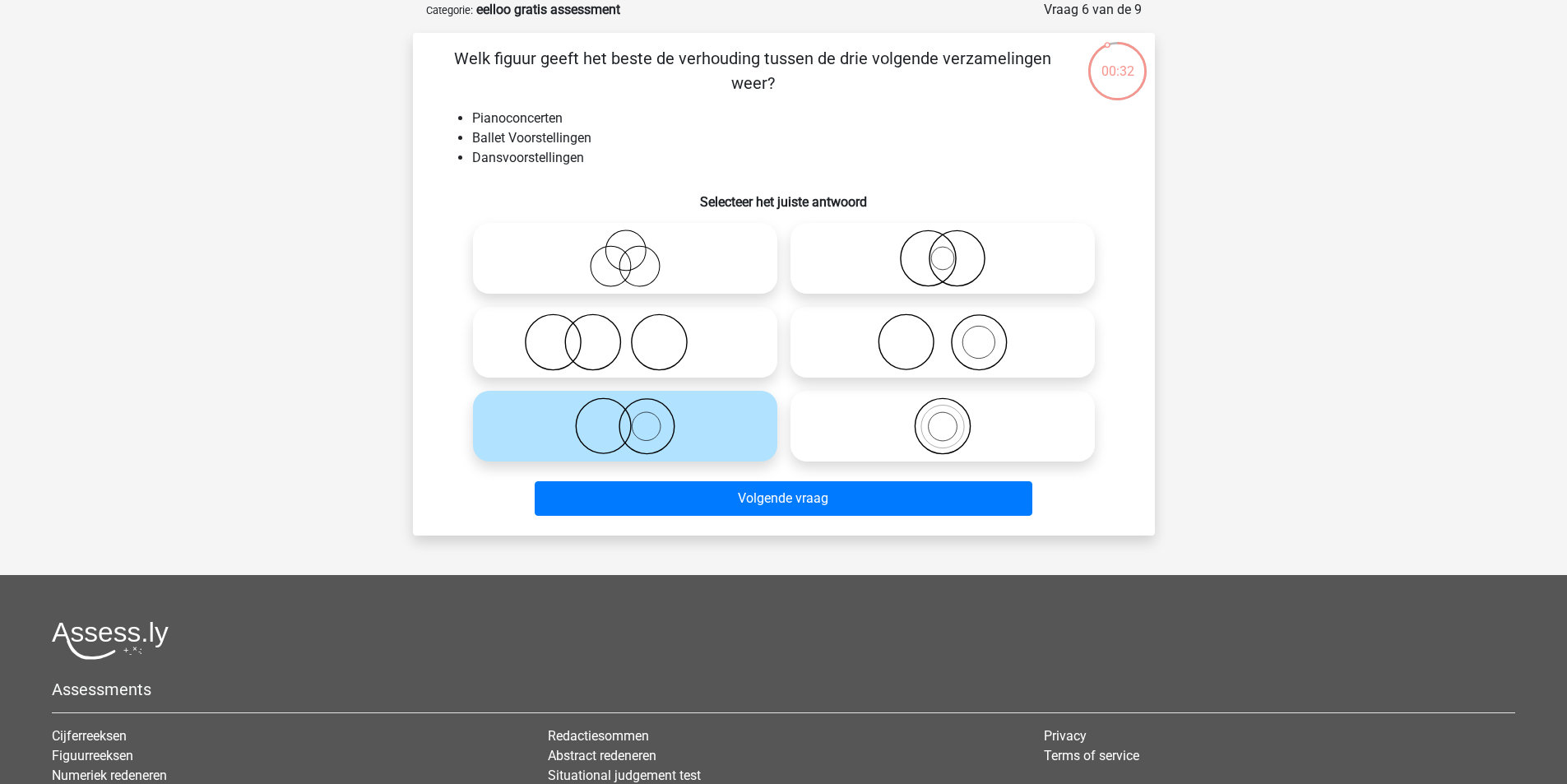
click at [966, 446] on icon at bounding box center [943, 426] width 291 height 57
click at [953, 418] on input "radio" at bounding box center [948, 412] width 11 height 11
radio input "true"
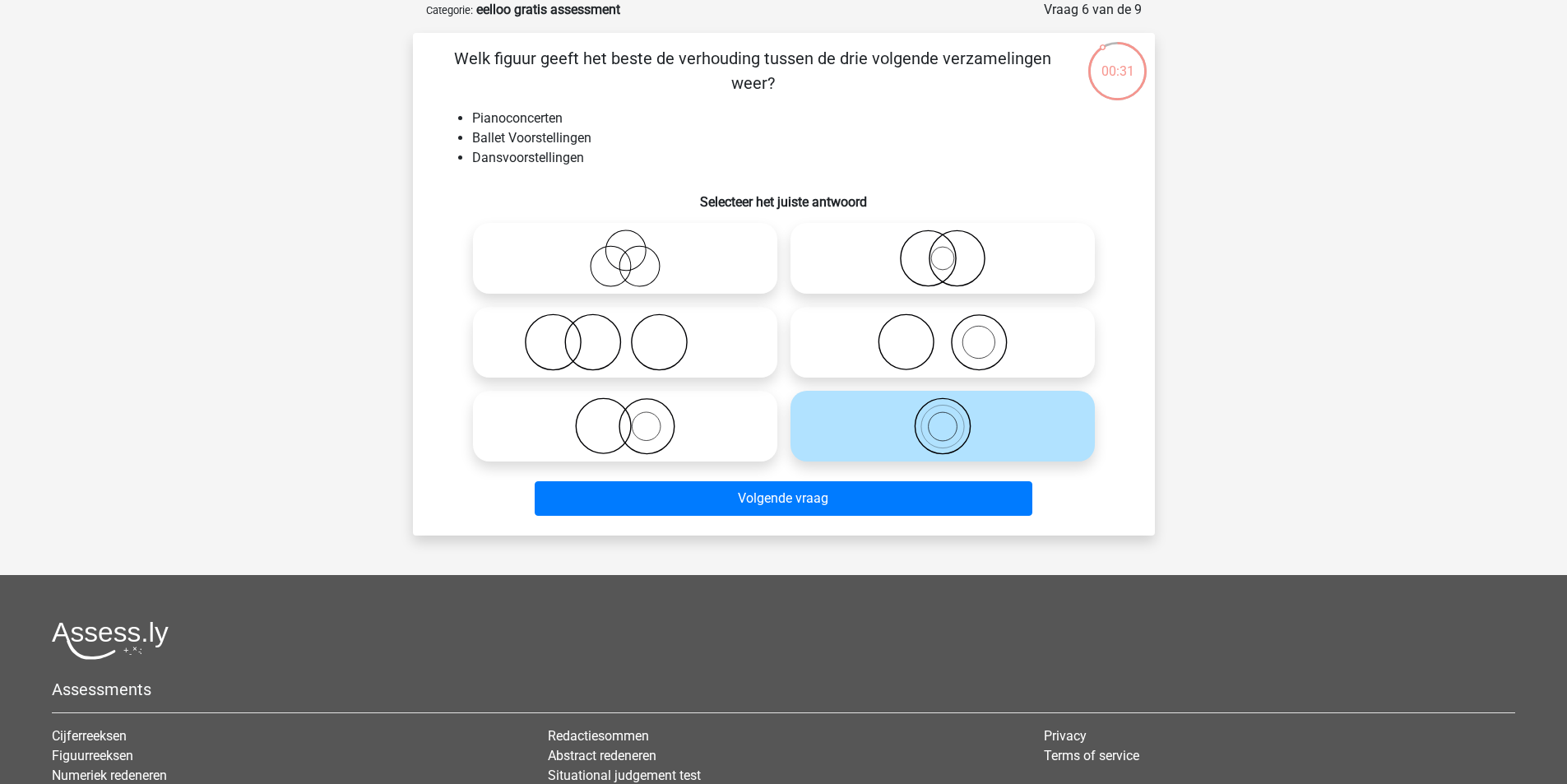
click at [933, 348] on circle at bounding box center [906, 342] width 55 height 55
click at [943, 334] on input "radio" at bounding box center [948, 328] width 11 height 11
radio input "true"
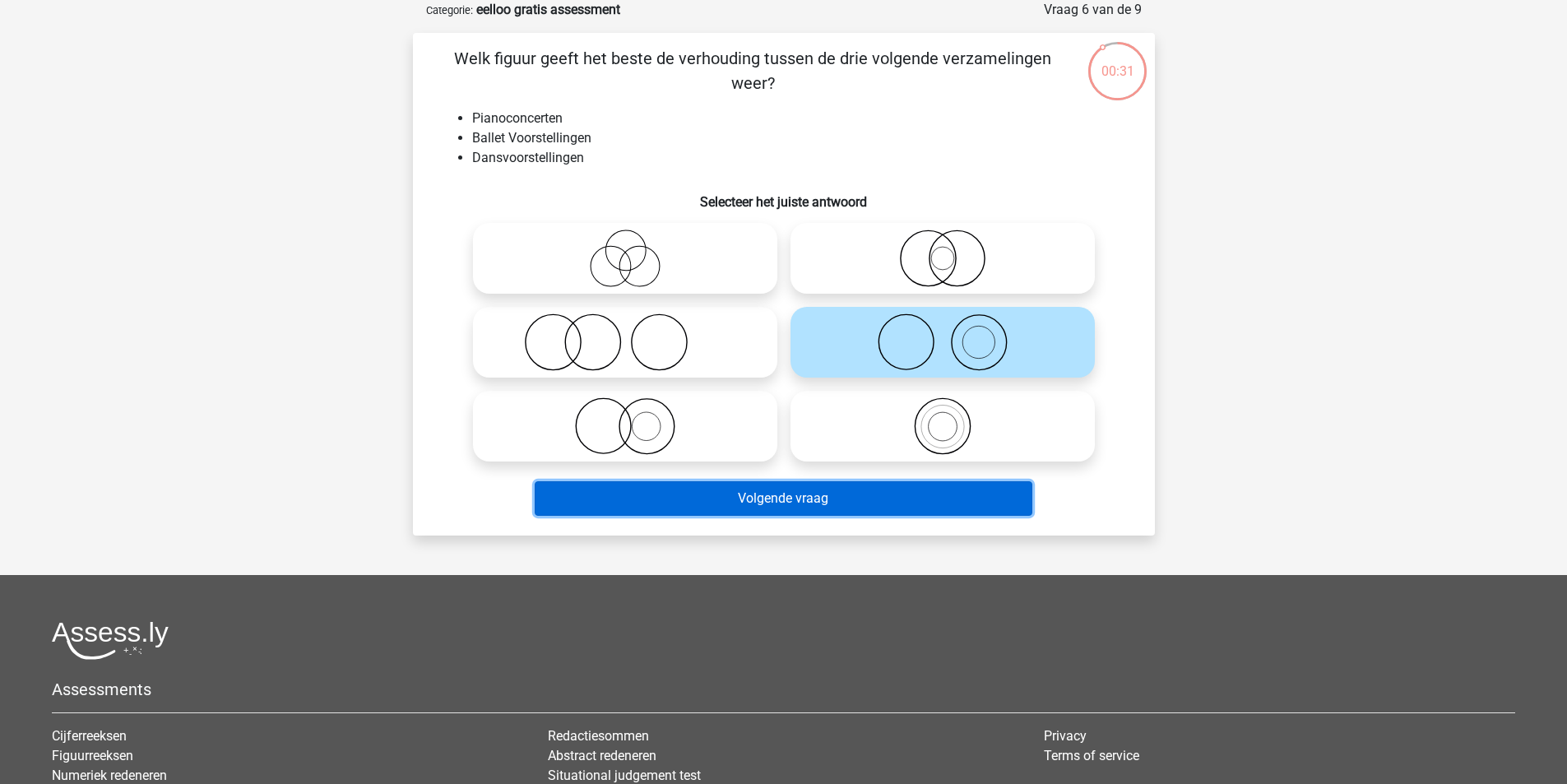
click at [905, 492] on button "Volgende vraag" at bounding box center [783, 498] width 497 height 34
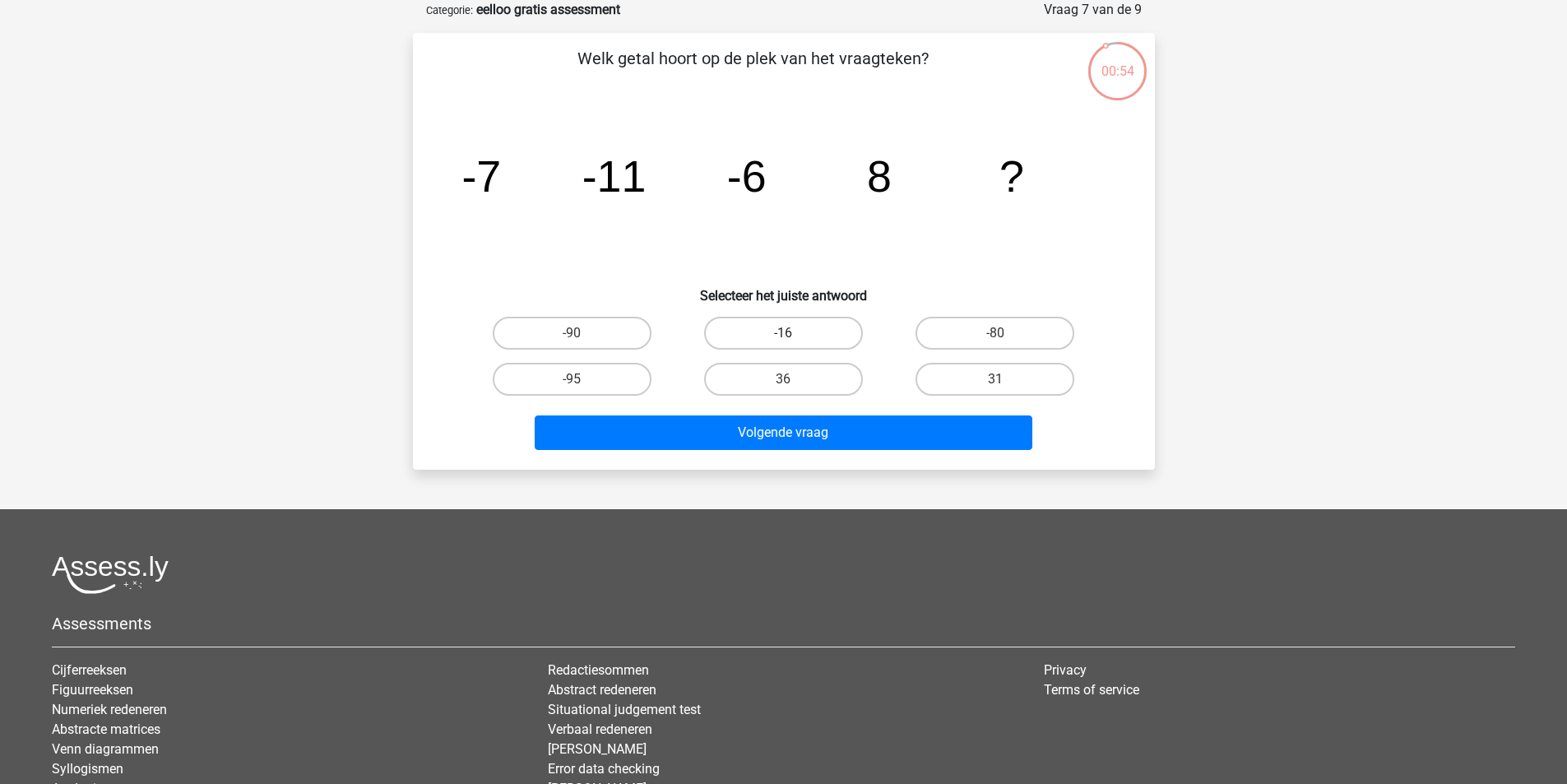
click at [791, 344] on label "-16" at bounding box center [784, 332] width 159 height 33
click at [791, 344] on input "-16" at bounding box center [789, 338] width 11 height 11
radio input "true"
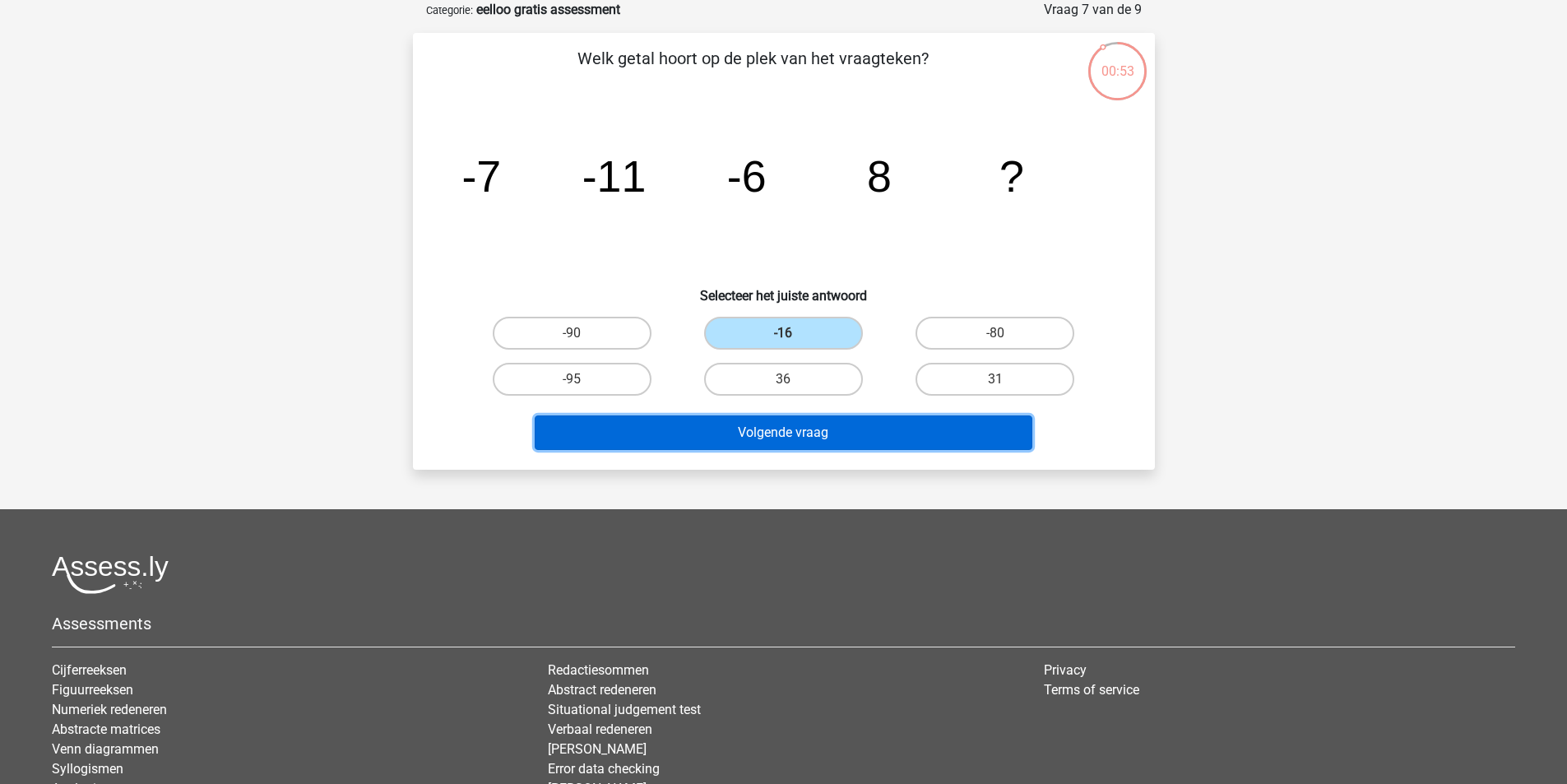
click at [807, 440] on button "Volgende vraag" at bounding box center [783, 432] width 497 height 34
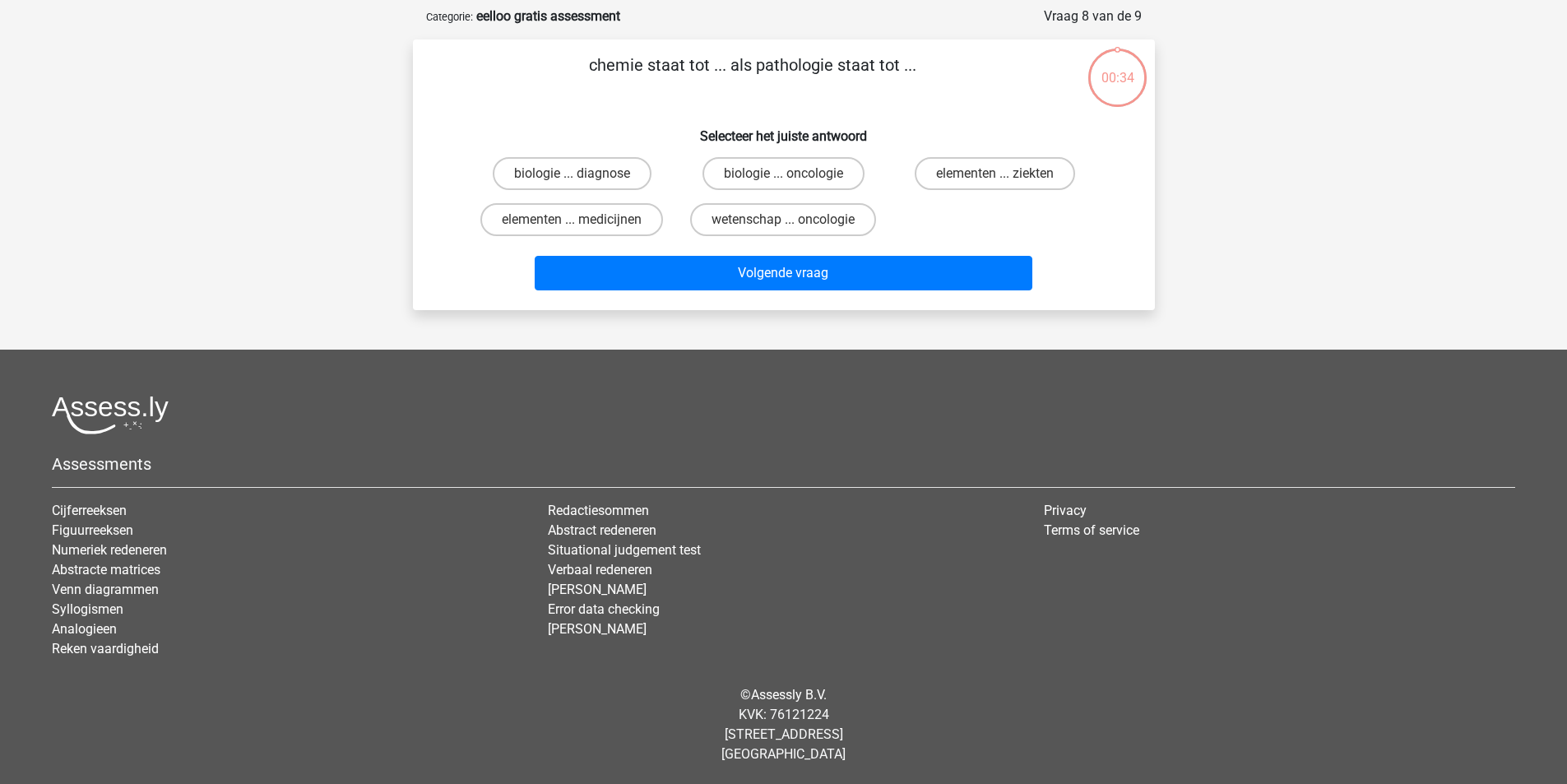
scroll to position [76, 0]
click at [1003, 183] on input "elementen ... ziekten" at bounding box center [1001, 178] width 11 height 11
radio input "true"
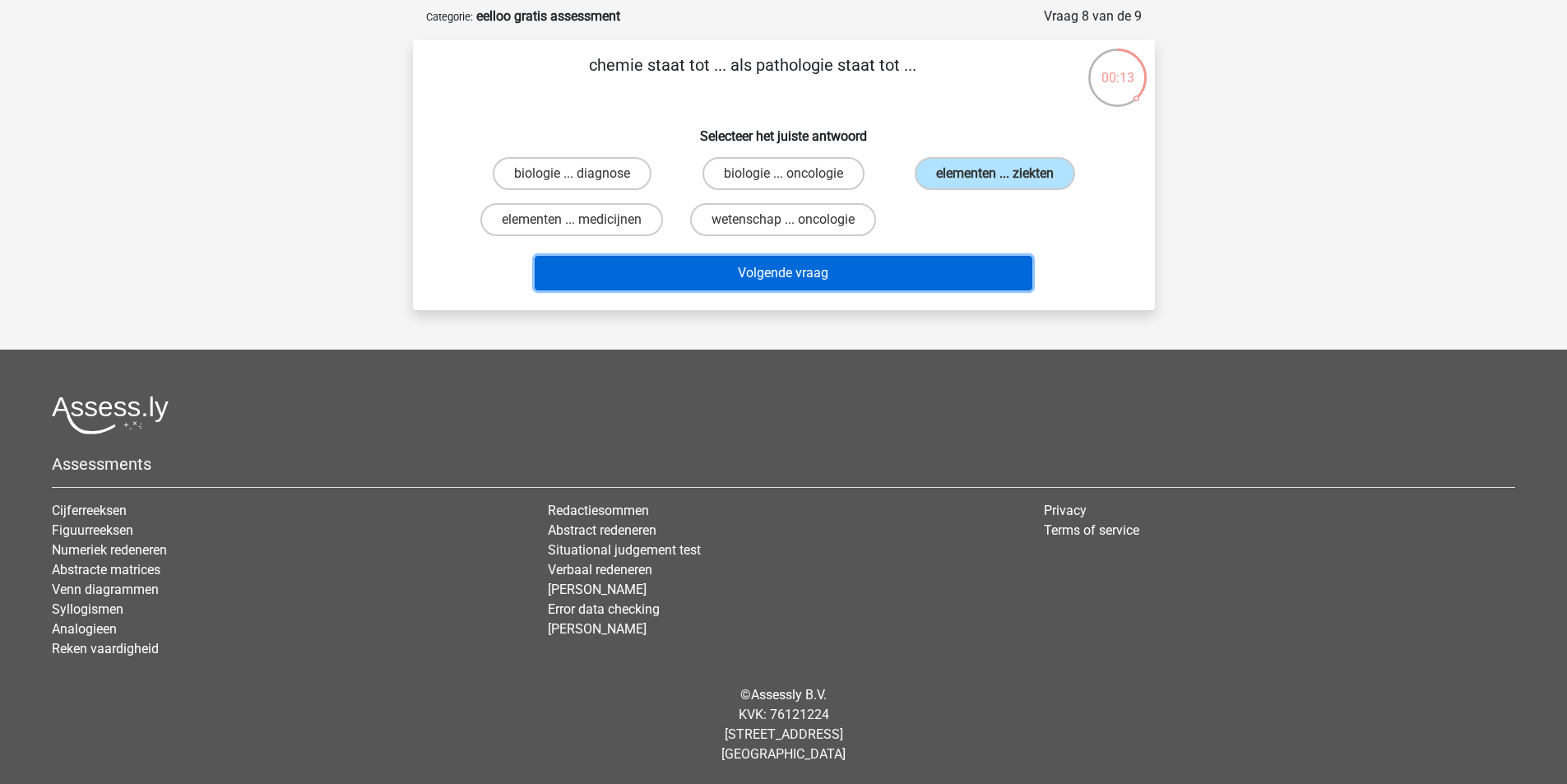
click at [863, 273] on button "Volgende vraag" at bounding box center [783, 273] width 497 height 34
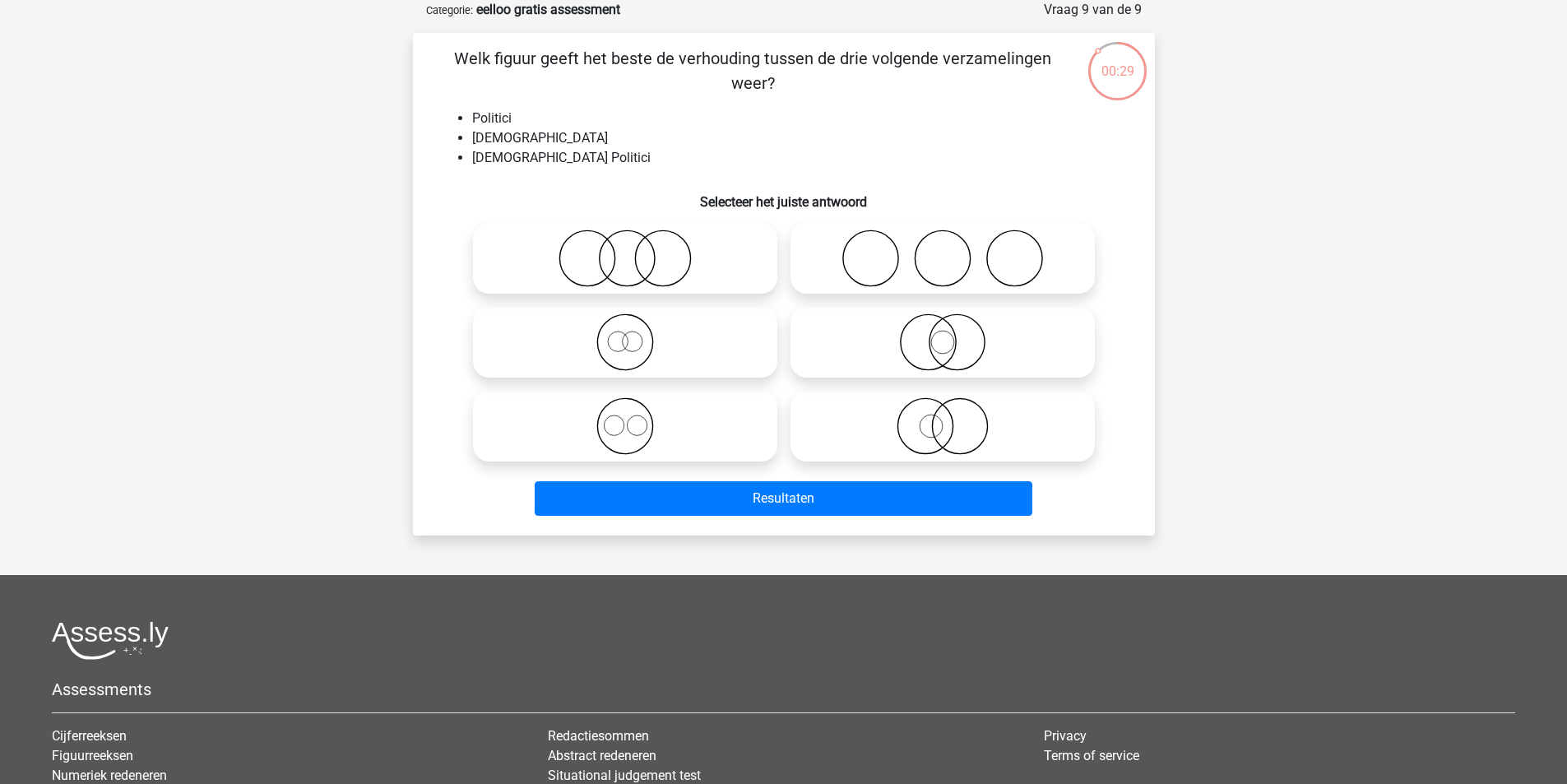
click at [678, 426] on icon at bounding box center [625, 426] width 291 height 57
click at [636, 418] on input "radio" at bounding box center [630, 412] width 11 height 11
radio input "true"
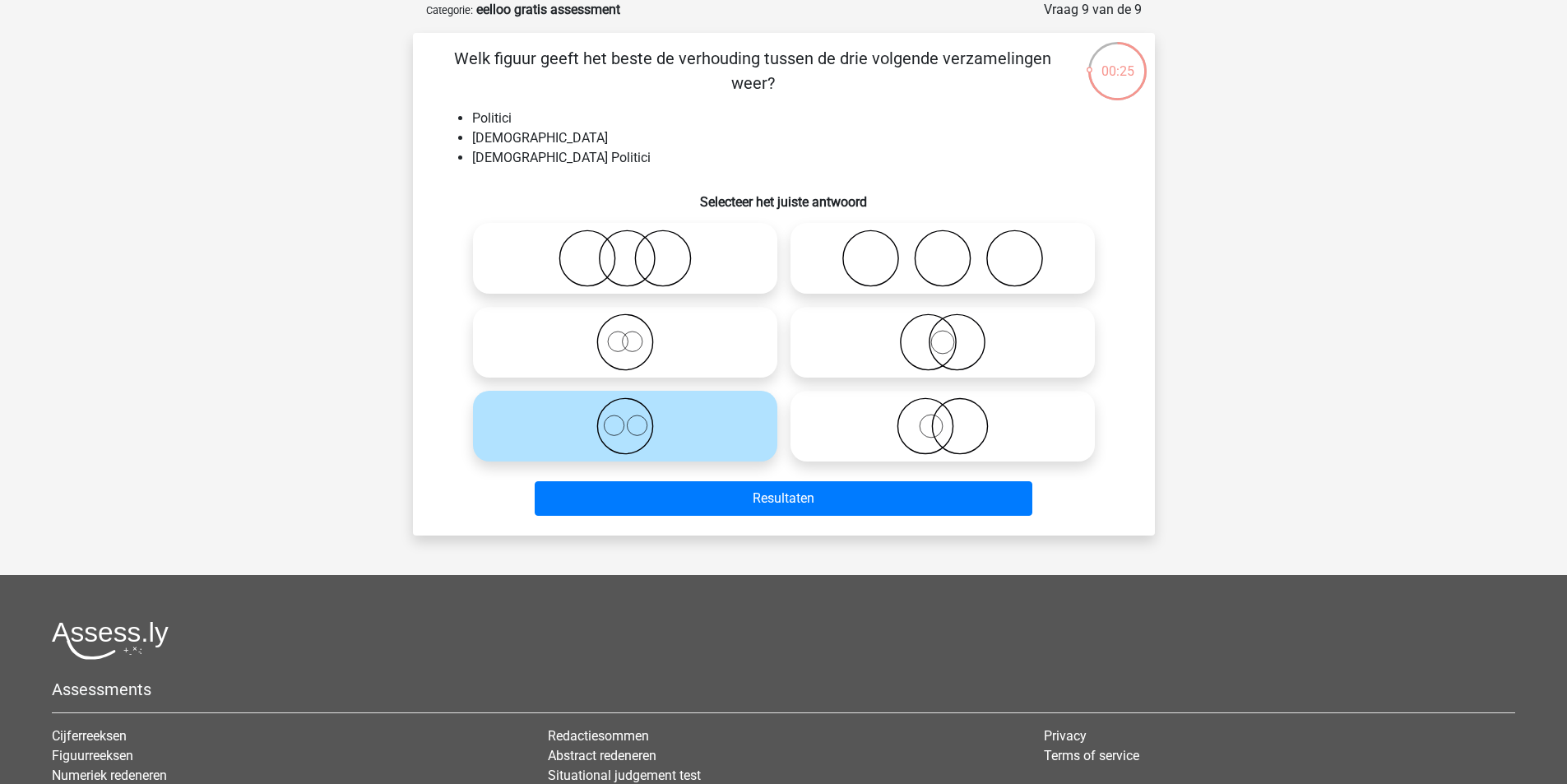
click at [935, 326] on circle at bounding box center [956, 342] width 55 height 55
click at [943, 326] on input "radio" at bounding box center [948, 328] width 11 height 11
radio input "true"
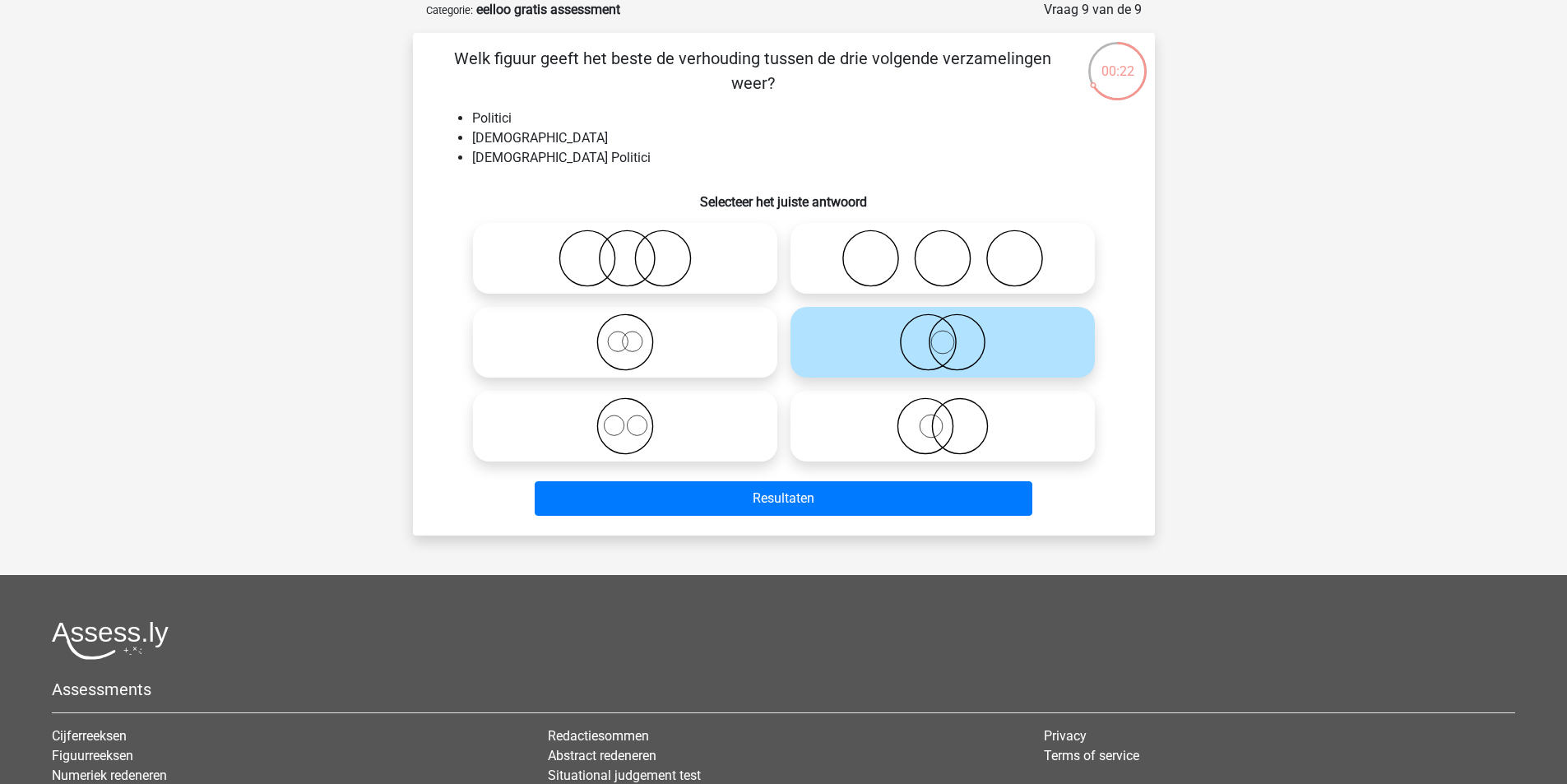
click at [698, 255] on icon at bounding box center [625, 258] width 291 height 57
click at [636, 250] on input "radio" at bounding box center [630, 244] width 11 height 11
radio input "true"
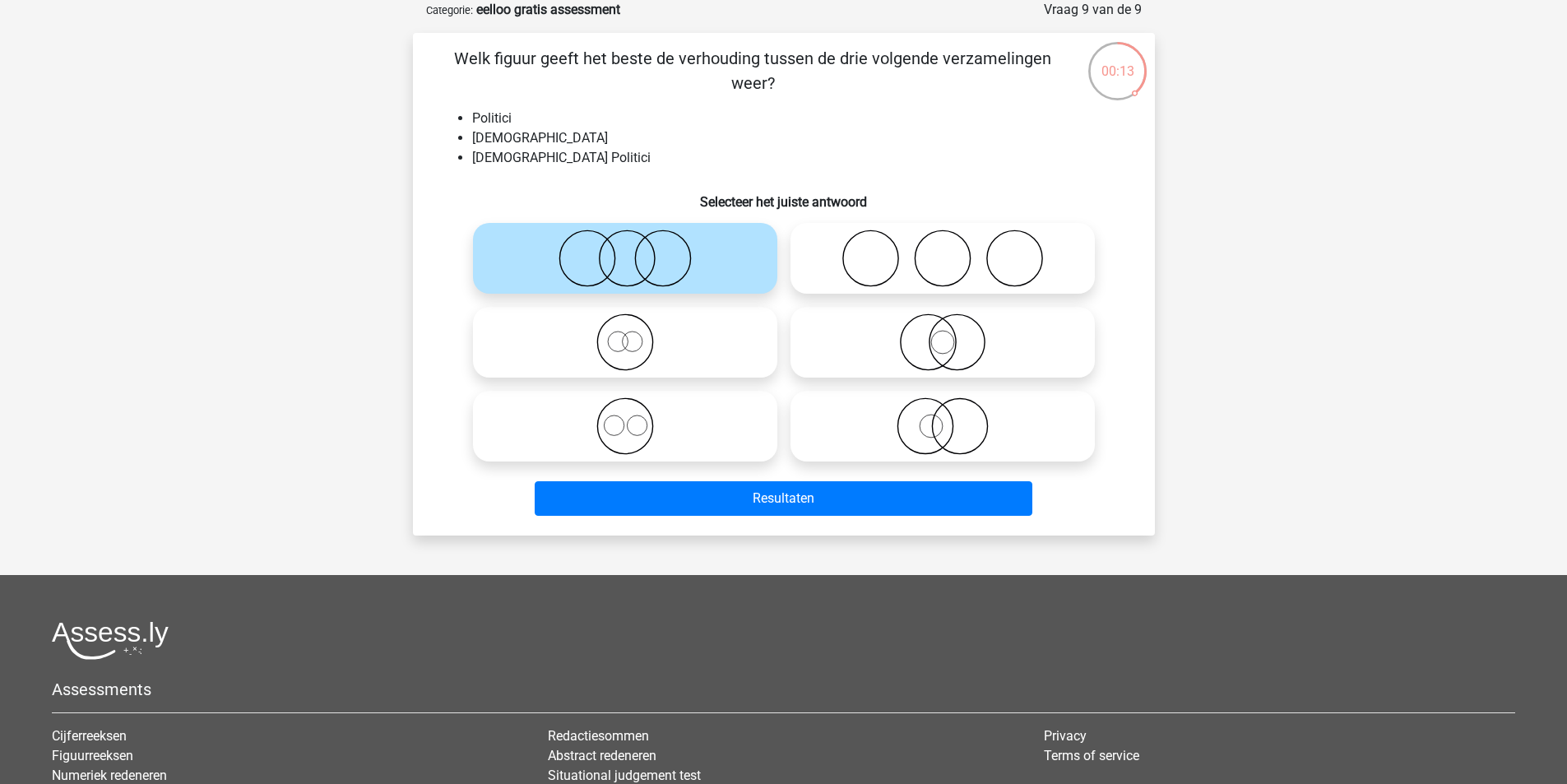
click at [955, 430] on icon at bounding box center [943, 426] width 291 height 57
click at [953, 418] on input "radio" at bounding box center [948, 412] width 11 height 11
radio input "true"
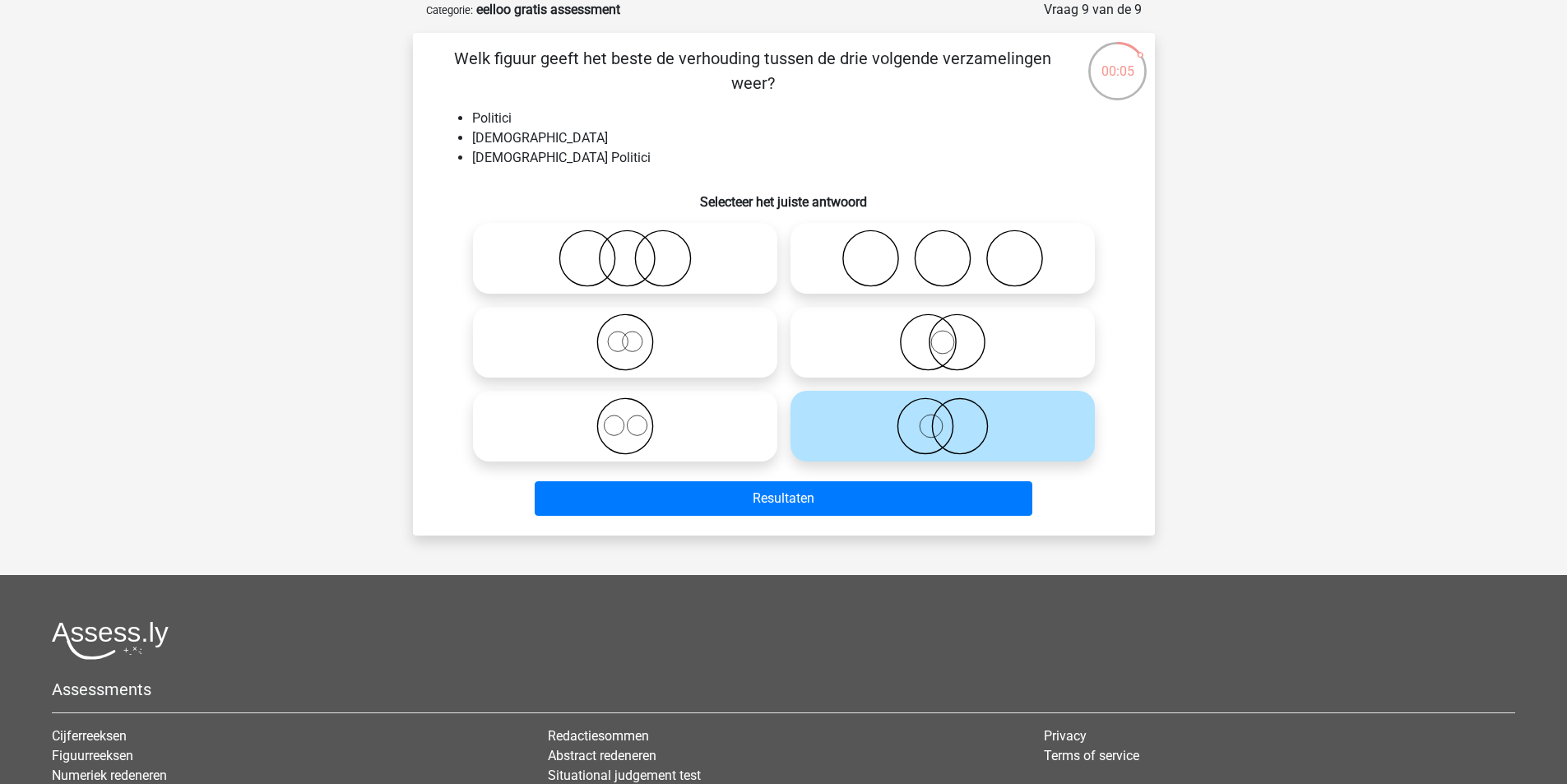
click at [995, 339] on icon at bounding box center [943, 342] width 291 height 57
click at [953, 334] on input "radio" at bounding box center [948, 328] width 11 height 11
radio input "true"
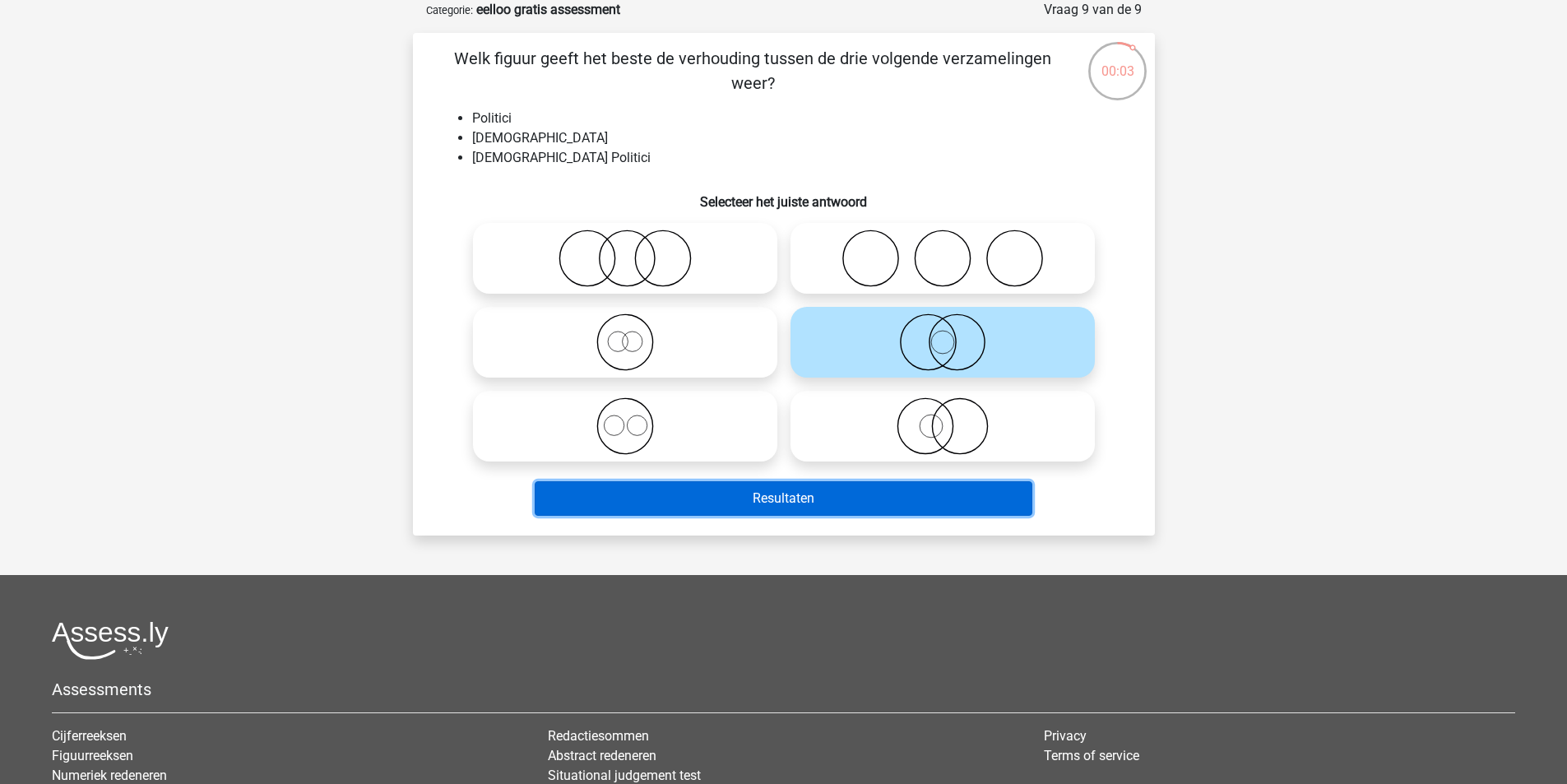
click at [879, 506] on button "Resultaten" at bounding box center [783, 498] width 497 height 34
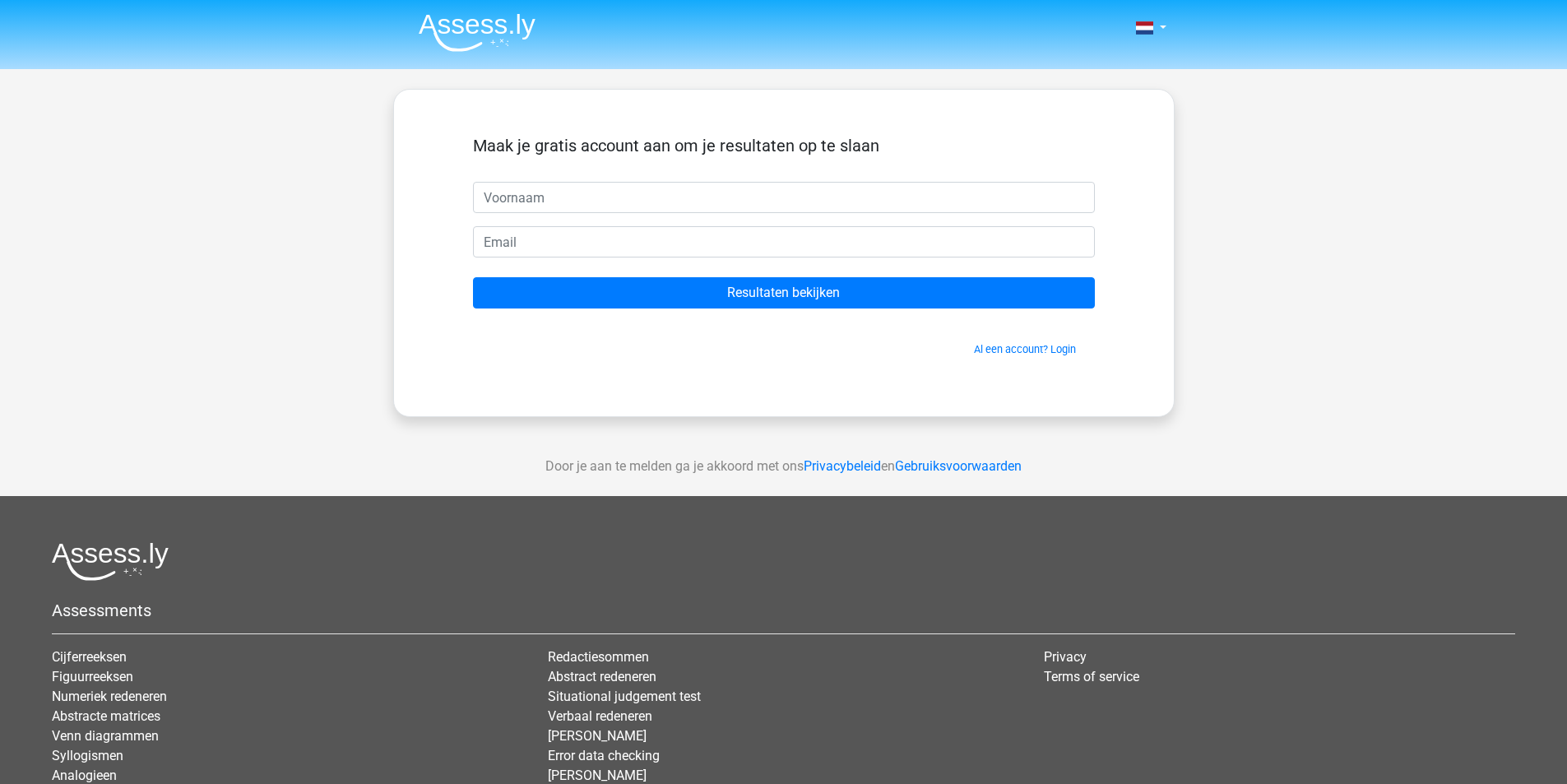
click at [565, 201] on input "text" at bounding box center [784, 197] width 622 height 31
click at [997, 350] on link "Al een account? Login" at bounding box center [1024, 349] width 102 height 13
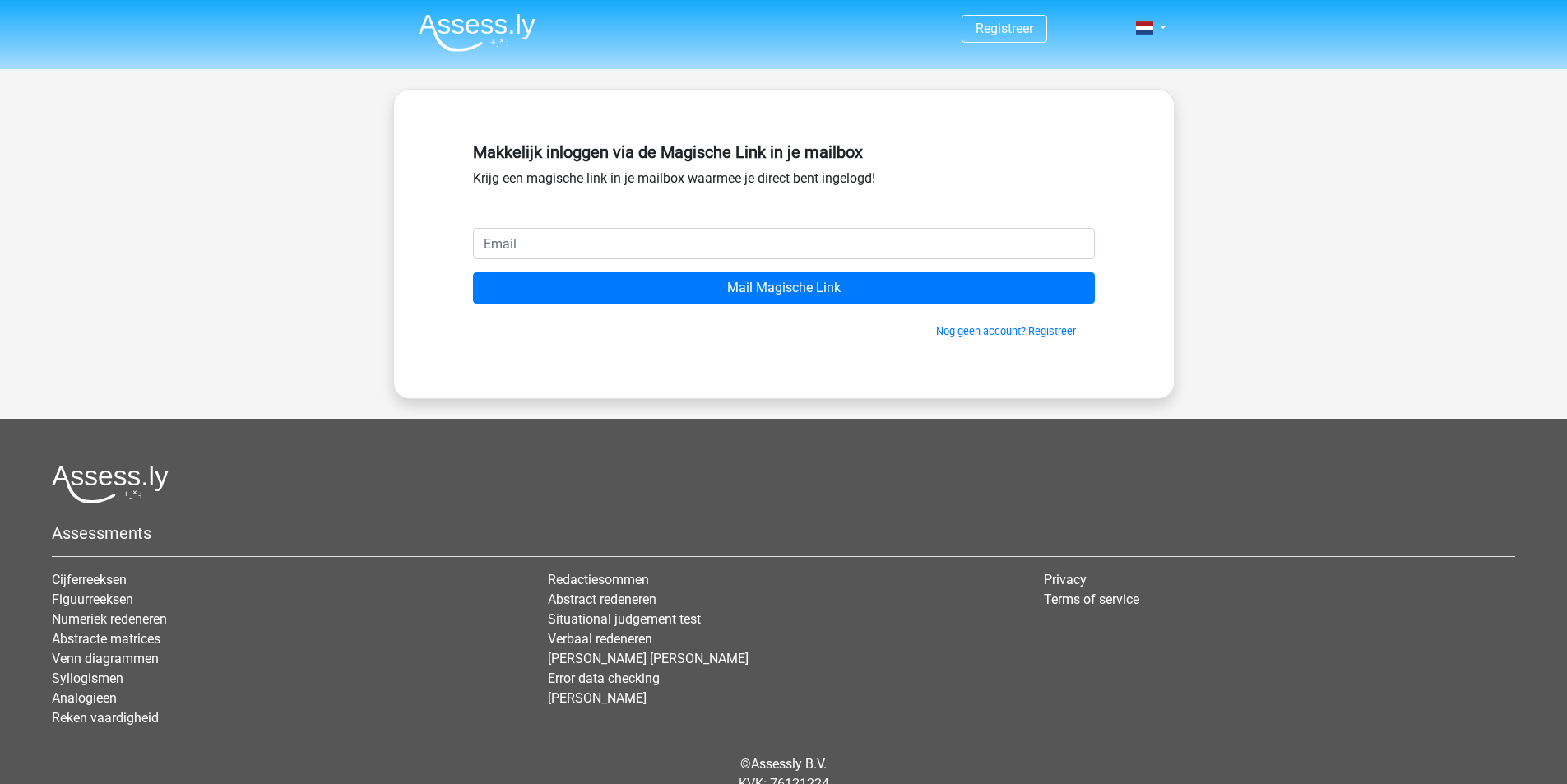
click at [539, 230] on input "email" at bounding box center [784, 243] width 622 height 31
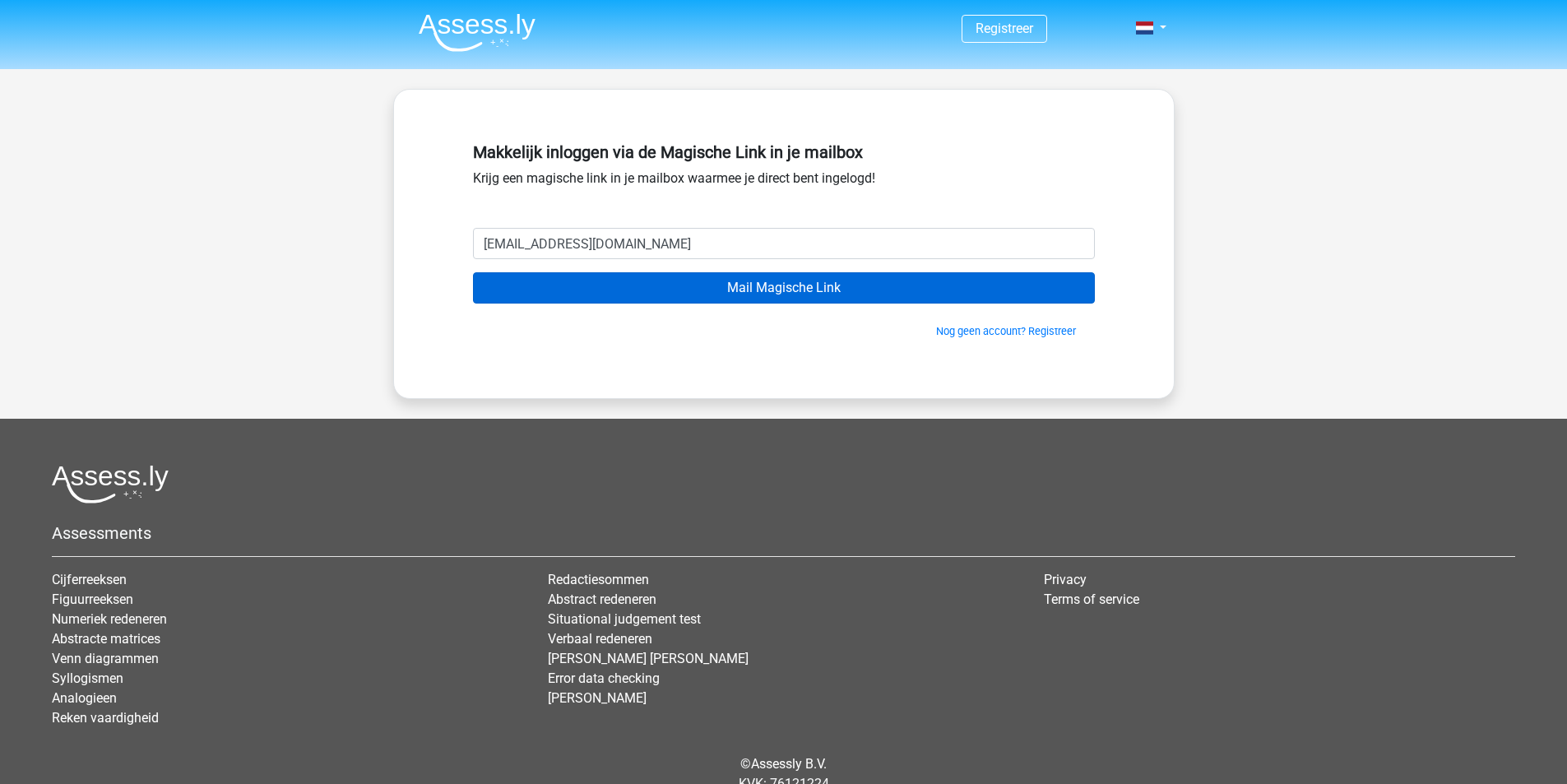
type input "[EMAIL_ADDRESS][DOMAIN_NAME]"
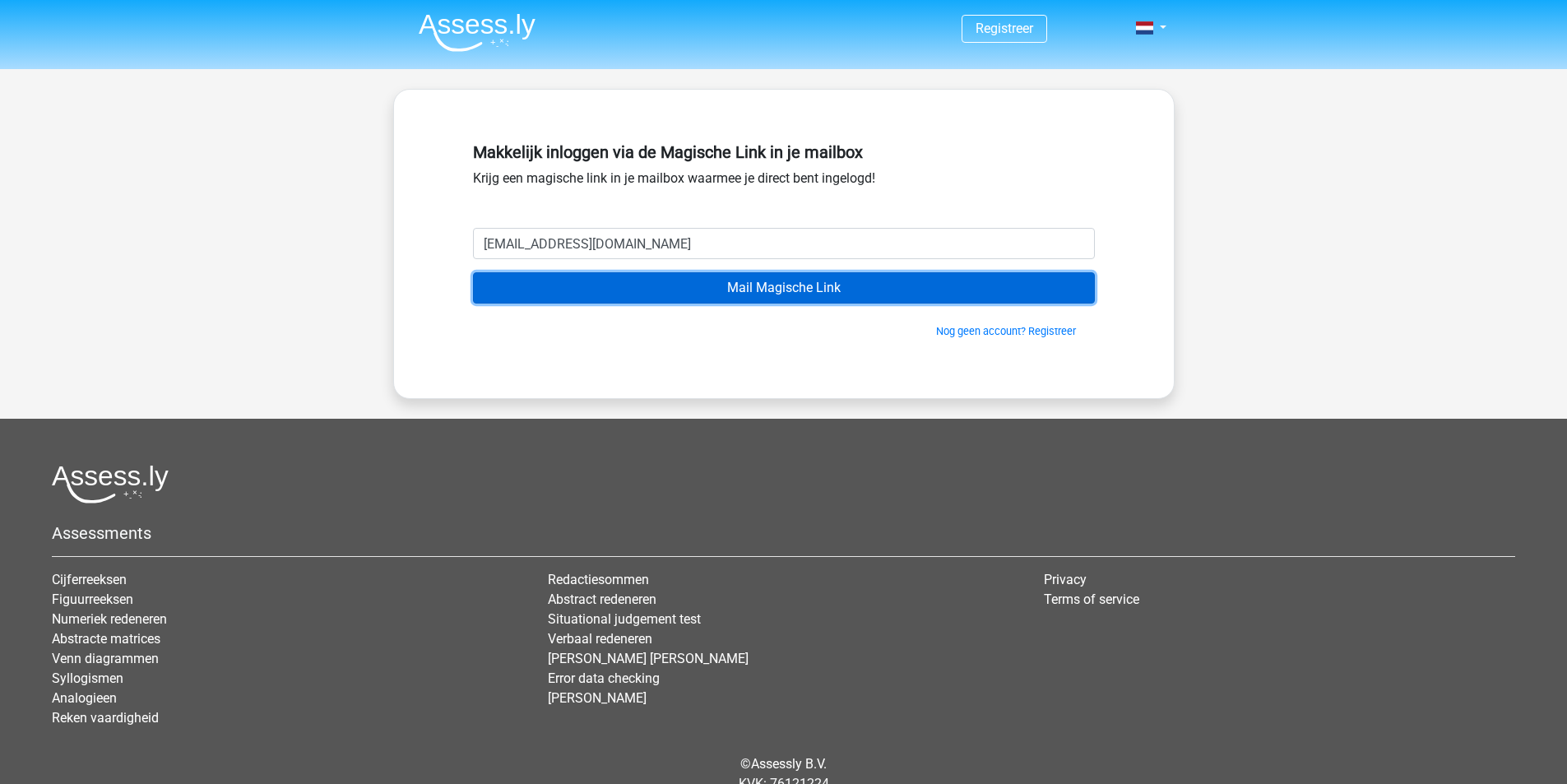
click at [818, 275] on input "Mail Magische Link" at bounding box center [784, 288] width 622 height 31
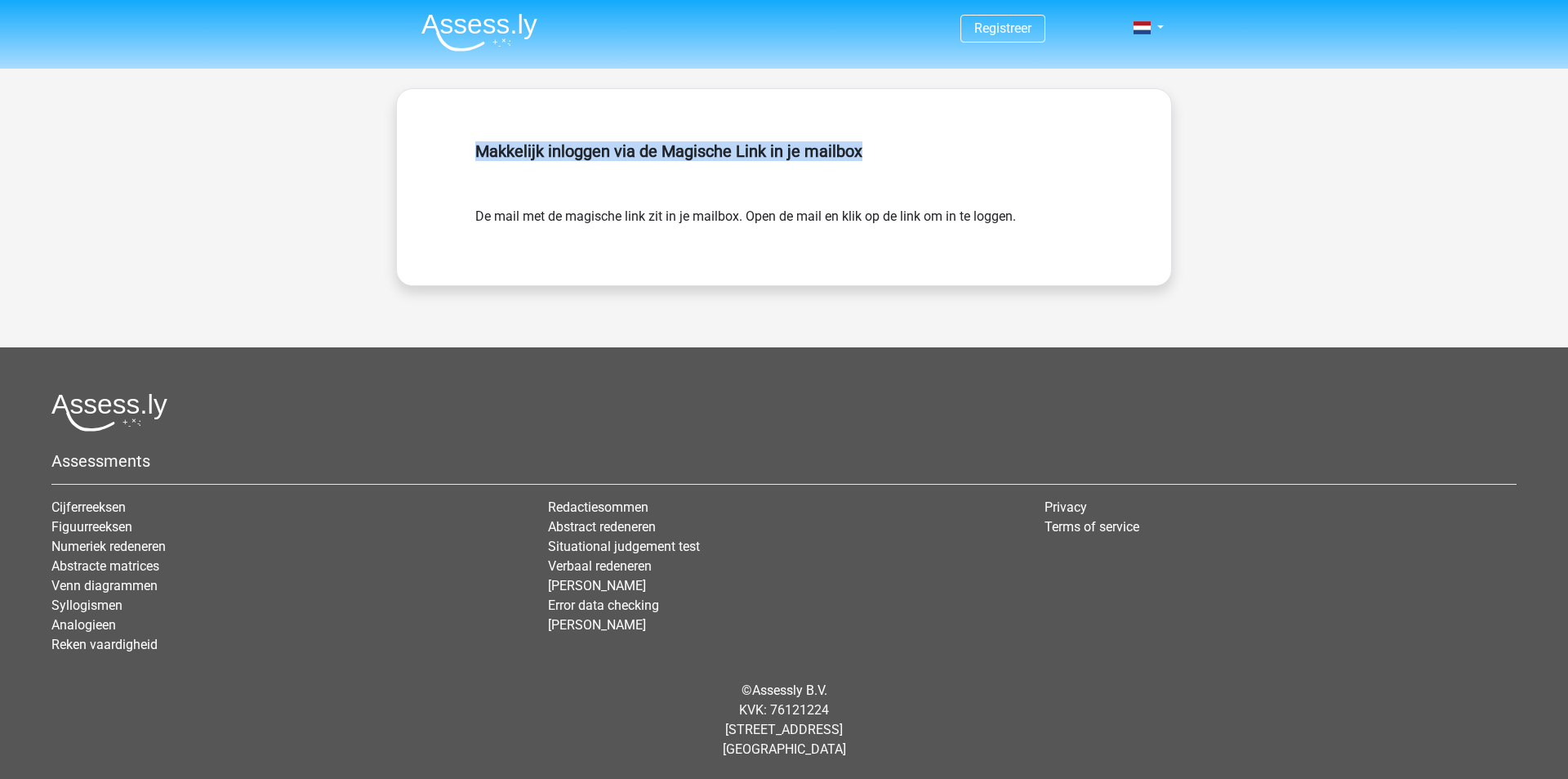
drag, startPoint x: 475, startPoint y: 148, endPoint x: 941, endPoint y: 155, distance: 466.1
click at [941, 155] on h5 "Makkelijk inloggen via de Magische Link in je mailbox" at bounding box center [784, 150] width 617 height 19
